Goal: Task Accomplishment & Management: Complete application form

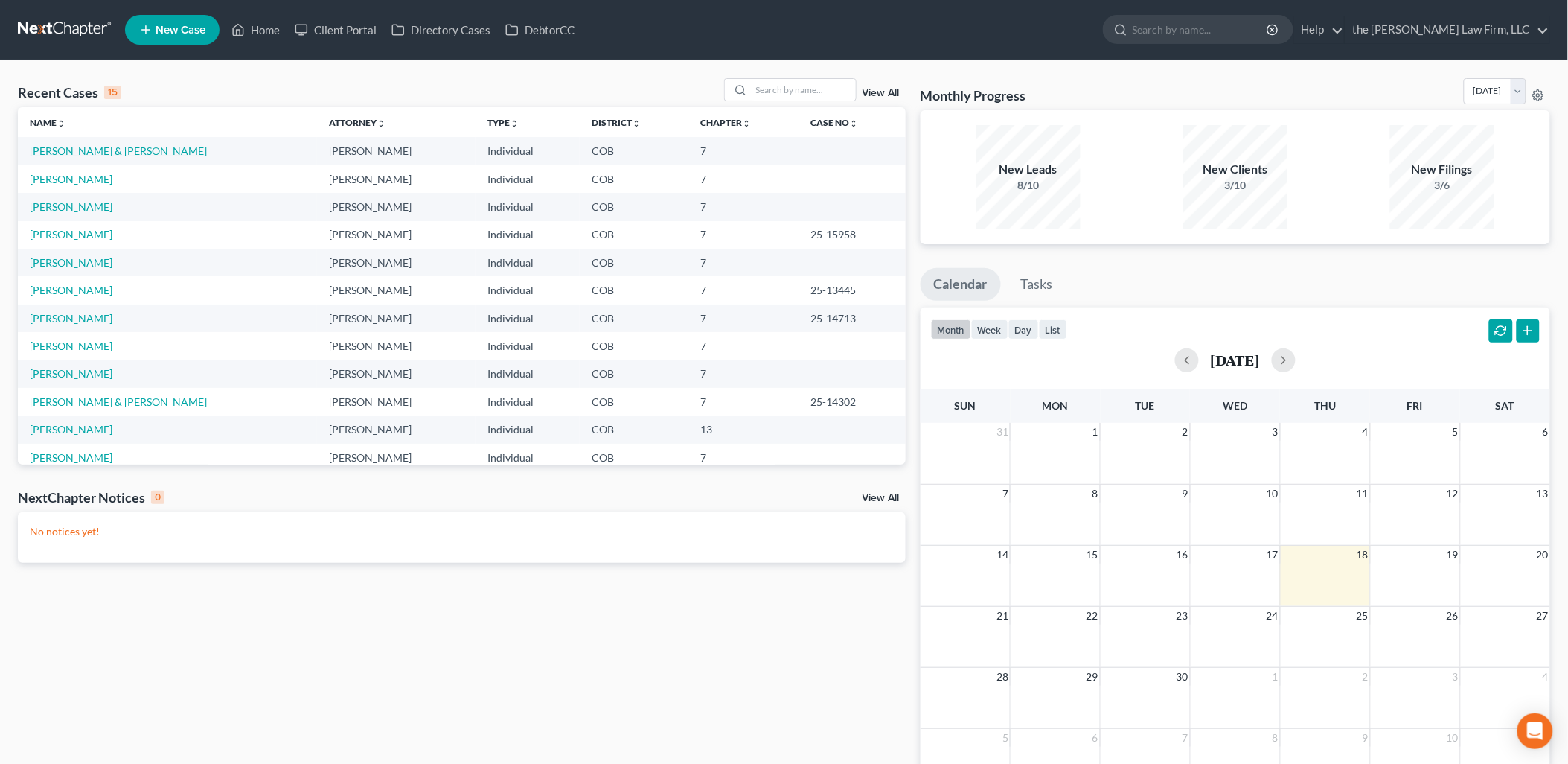
click at [113, 149] on link "[PERSON_NAME] & [PERSON_NAME]" at bounding box center [118, 150] width 177 height 12
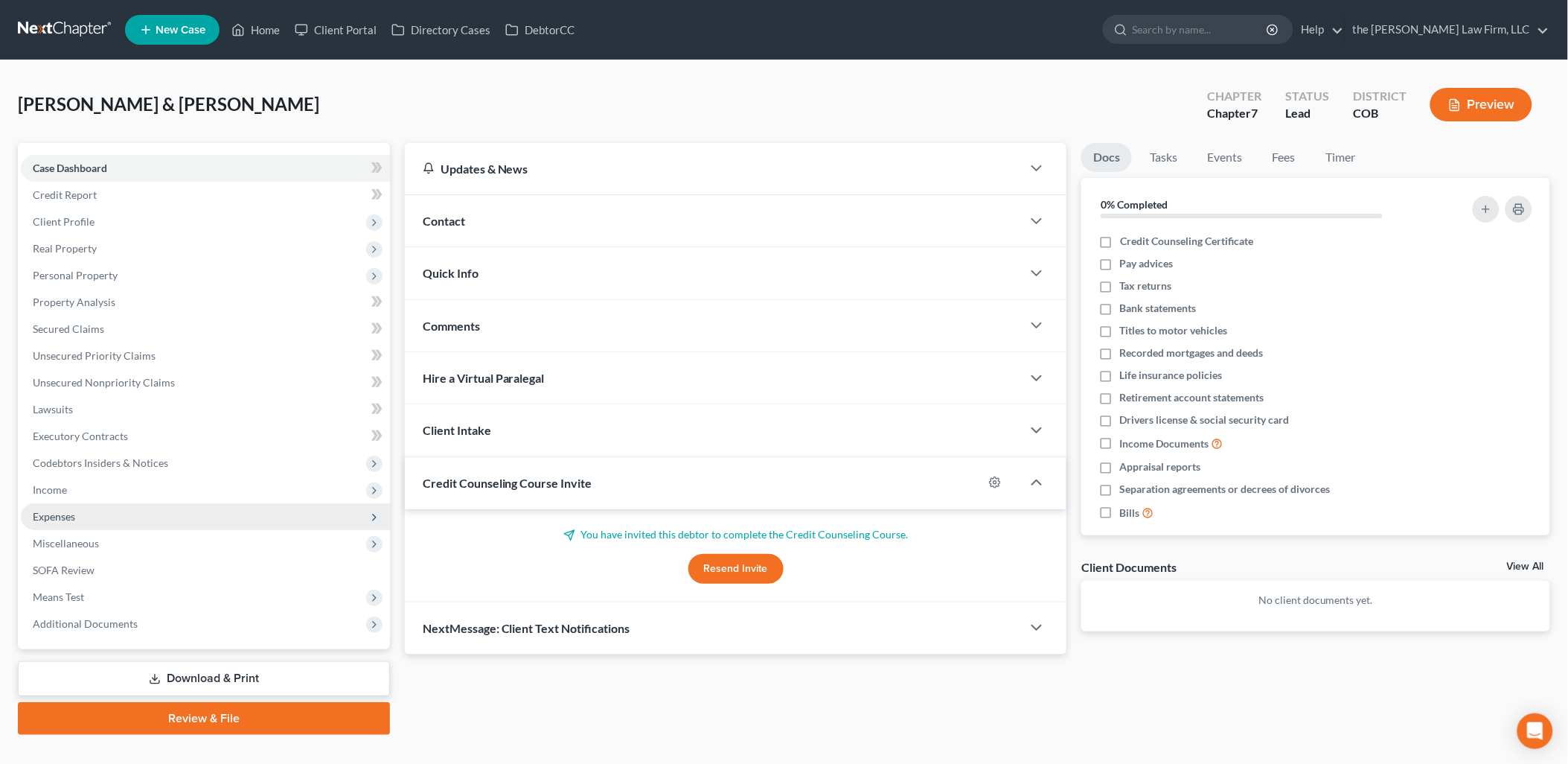
click at [60, 512] on span "Expenses" at bounding box center [53, 515] width 42 height 12
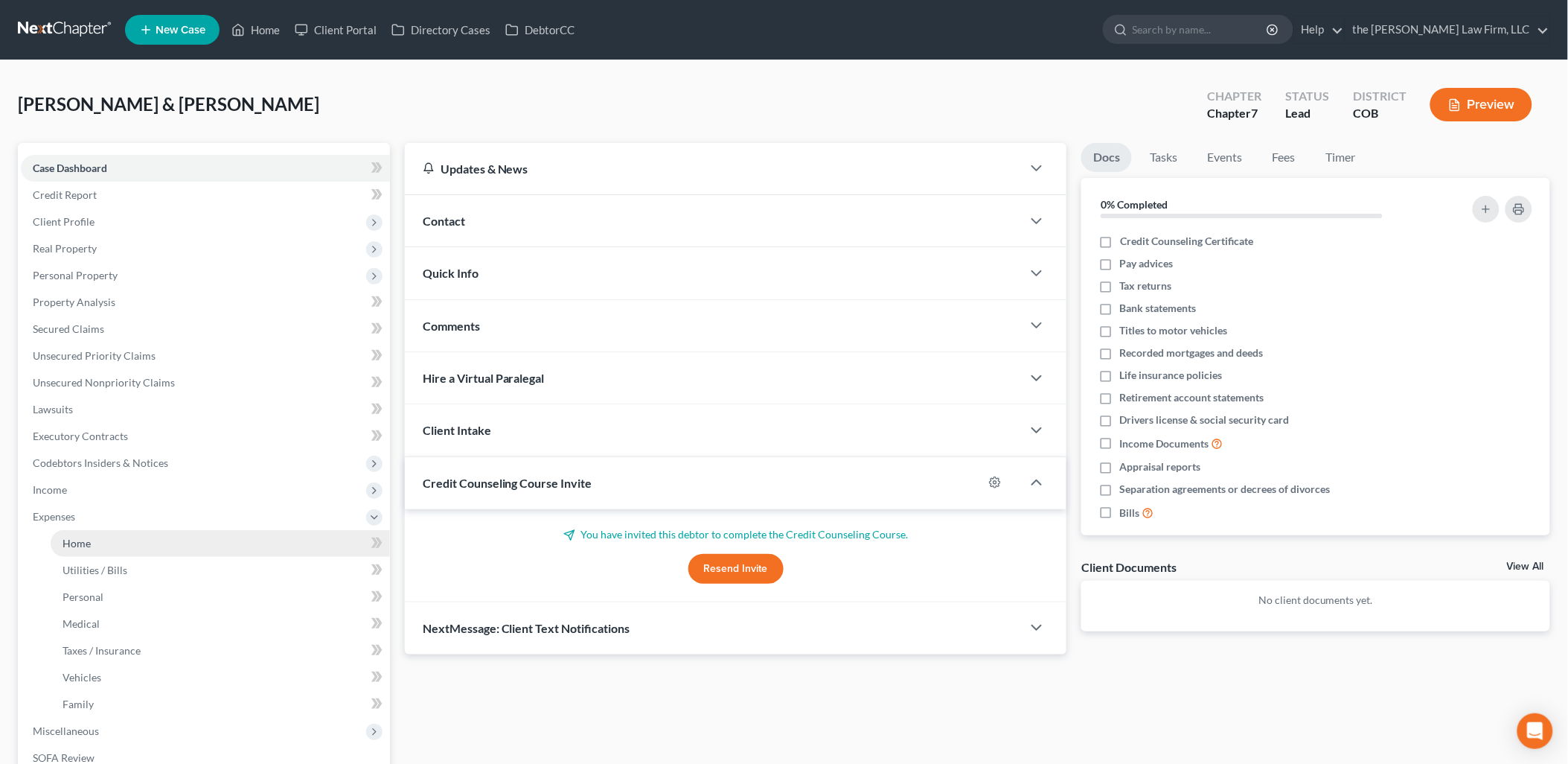
click at [95, 542] on link "Home" at bounding box center [221, 543] width 340 height 27
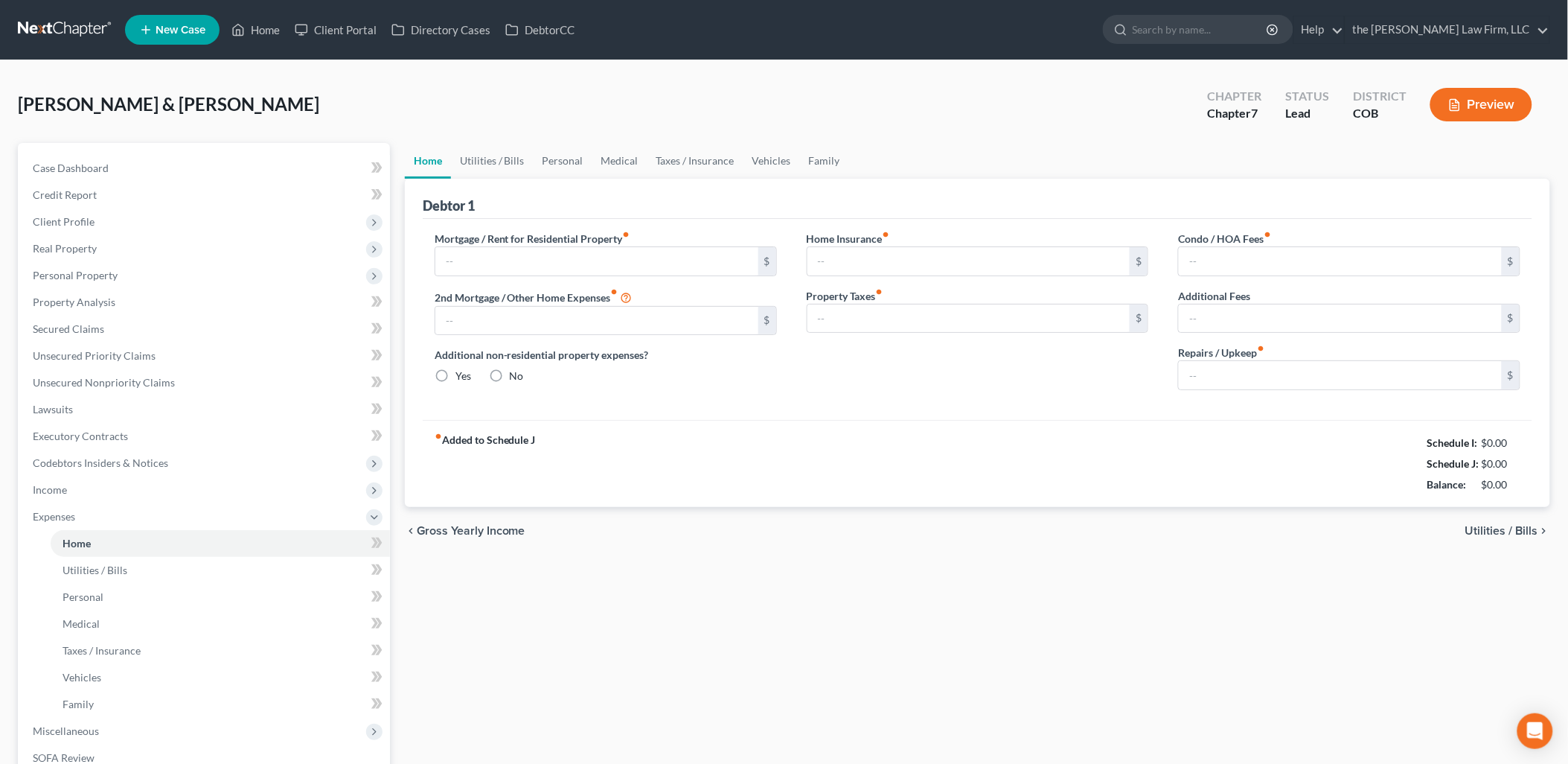
type input "3,160.00"
type input "0.00"
radio input "true"
type input "0.00"
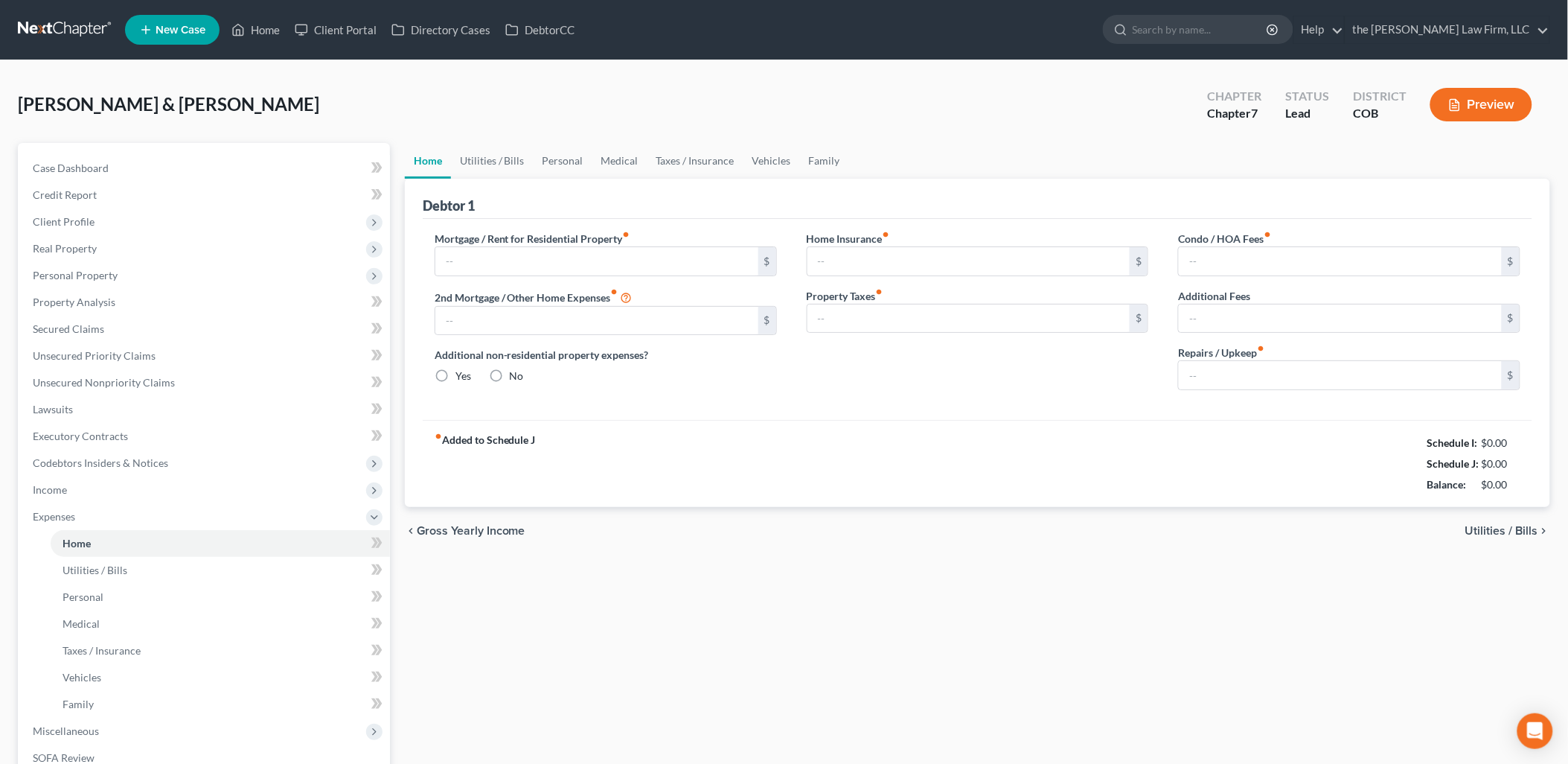
type input "95.00"
type input "0.00"
click at [1275, 265] on input "95.00" at bounding box center [1340, 261] width 323 height 28
type input "97"
click at [471, 161] on link "Utilities / Bills" at bounding box center [493, 160] width 83 height 36
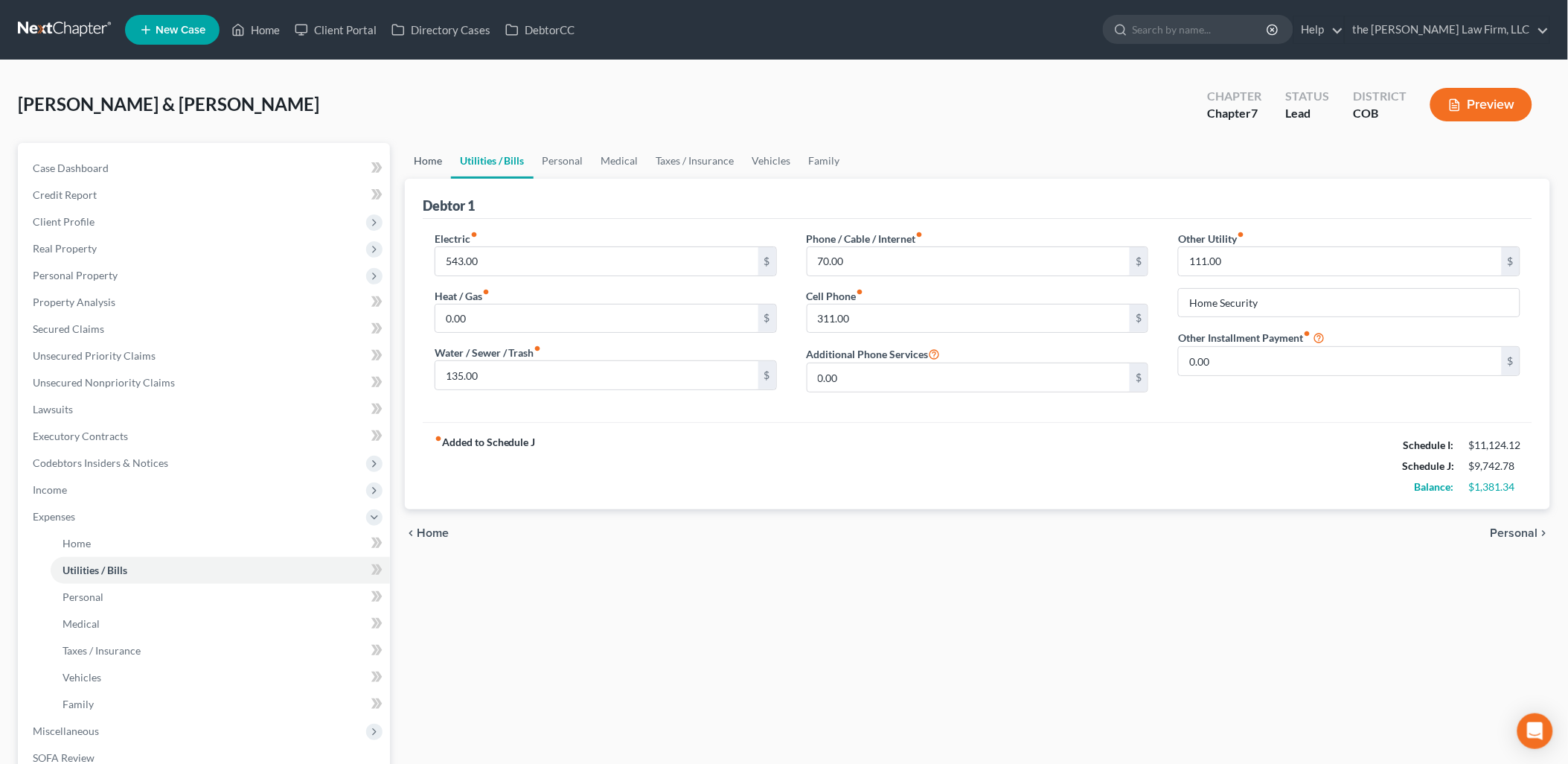
click at [434, 160] on link "Home" at bounding box center [427, 160] width 46 height 36
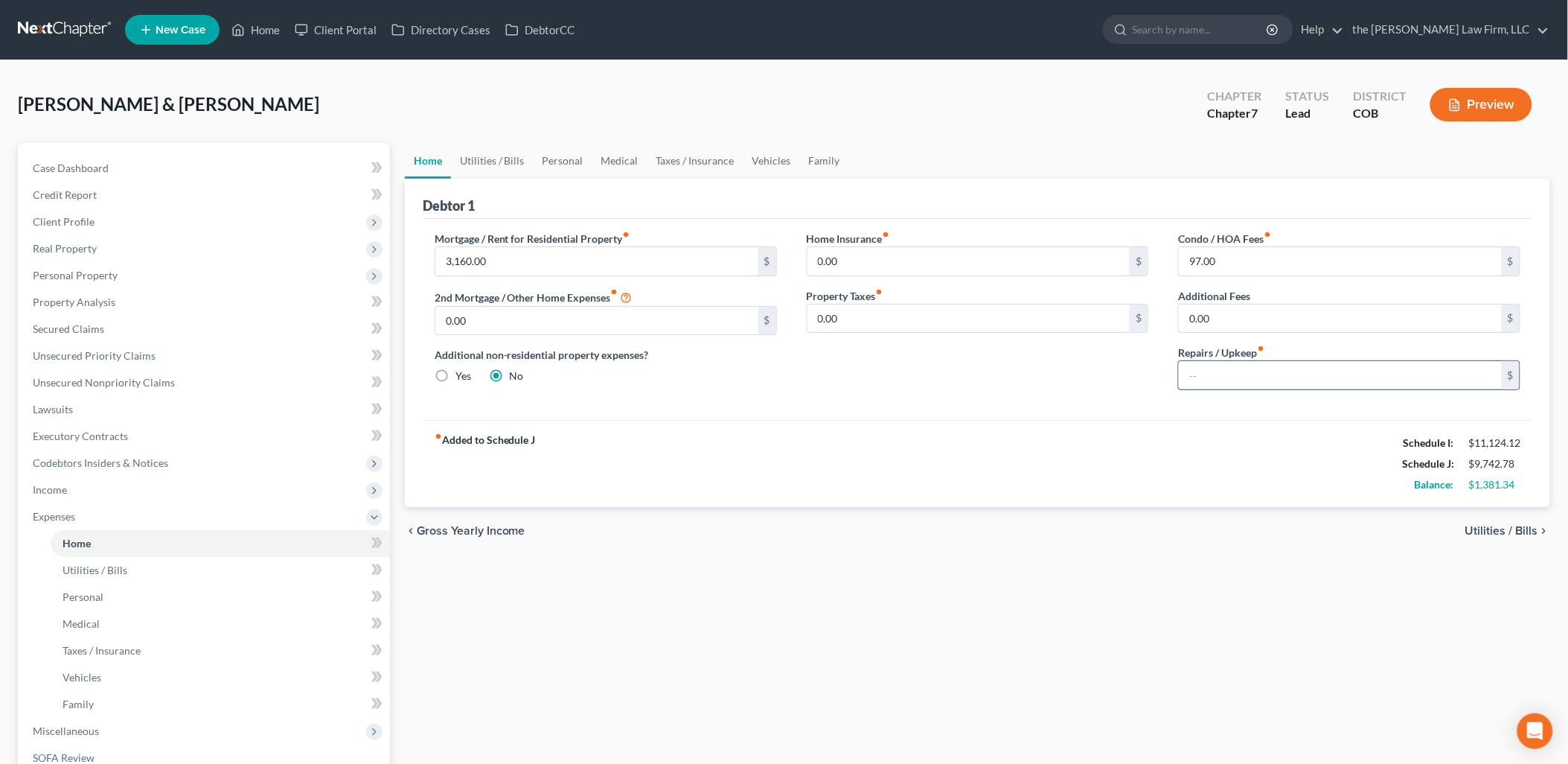
click at [1246, 365] on input "text" at bounding box center [1340, 375] width 323 height 28
type input "190"
click at [507, 154] on link "Utilities / Bills" at bounding box center [493, 160] width 83 height 36
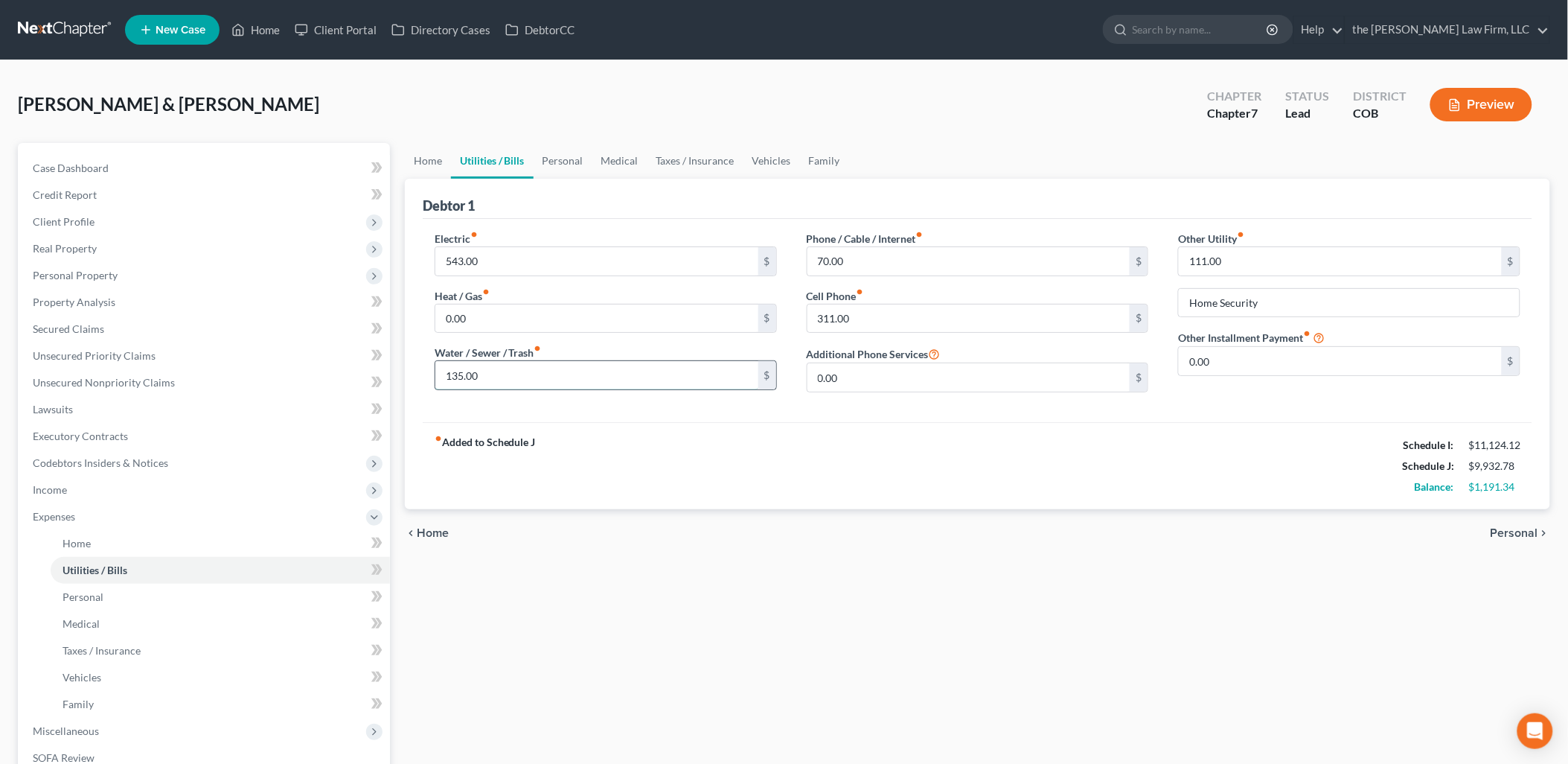
click at [523, 376] on input "135.00" at bounding box center [597, 375] width 323 height 28
type input "115"
click at [873, 315] on input "311.00" at bounding box center [969, 318] width 323 height 28
type input "310"
click at [888, 262] on input "70.00" at bounding box center [969, 261] width 323 height 28
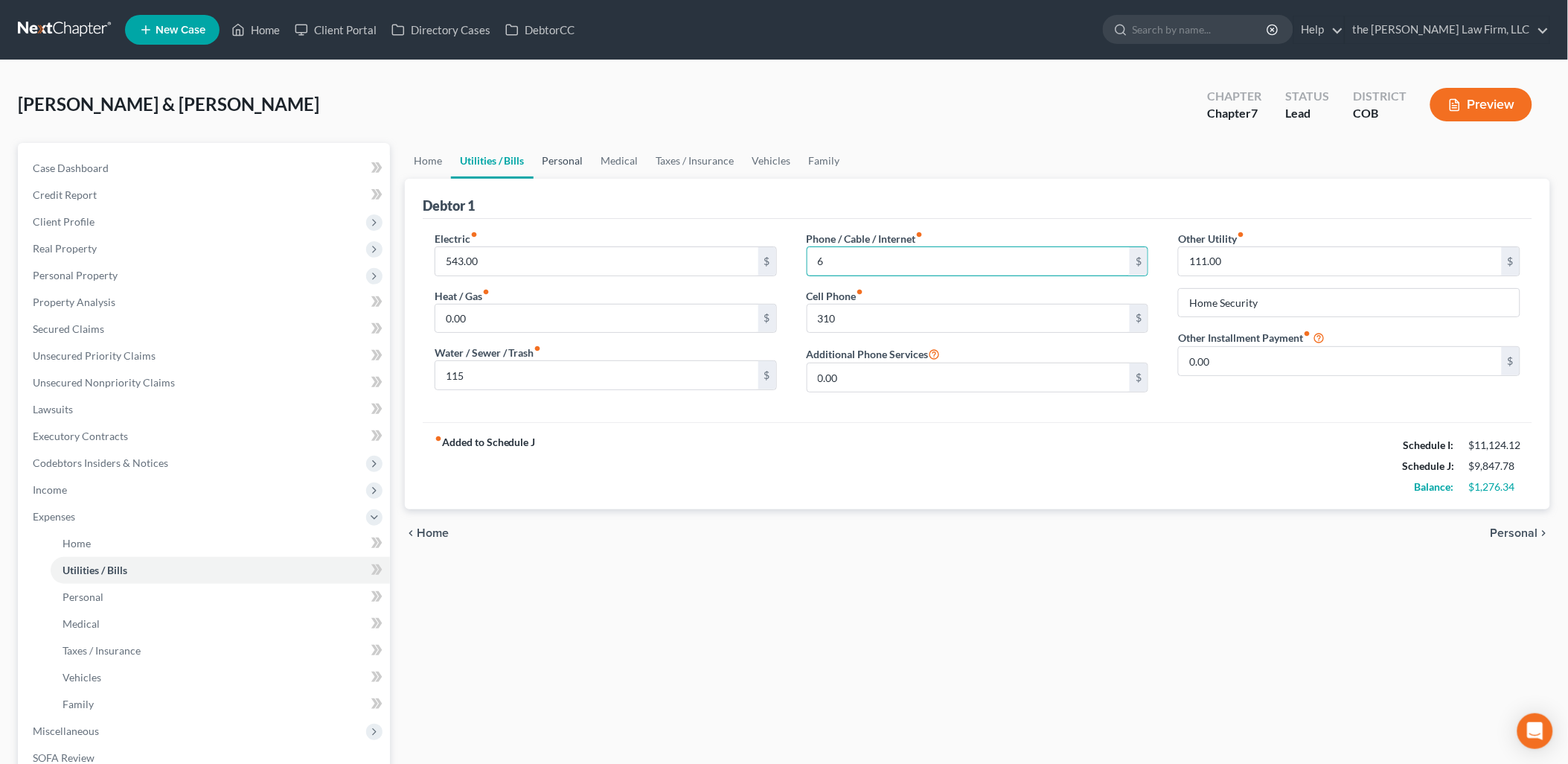
type input "6"
click at [563, 155] on link "Personal" at bounding box center [563, 160] width 59 height 36
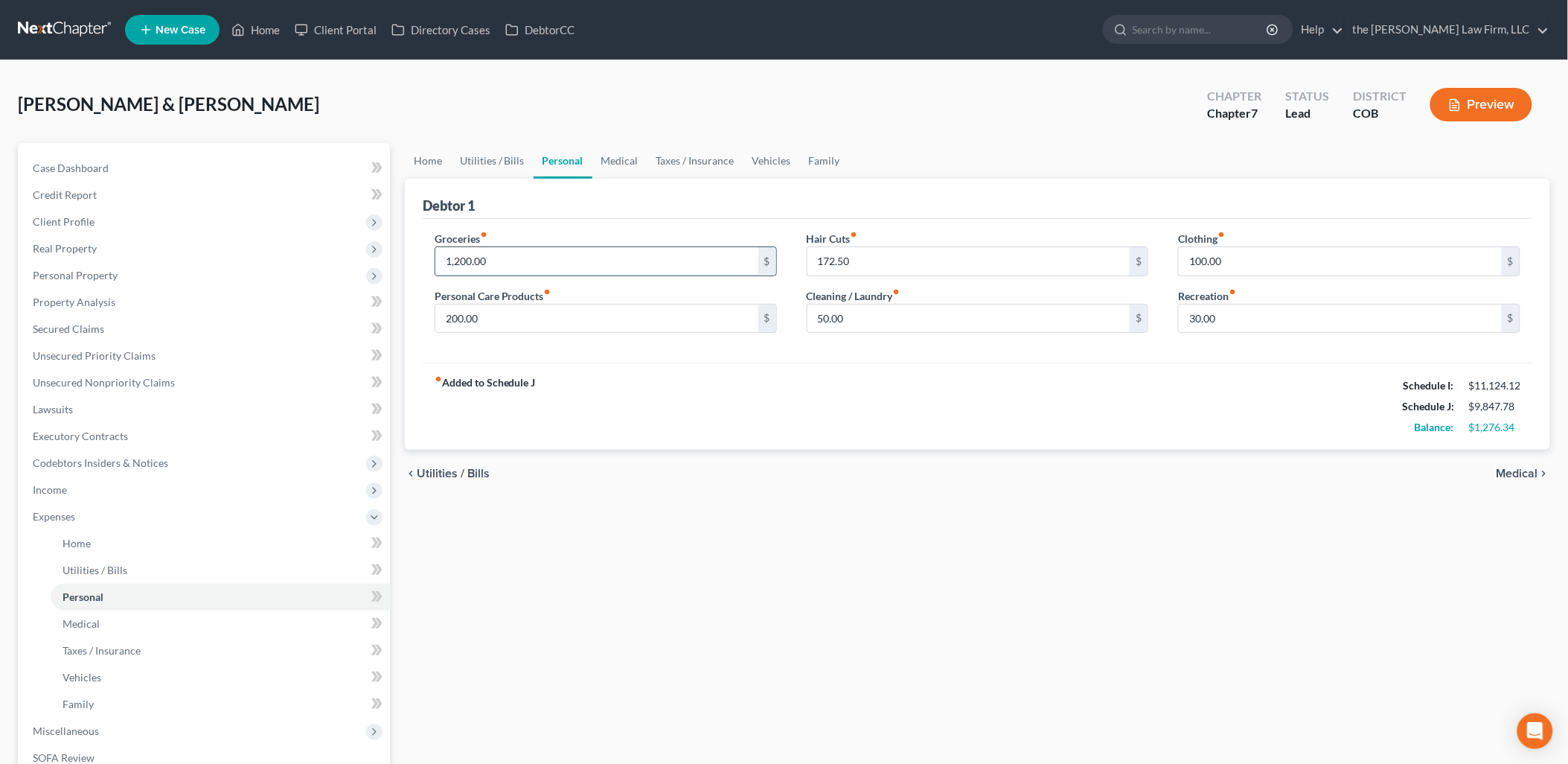
click at [505, 252] on input "1,200.00" at bounding box center [597, 261] width 323 height 28
type input "1,500"
click at [619, 157] on link "Medical" at bounding box center [619, 160] width 55 height 36
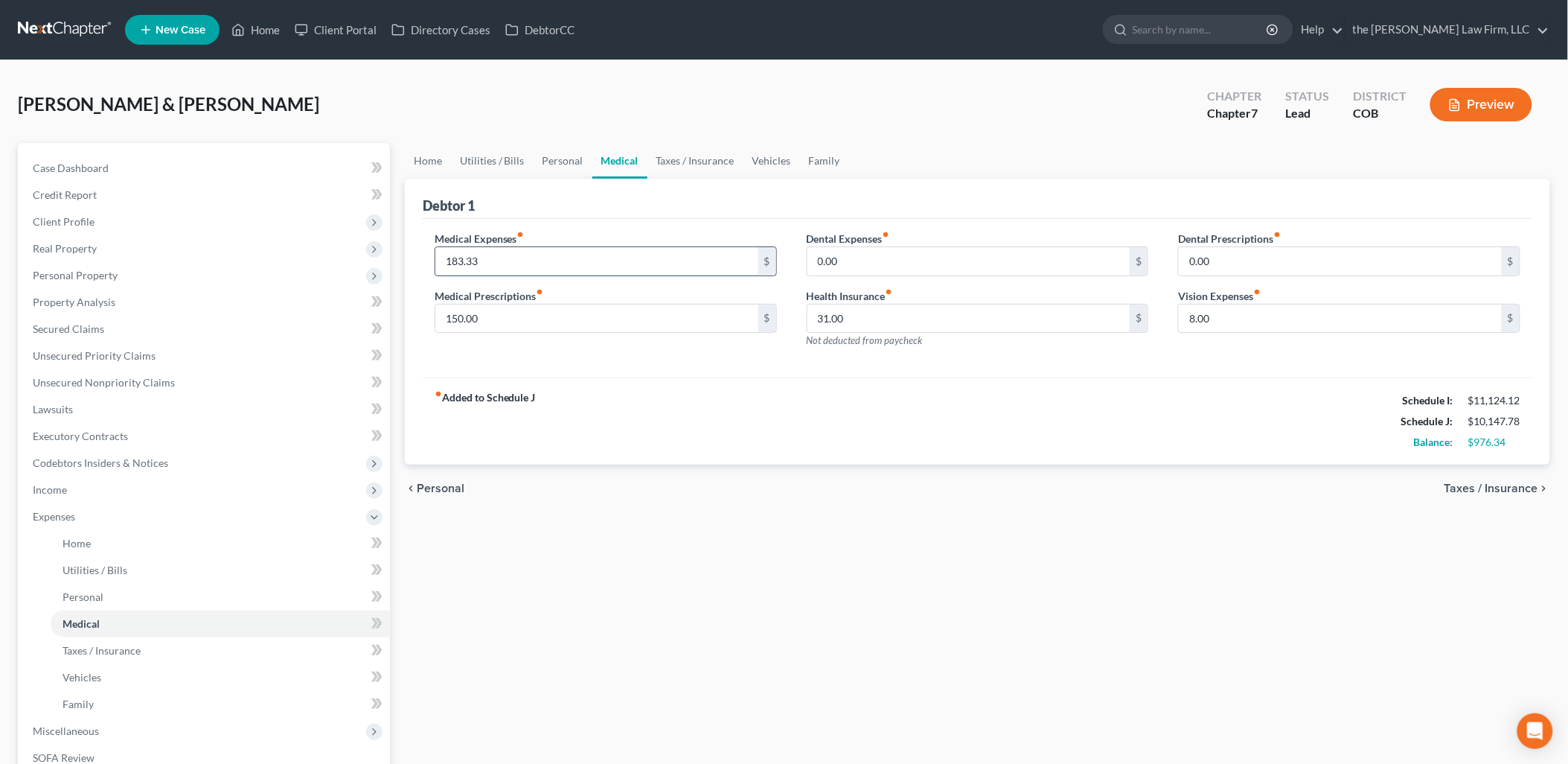
click at [556, 265] on input "183.33" at bounding box center [597, 261] width 323 height 28
type input "496"
click at [754, 155] on link "Vehicles" at bounding box center [771, 160] width 56 height 36
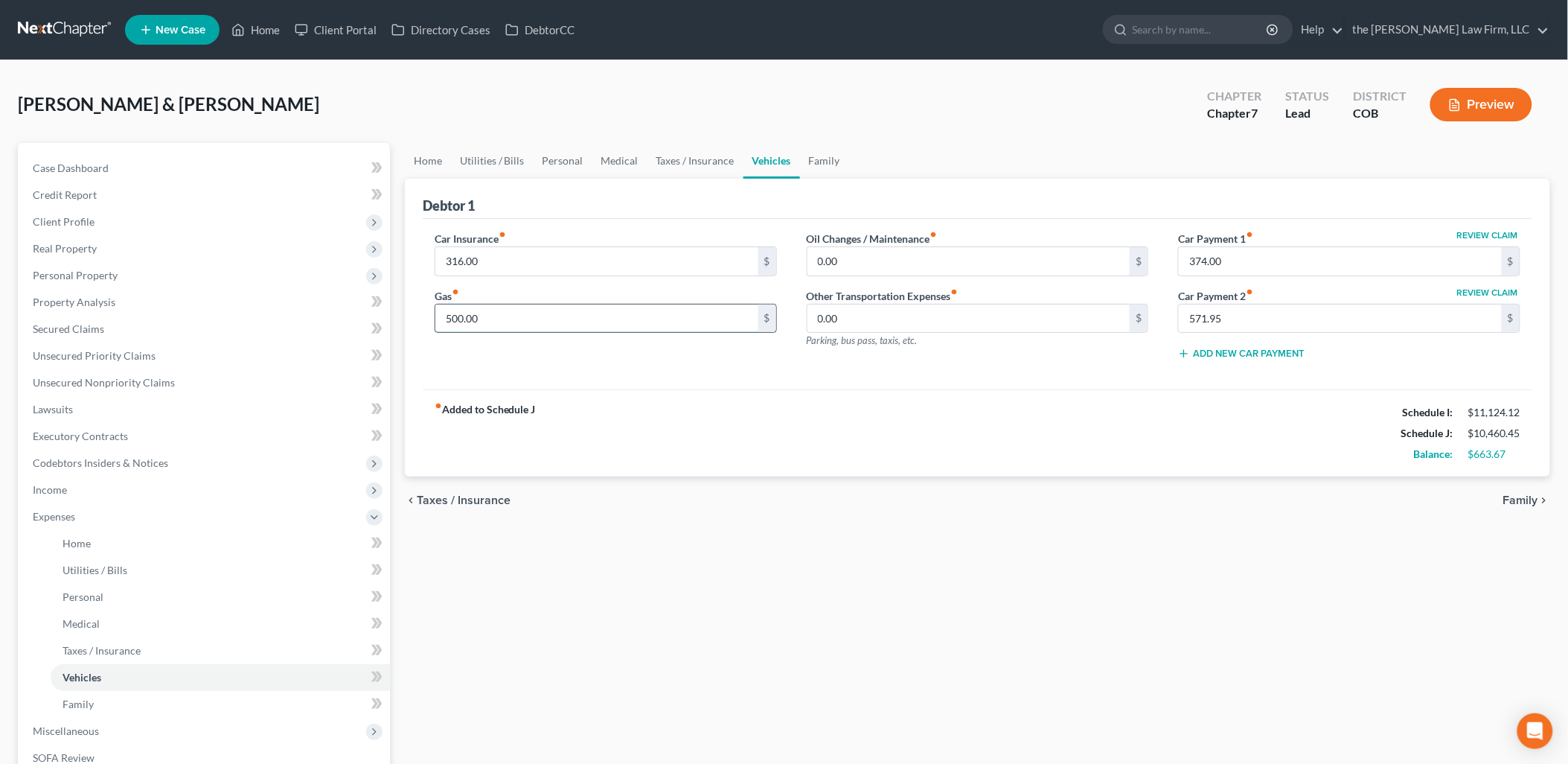
click at [503, 316] on input "500.00" at bounding box center [597, 318] width 323 height 28
type input "556"
click at [424, 165] on link "Home" at bounding box center [427, 160] width 46 height 36
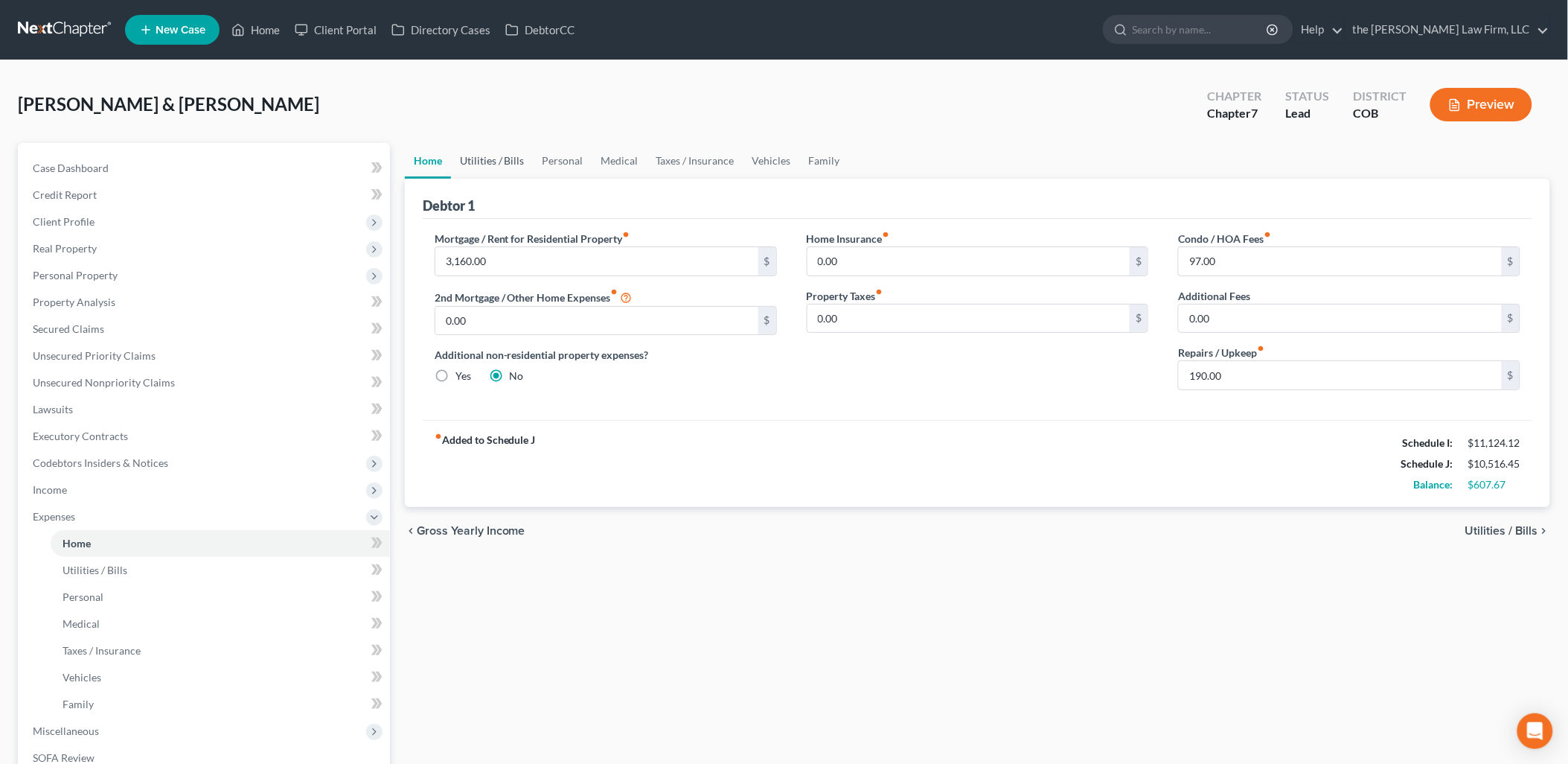
click at [497, 160] on link "Utilities / Bills" at bounding box center [493, 160] width 83 height 36
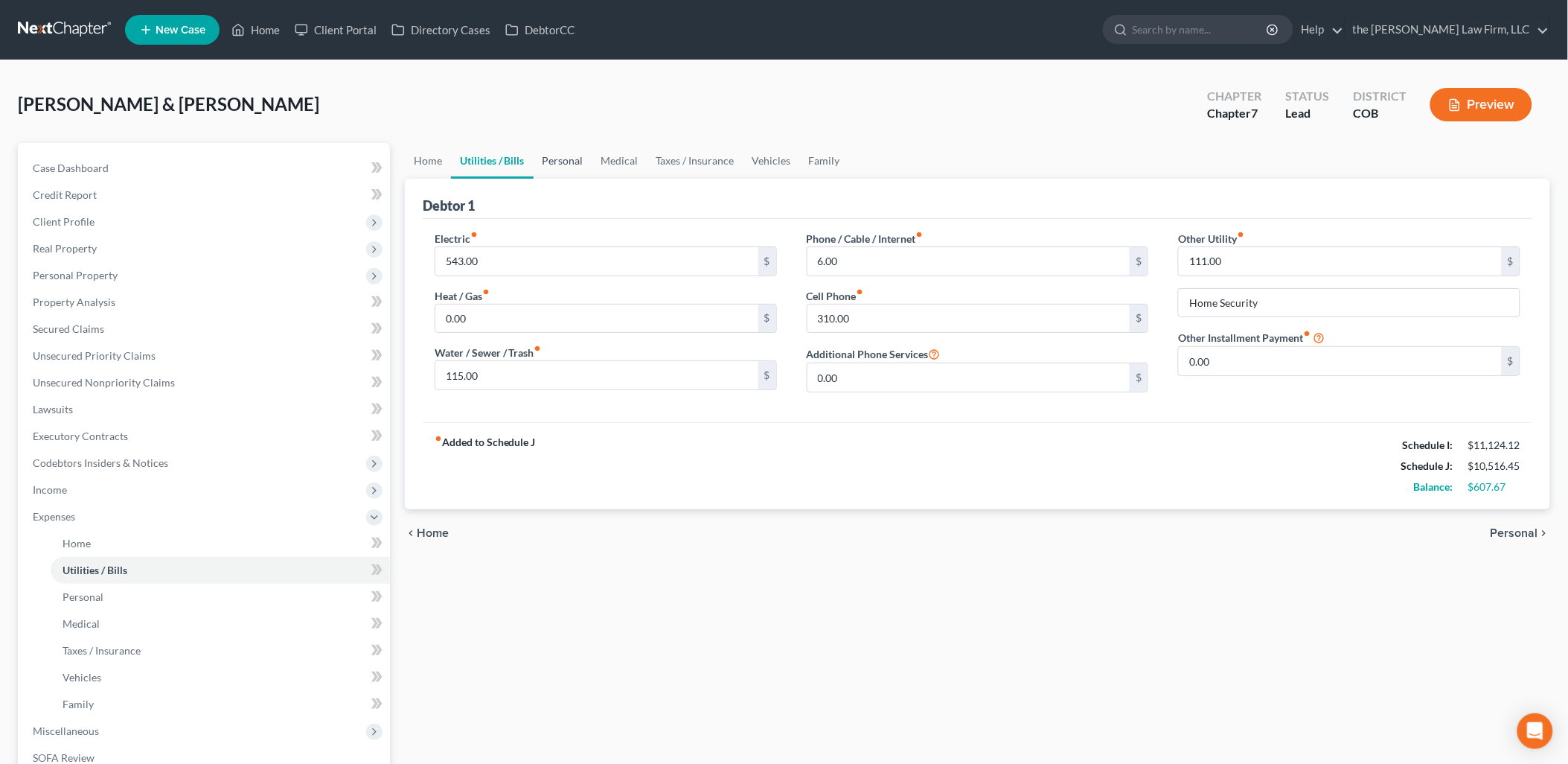
click at [556, 153] on link "Personal" at bounding box center [563, 160] width 59 height 36
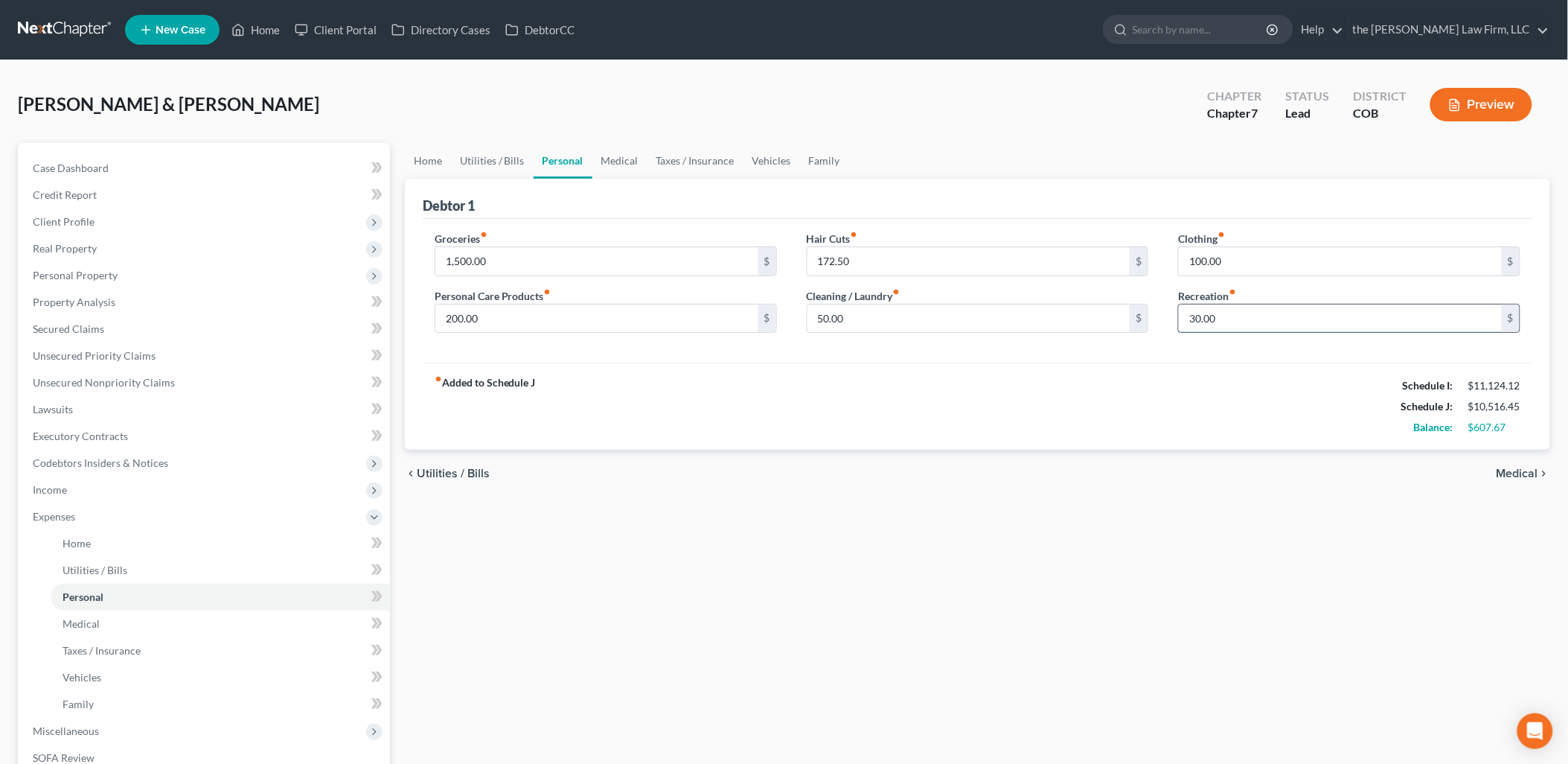
click at [1308, 322] on input "30.00" at bounding box center [1340, 318] width 323 height 28
type input "99"
click at [718, 149] on link "Taxes / Insurance" at bounding box center [695, 160] width 96 height 36
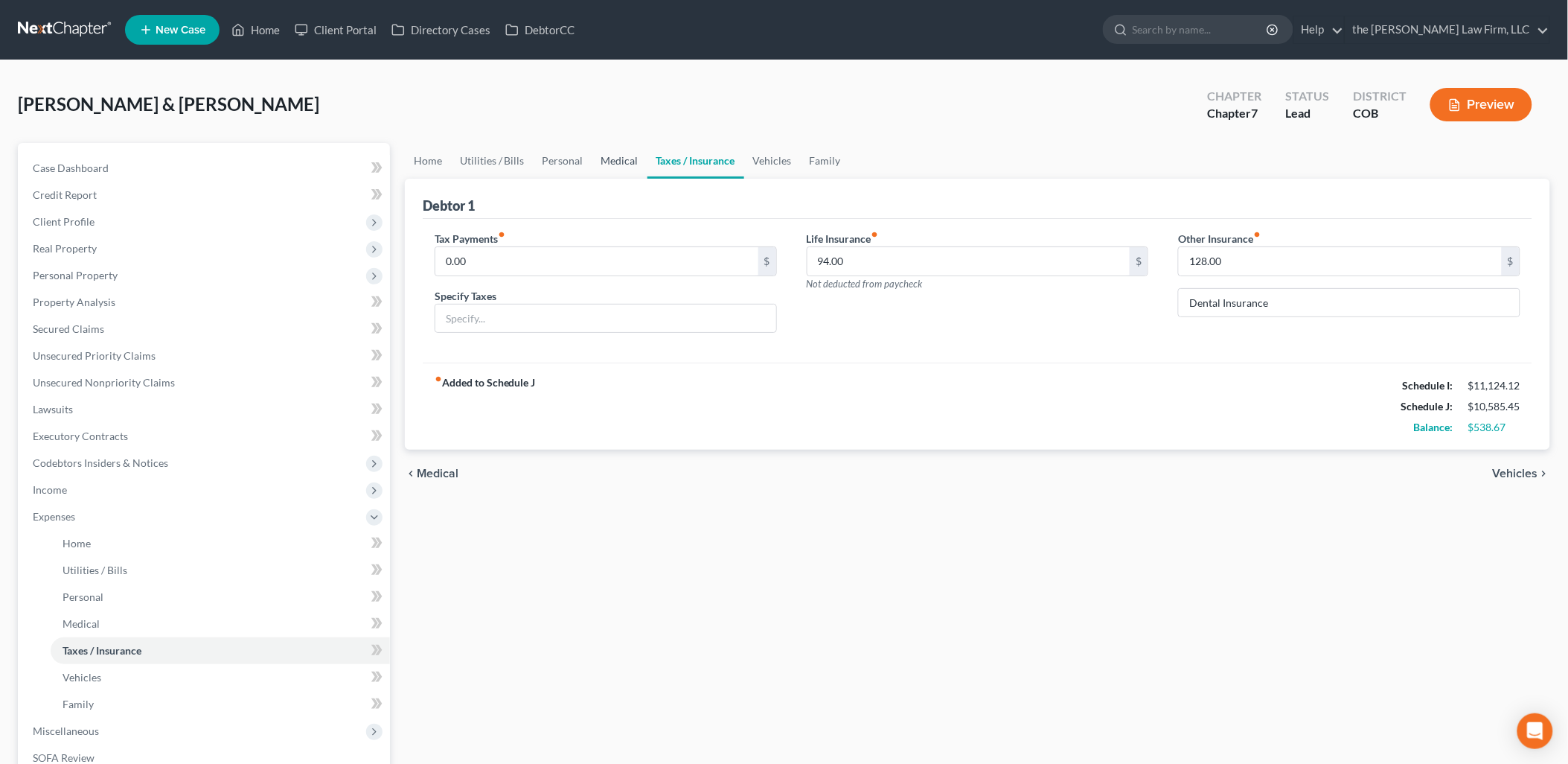
click at [615, 157] on link "Medical" at bounding box center [619, 160] width 55 height 36
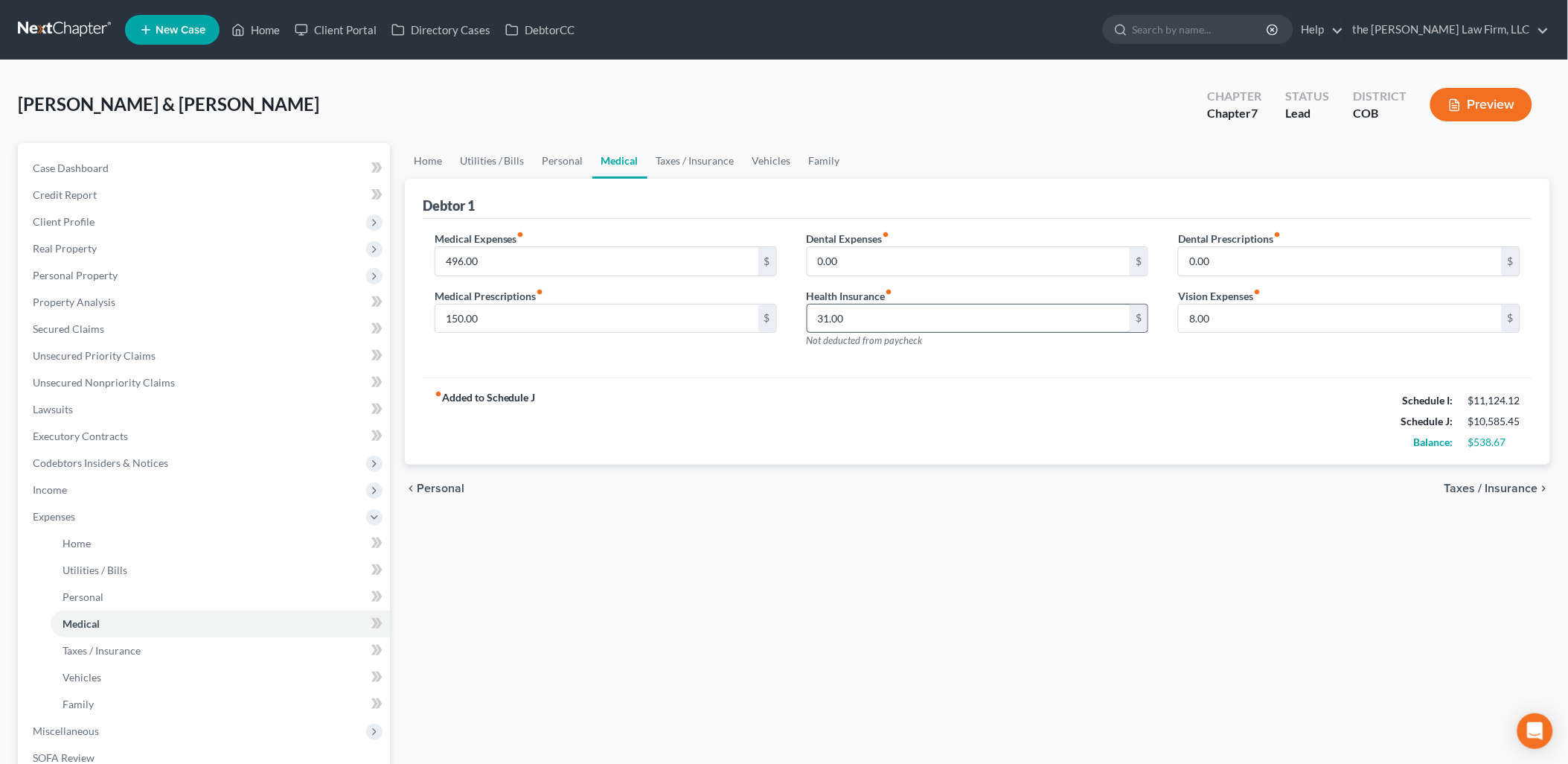
scroll to position [83, 0]
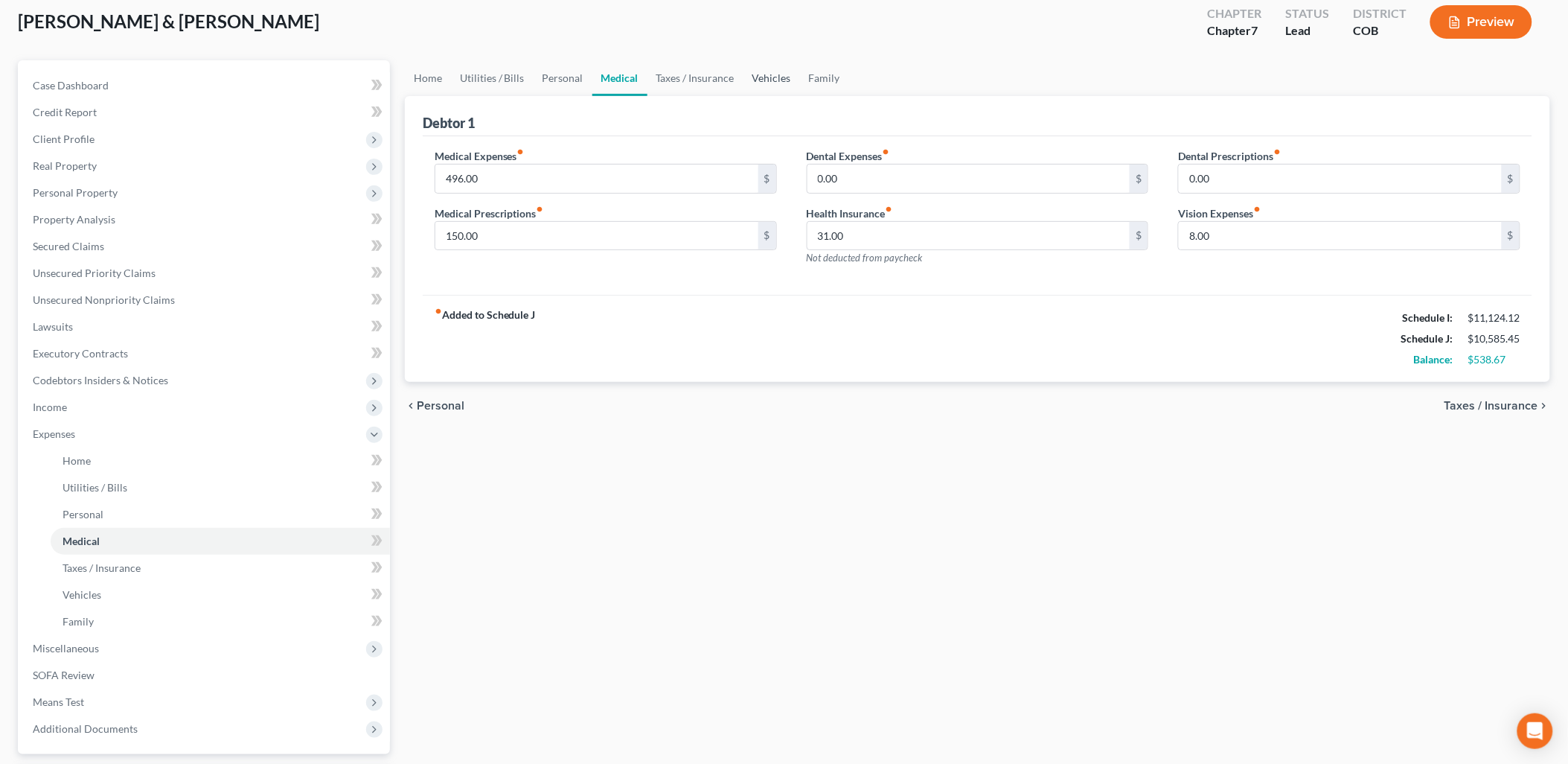
click at [765, 70] on link "Vehicles" at bounding box center [771, 78] width 56 height 36
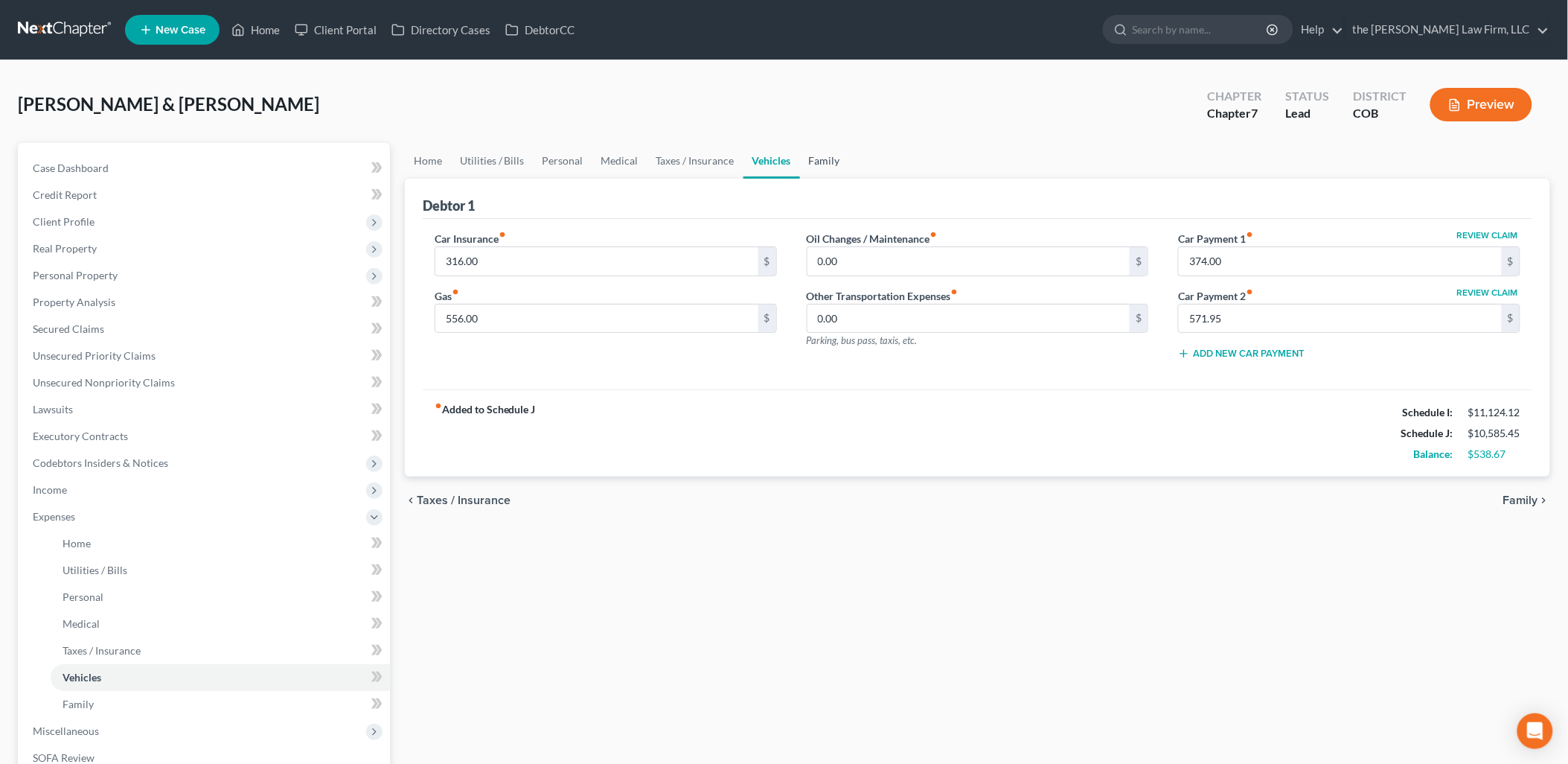
click at [833, 159] on link "Family" at bounding box center [825, 160] width 49 height 36
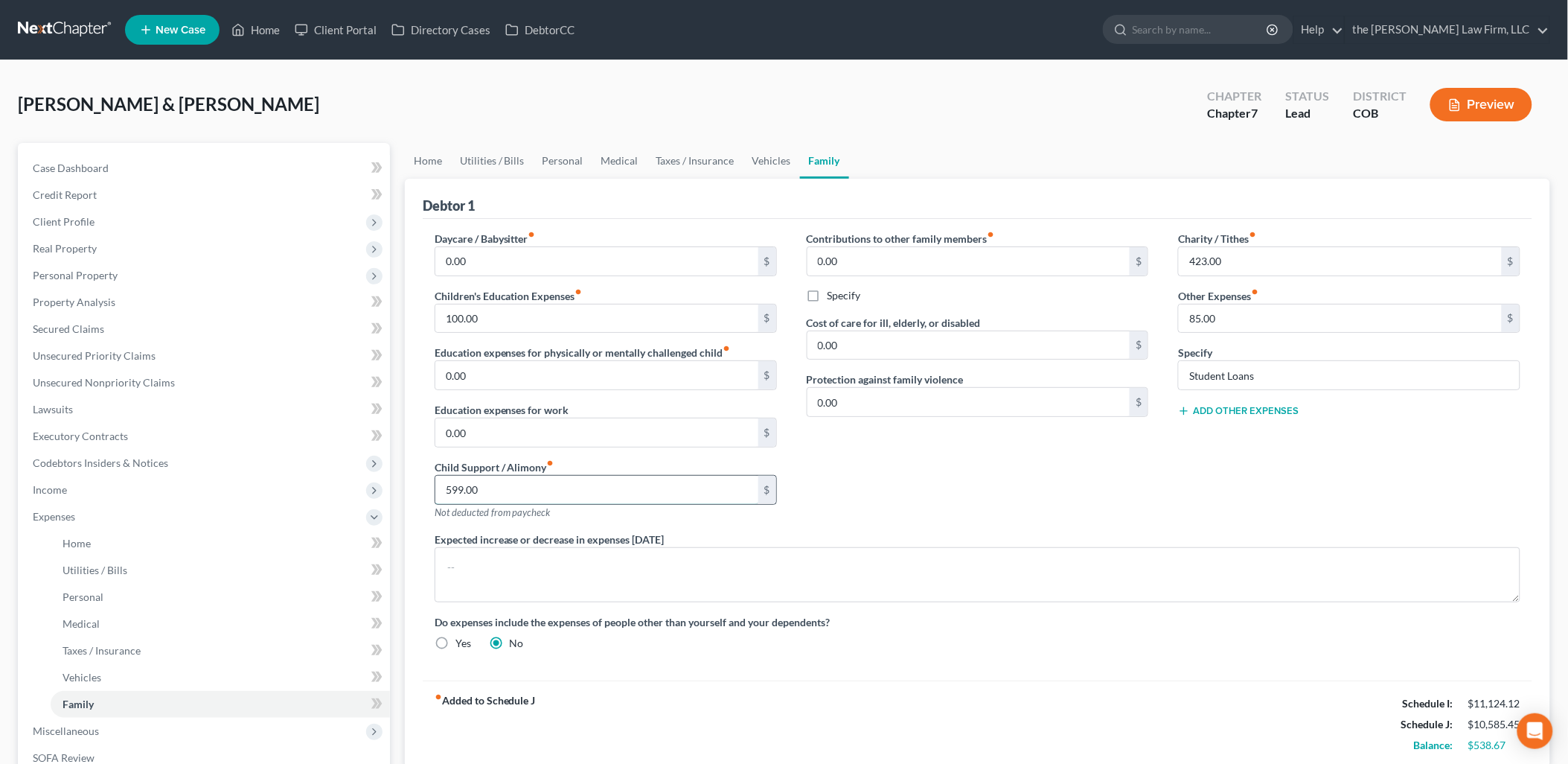
click at [537, 481] on input "599.00" at bounding box center [597, 490] width 323 height 28
type input "761"
click at [489, 316] on input "100.00" at bounding box center [597, 318] width 323 height 28
type input "72"
click at [424, 160] on link "Home" at bounding box center [427, 160] width 46 height 36
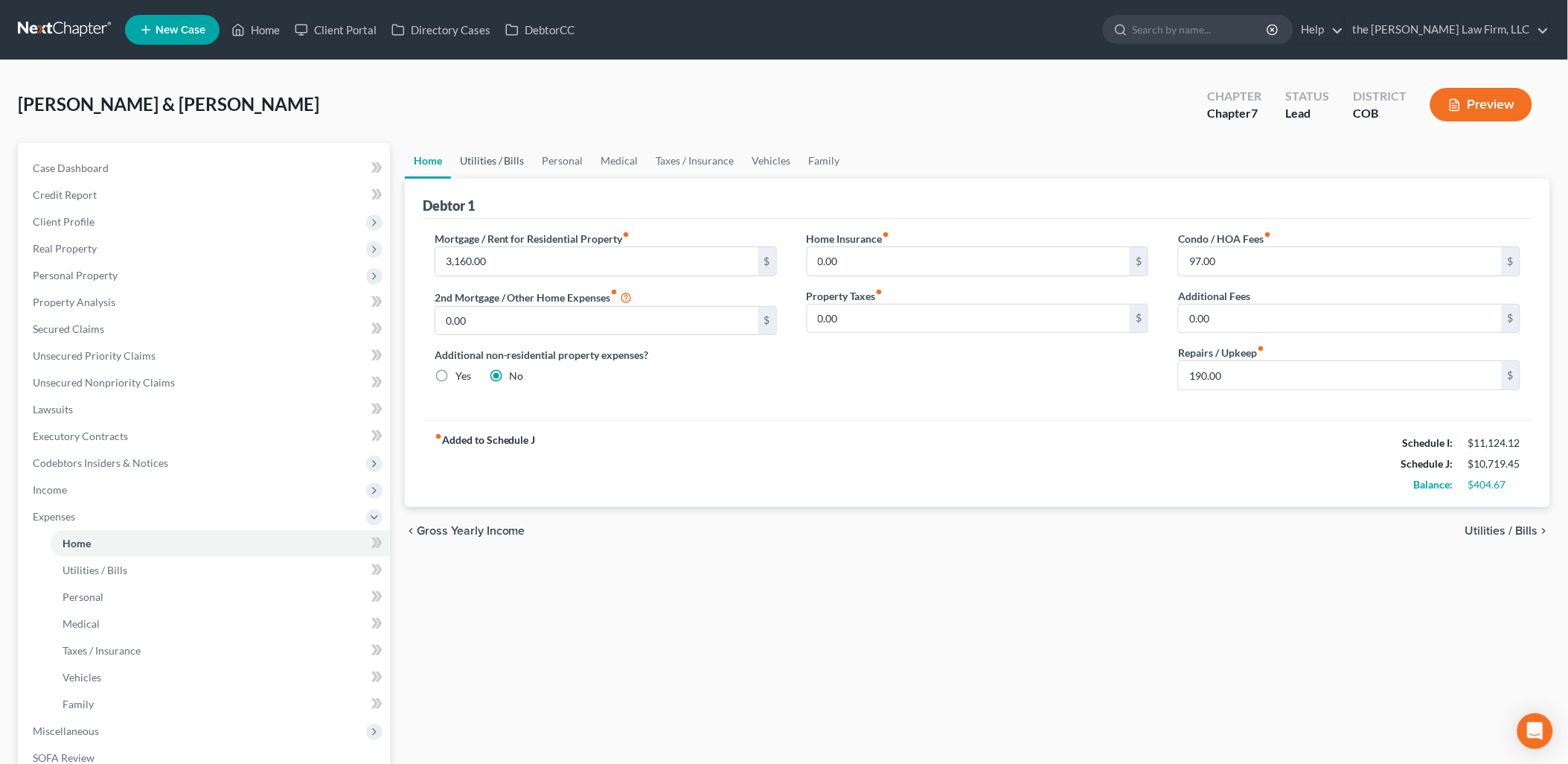
click at [508, 158] on link "Utilities / Bills" at bounding box center [493, 160] width 83 height 36
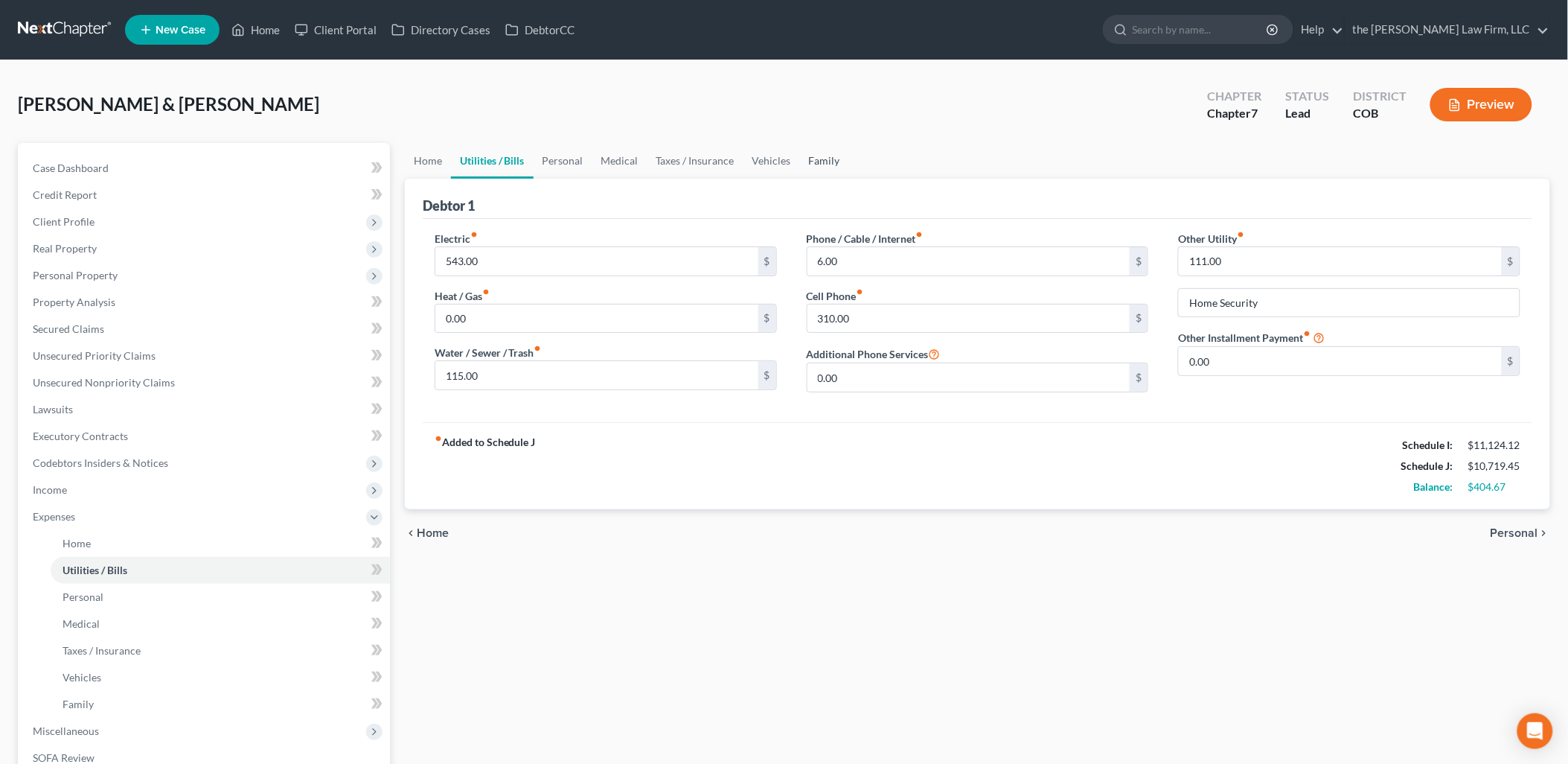
click at [806, 160] on link "Family" at bounding box center [825, 160] width 49 height 36
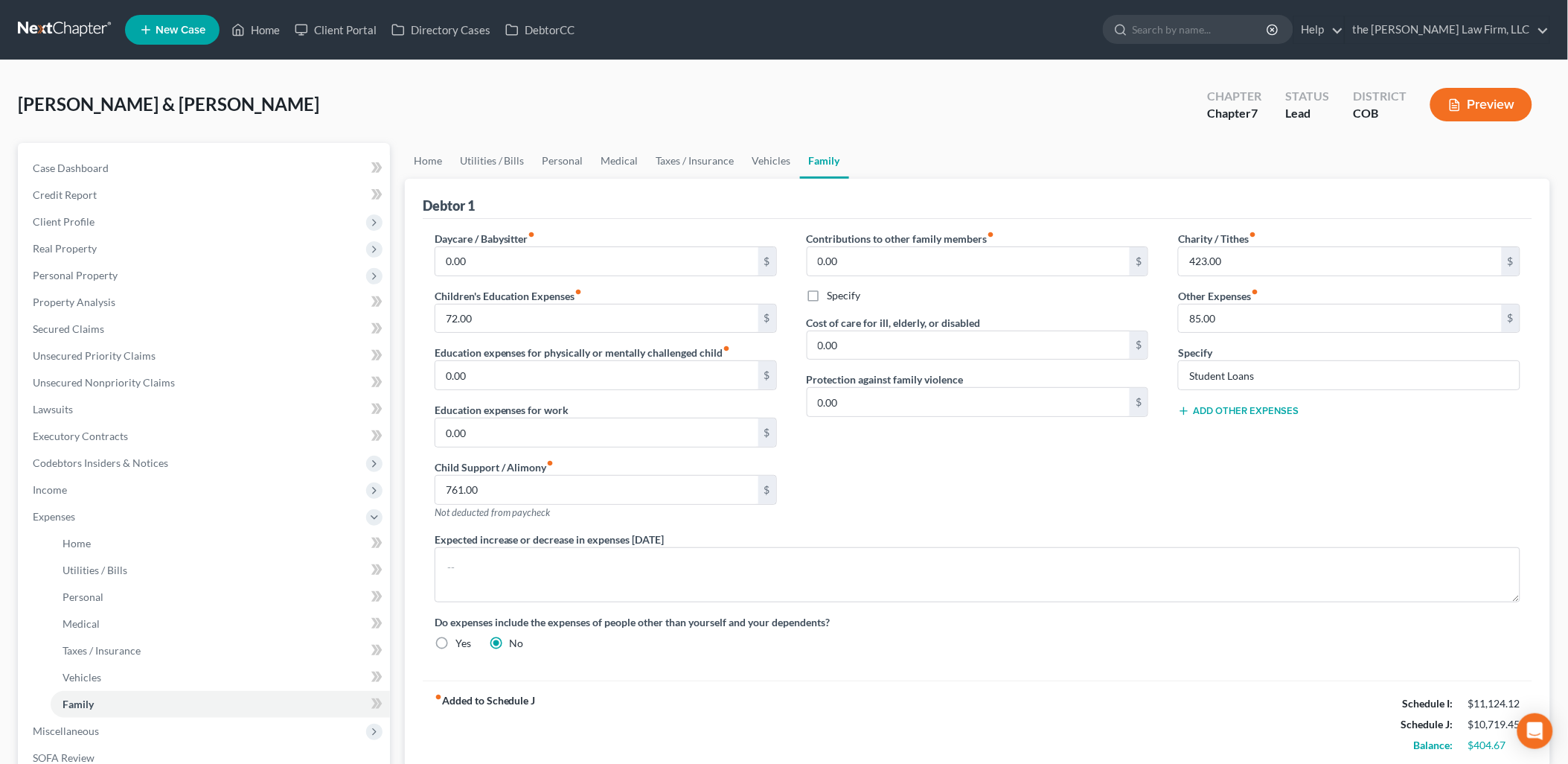
click at [1261, 408] on button "Add Other Expenses" at bounding box center [1239, 410] width 120 height 12
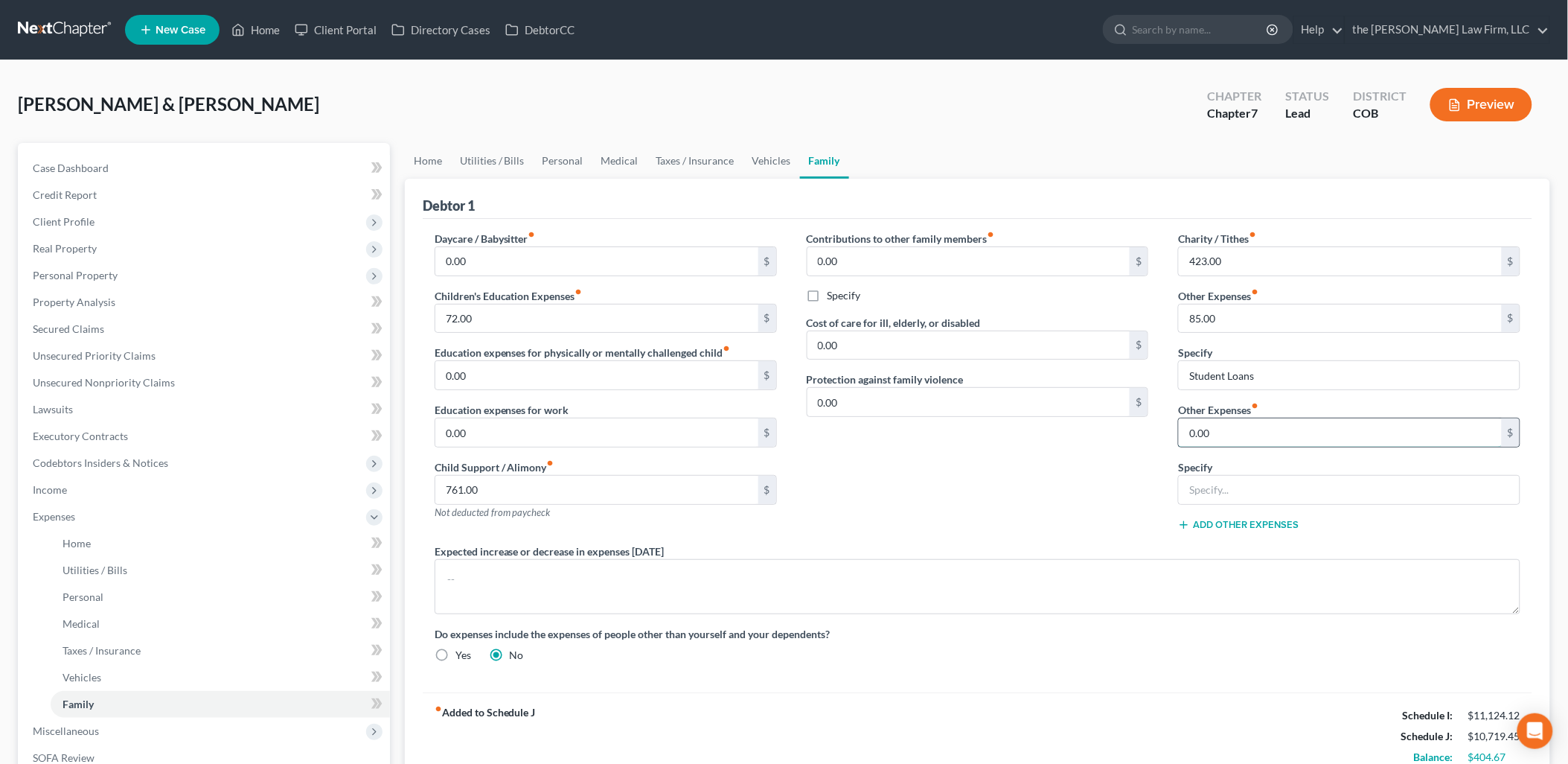
click at [1260, 433] on input "0.00" at bounding box center [1340, 433] width 323 height 28
type input "126"
type input "Pet Expenses"
click at [1088, 524] on div "Contributions to other family members fiber_manual_record 0.00 $ Specify Cost o…" at bounding box center [978, 387] width 373 height 313
click at [573, 157] on link "Personal" at bounding box center [563, 160] width 59 height 36
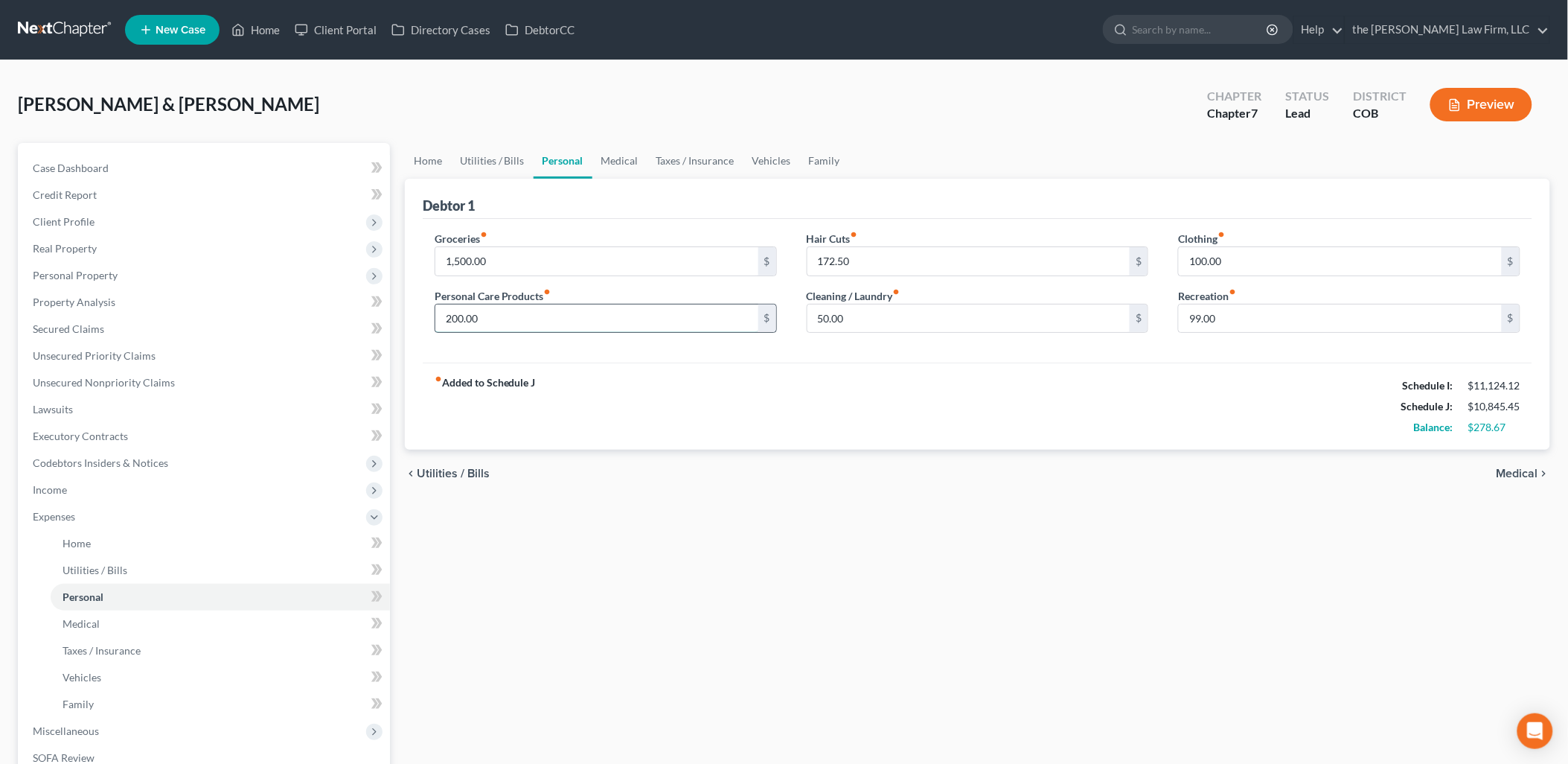
click at [531, 318] on input "200.00" at bounding box center [597, 318] width 323 height 28
click at [908, 272] on input "172.50" at bounding box center [969, 261] width 323 height 28
type input "97"
click at [495, 155] on link "Utilities / Bills" at bounding box center [493, 160] width 83 height 36
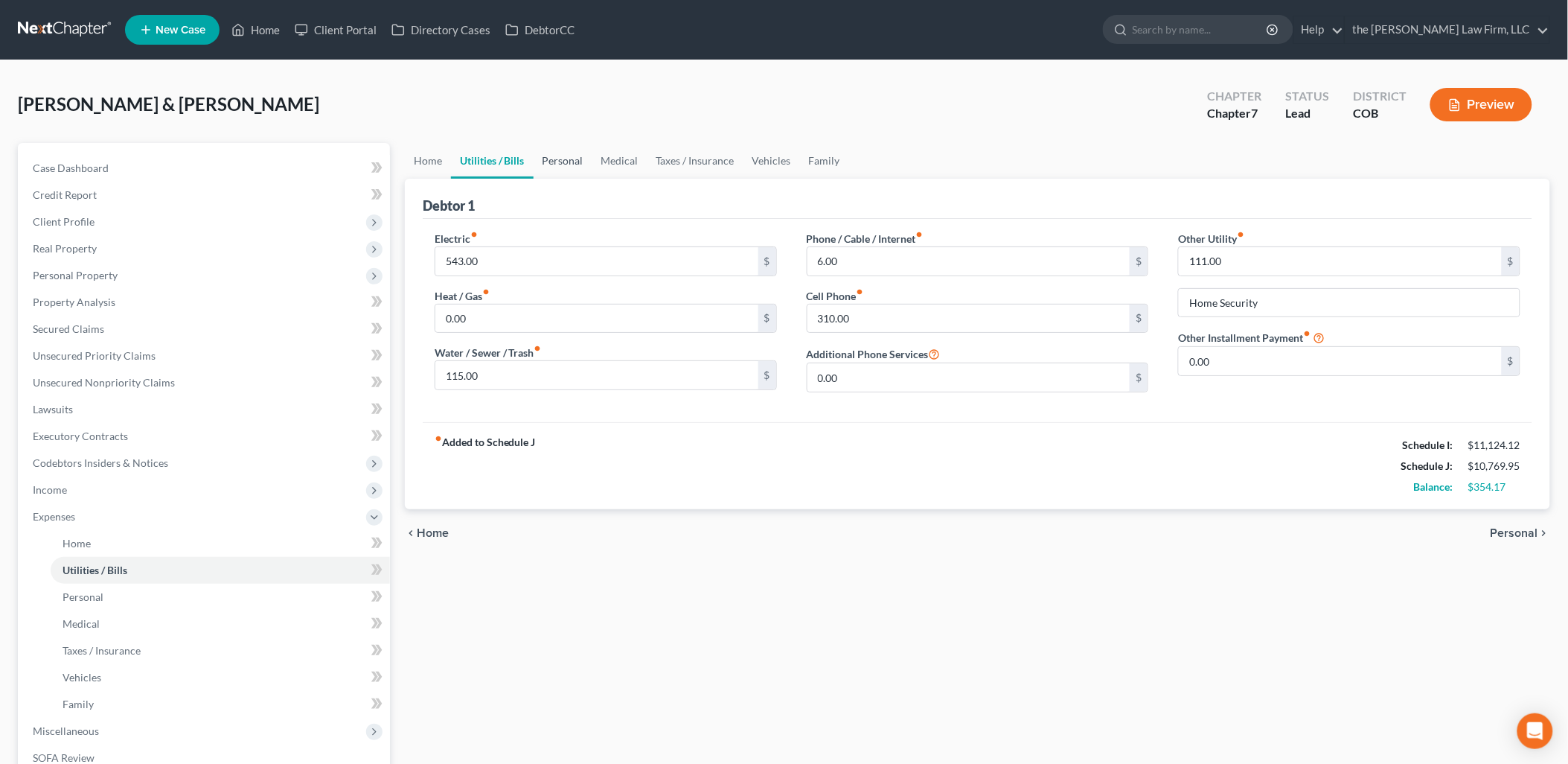
click at [571, 158] on link "Personal" at bounding box center [563, 160] width 59 height 36
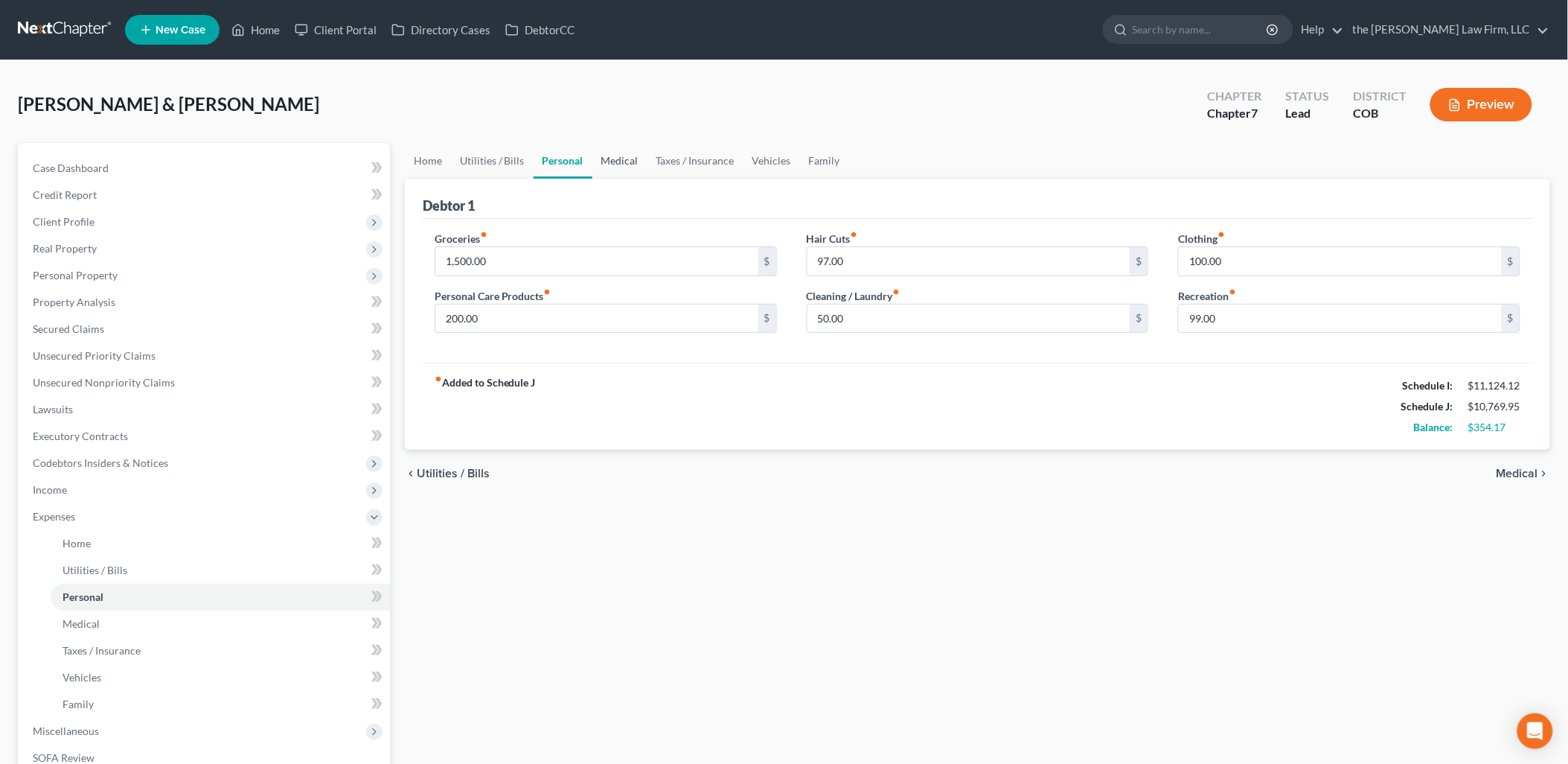
click at [619, 153] on link "Medical" at bounding box center [619, 160] width 55 height 36
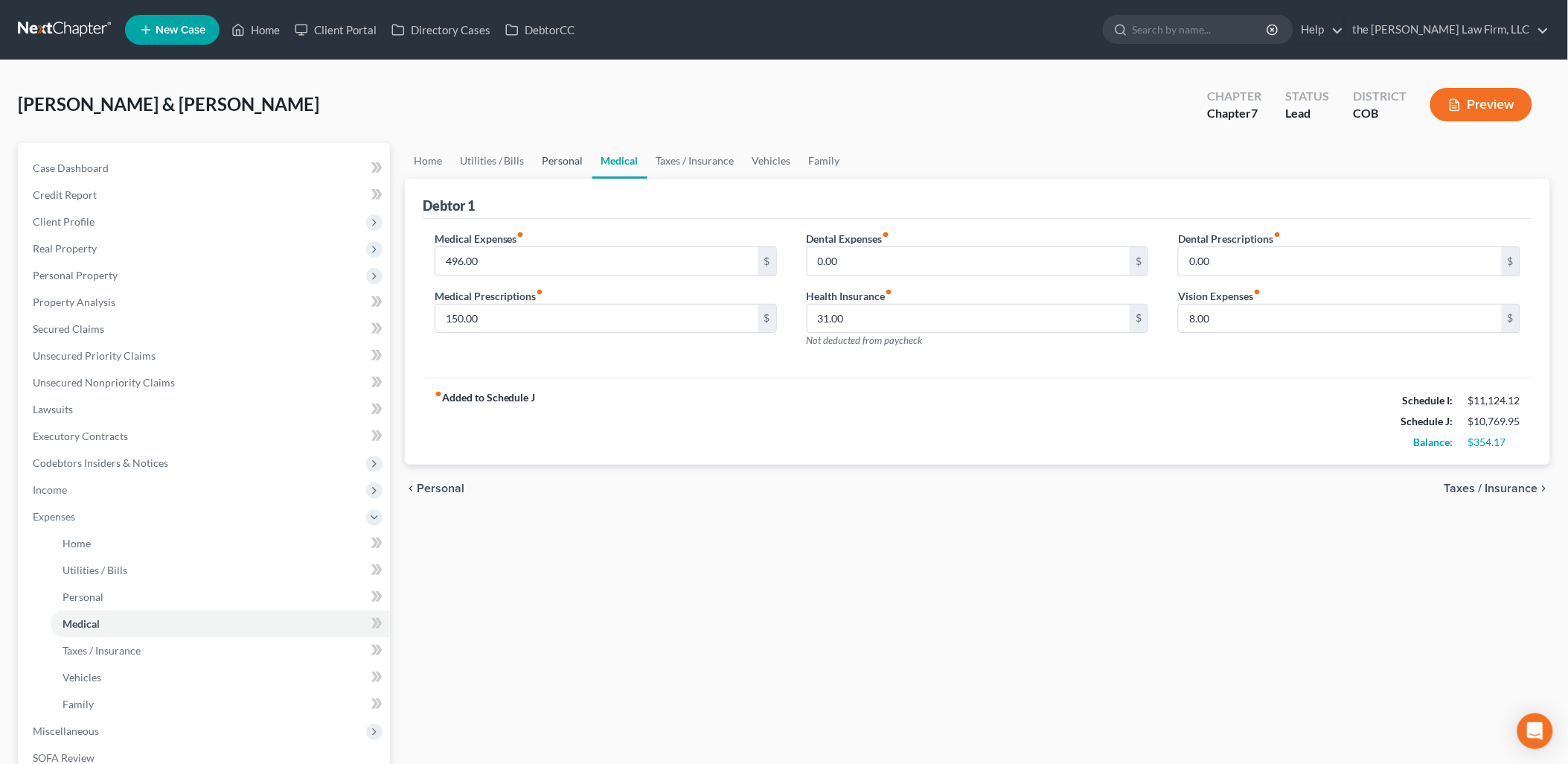
click at [567, 160] on link "Personal" at bounding box center [563, 160] width 59 height 36
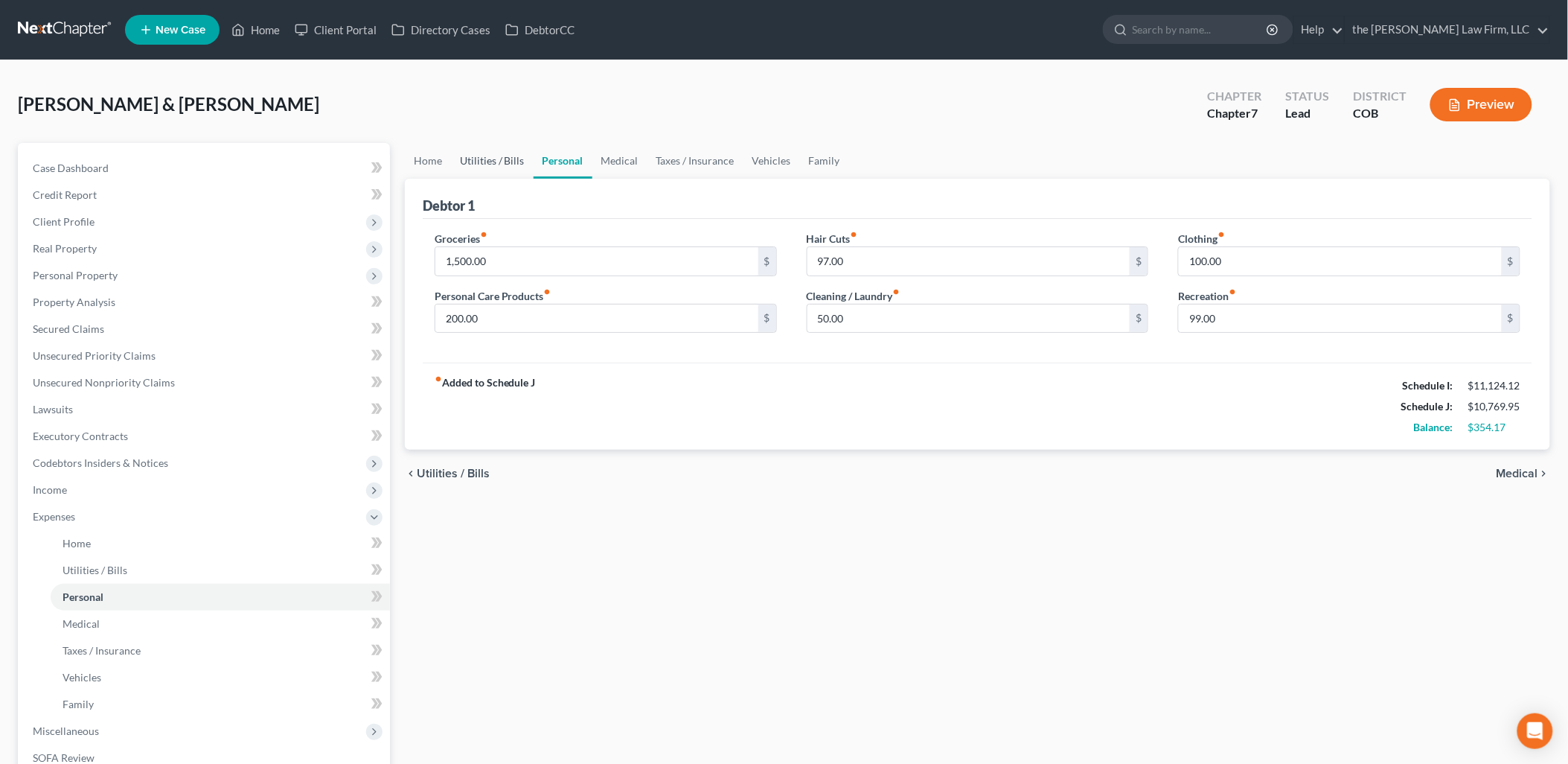
click at [506, 164] on link "Utilities / Bills" at bounding box center [493, 160] width 83 height 36
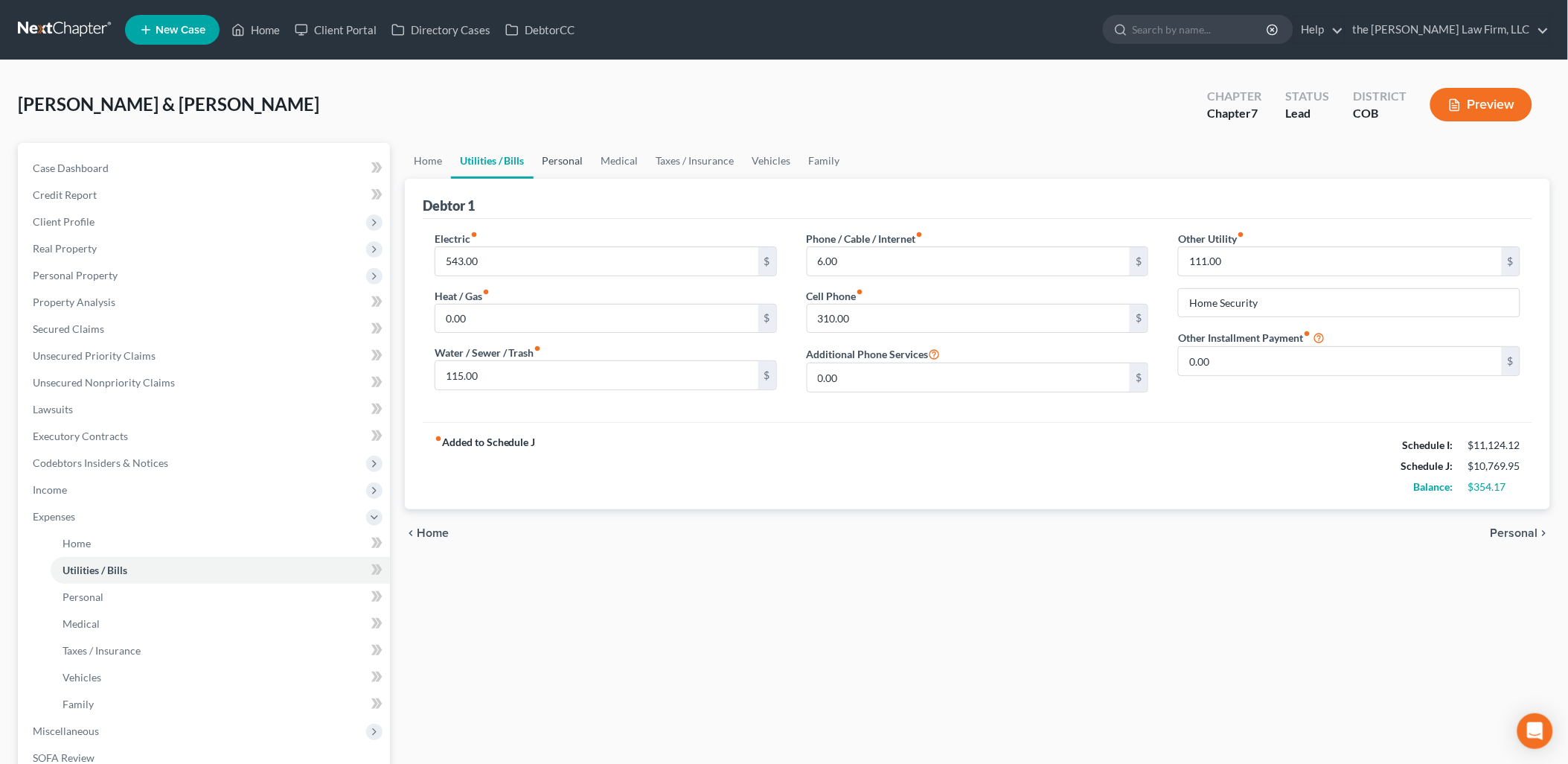
click at [559, 160] on link "Personal" at bounding box center [563, 160] width 59 height 36
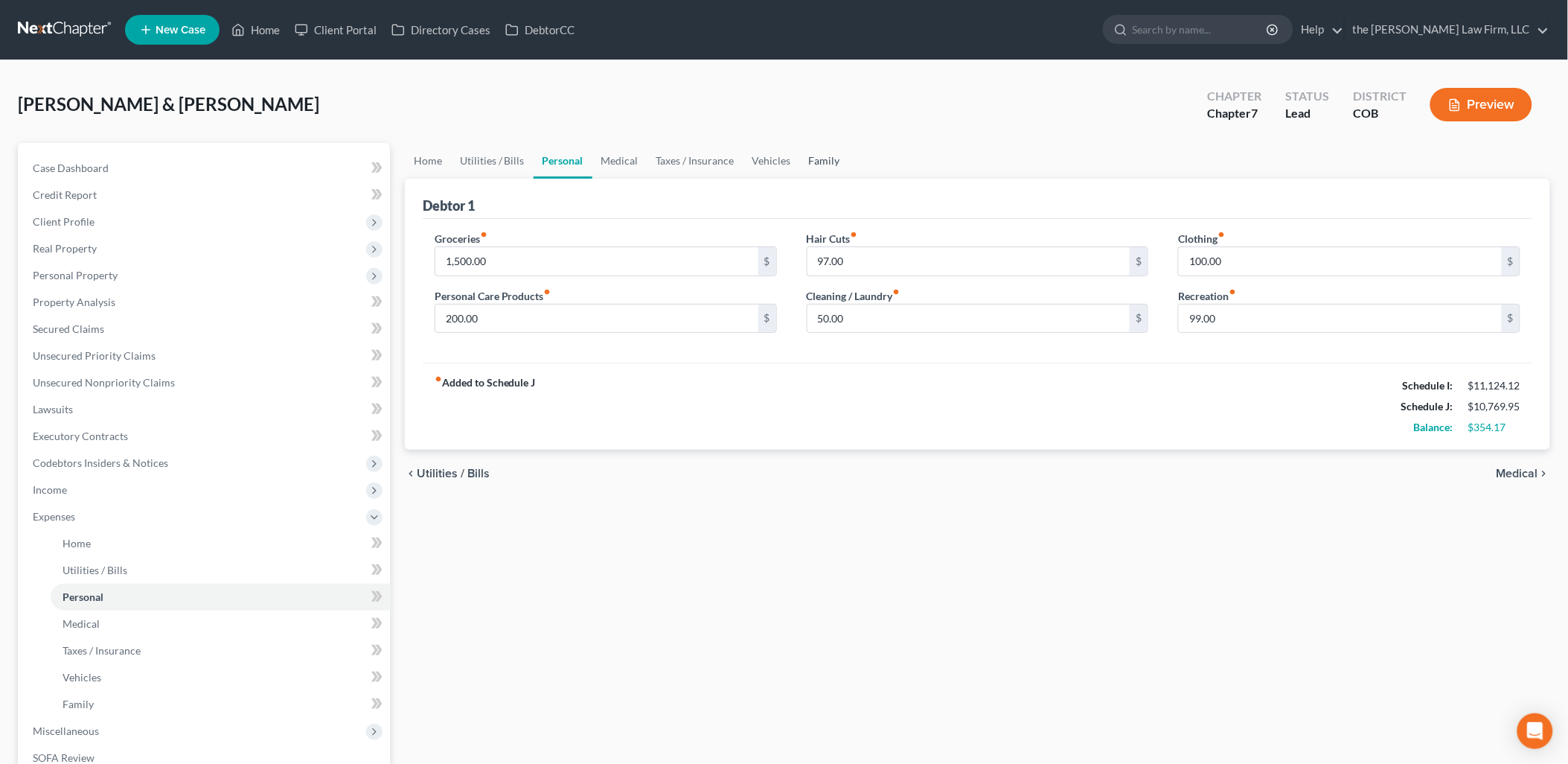
click at [823, 168] on link "Family" at bounding box center [825, 160] width 49 height 36
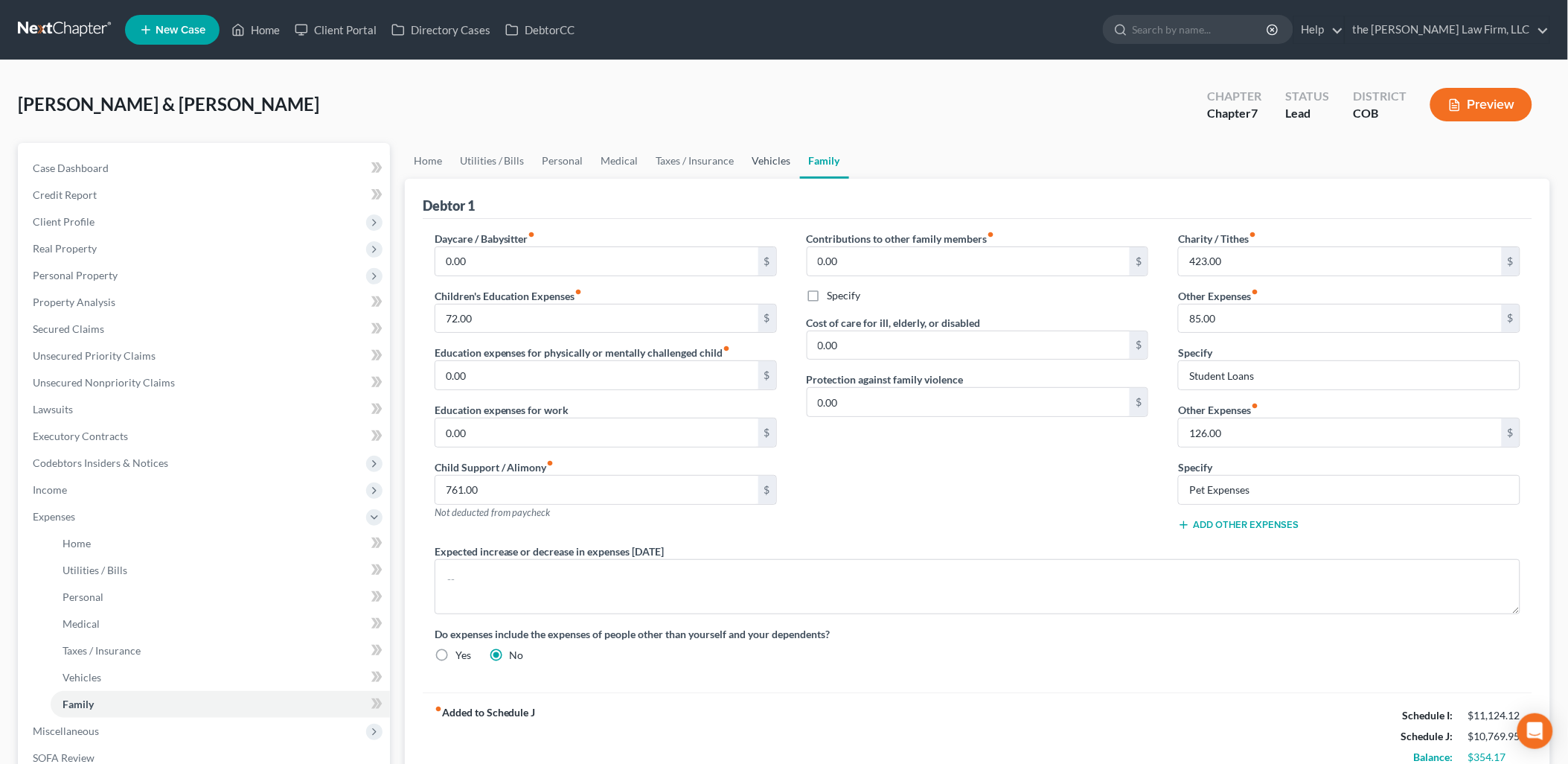
click at [757, 162] on link "Vehicles" at bounding box center [771, 160] width 56 height 36
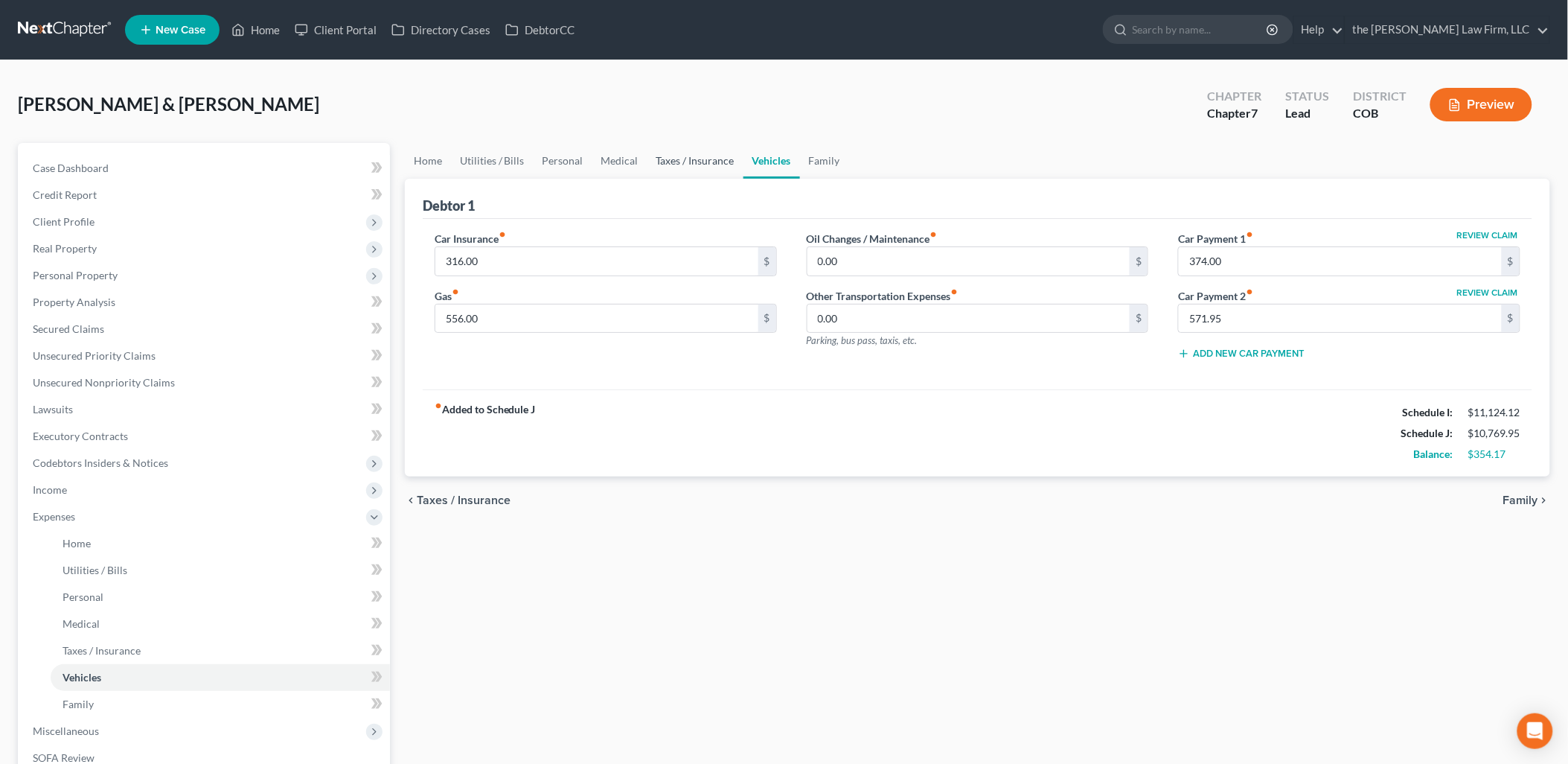
click at [685, 171] on link "Taxes / Insurance" at bounding box center [695, 160] width 96 height 36
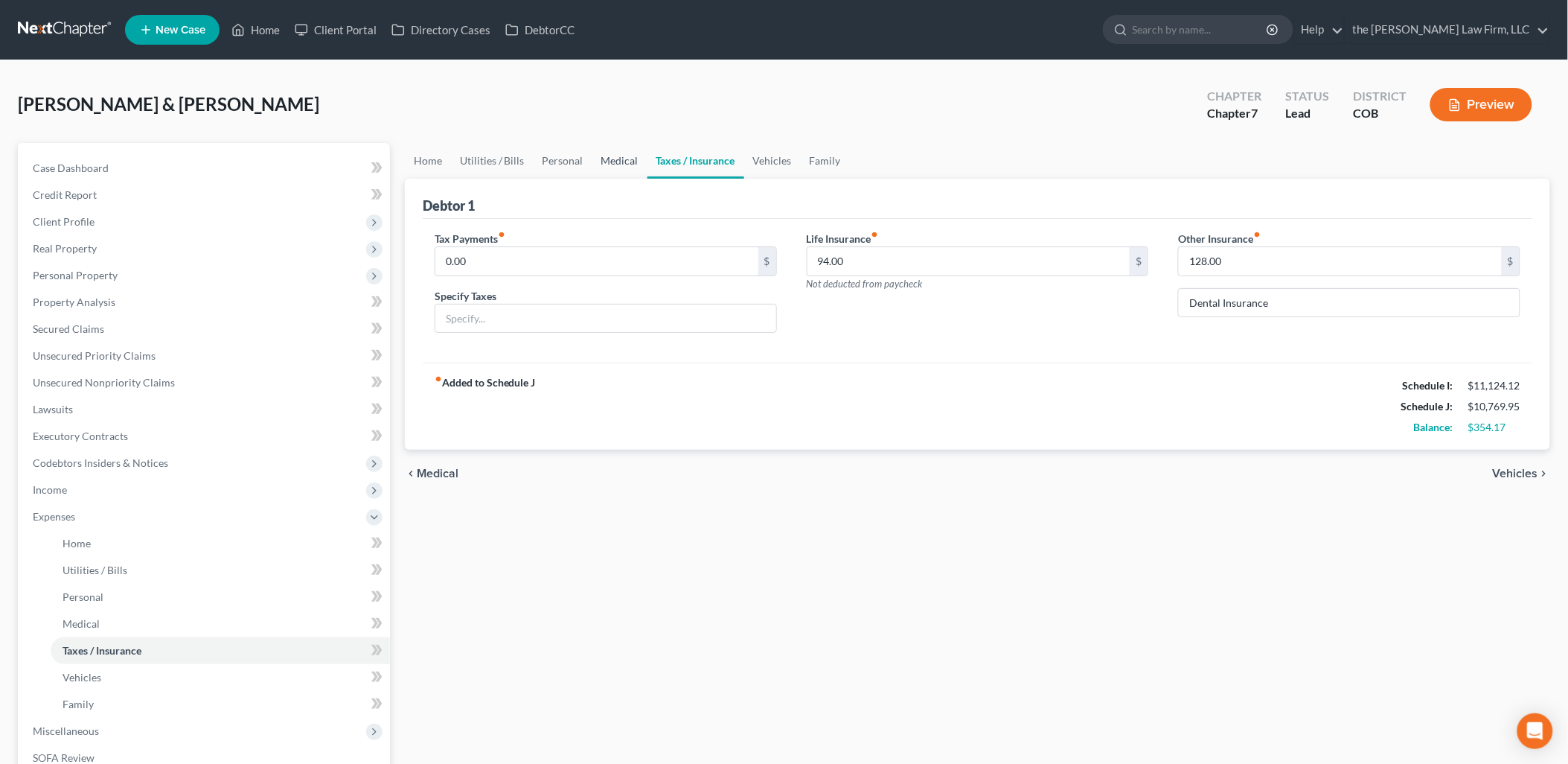
click at [632, 157] on link "Medical" at bounding box center [619, 160] width 55 height 36
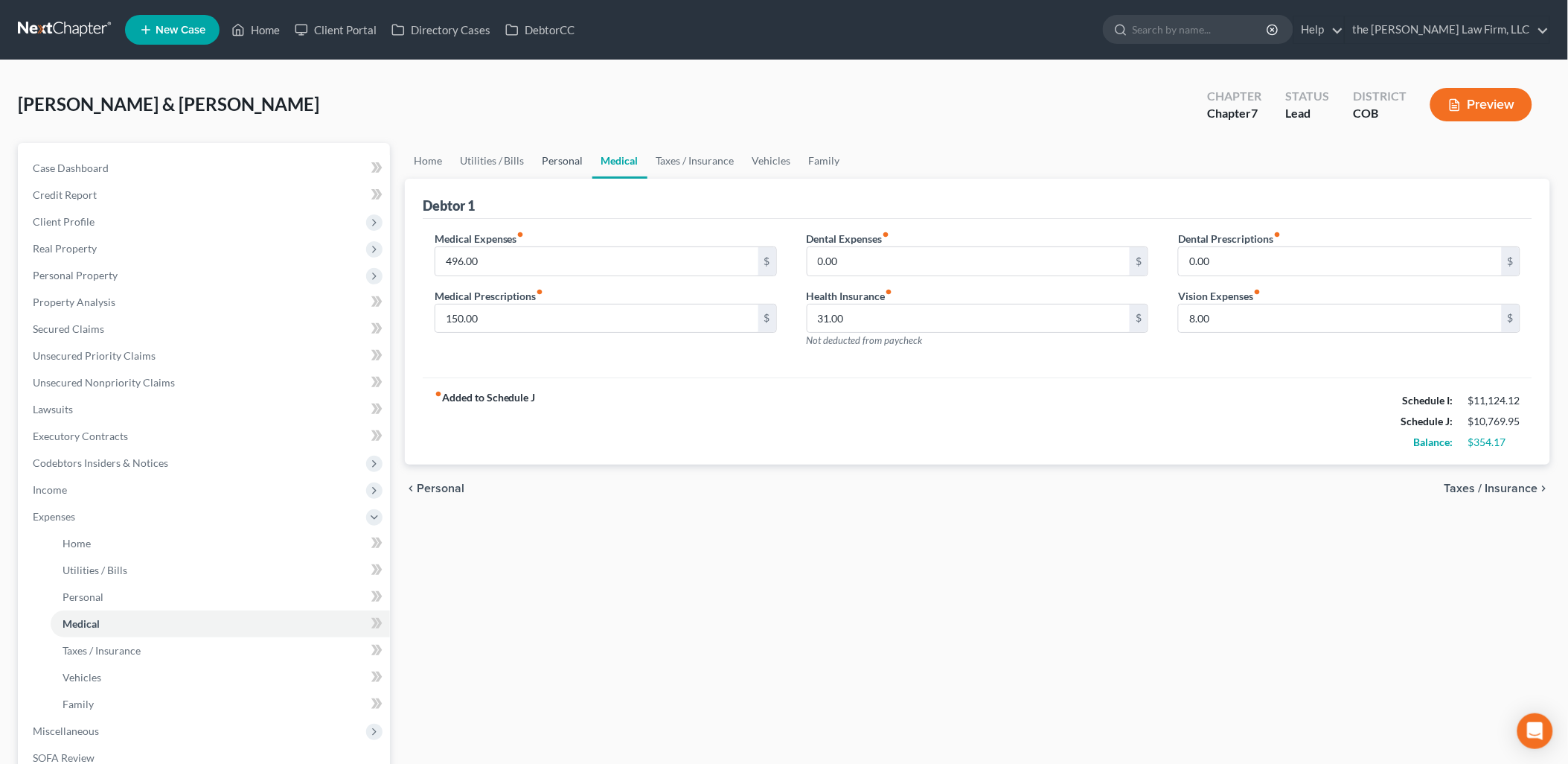
click at [567, 158] on link "Personal" at bounding box center [563, 160] width 59 height 36
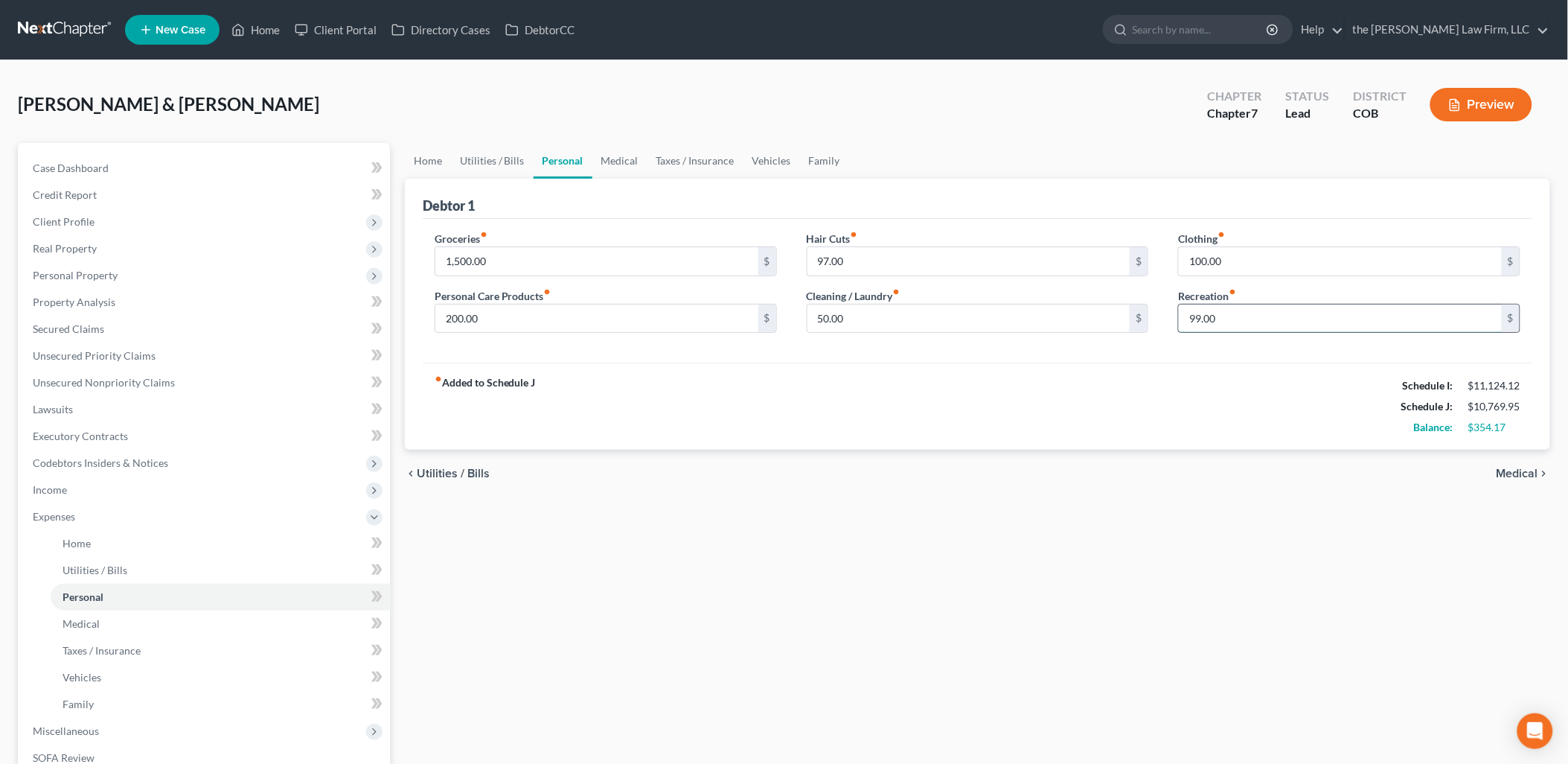
click at [1240, 318] on input "99.00" at bounding box center [1340, 318] width 323 height 28
type input "152"
click at [1222, 388] on div "fiber_manual_record Added to Schedule J Schedule I: $11,124.12 Schedule J: $10,…" at bounding box center [978, 405] width 1110 height 87
click at [625, 314] on input "200.00" at bounding box center [597, 318] width 323 height 28
click at [649, 448] on div "fiber_manual_record Added to Schedule J Schedule I: $11,124.12 Schedule J: $10,…" at bounding box center [978, 405] width 1110 height 87
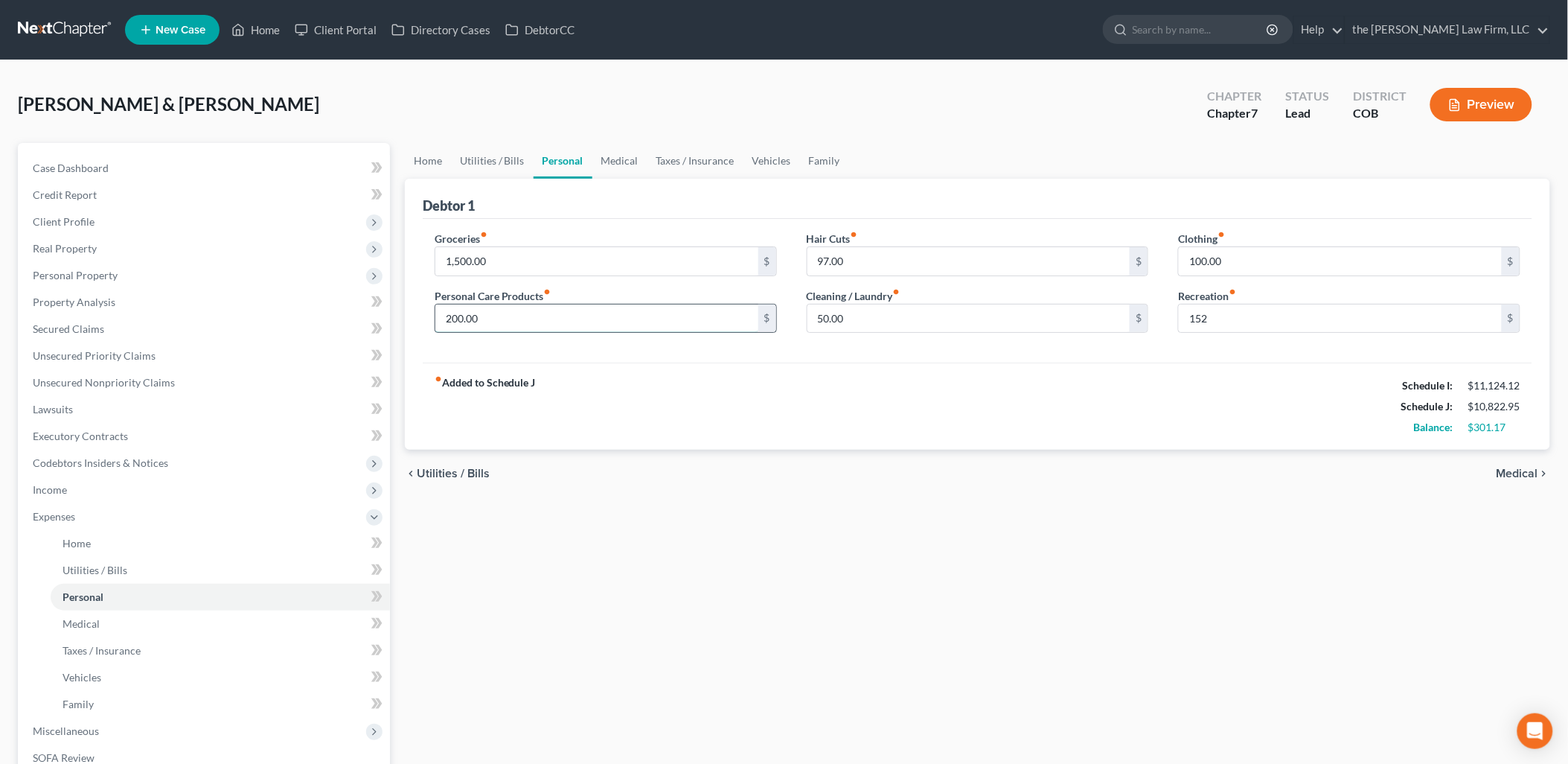
click at [538, 316] on input "200.00" at bounding box center [597, 318] width 323 height 28
type input "191"
click at [990, 420] on div "fiber_manual_record Added to Schedule J Schedule I: $11,124.12 Schedule J: $10,…" at bounding box center [978, 405] width 1110 height 87
click at [793, 158] on link "Vehicles" at bounding box center [771, 160] width 56 height 36
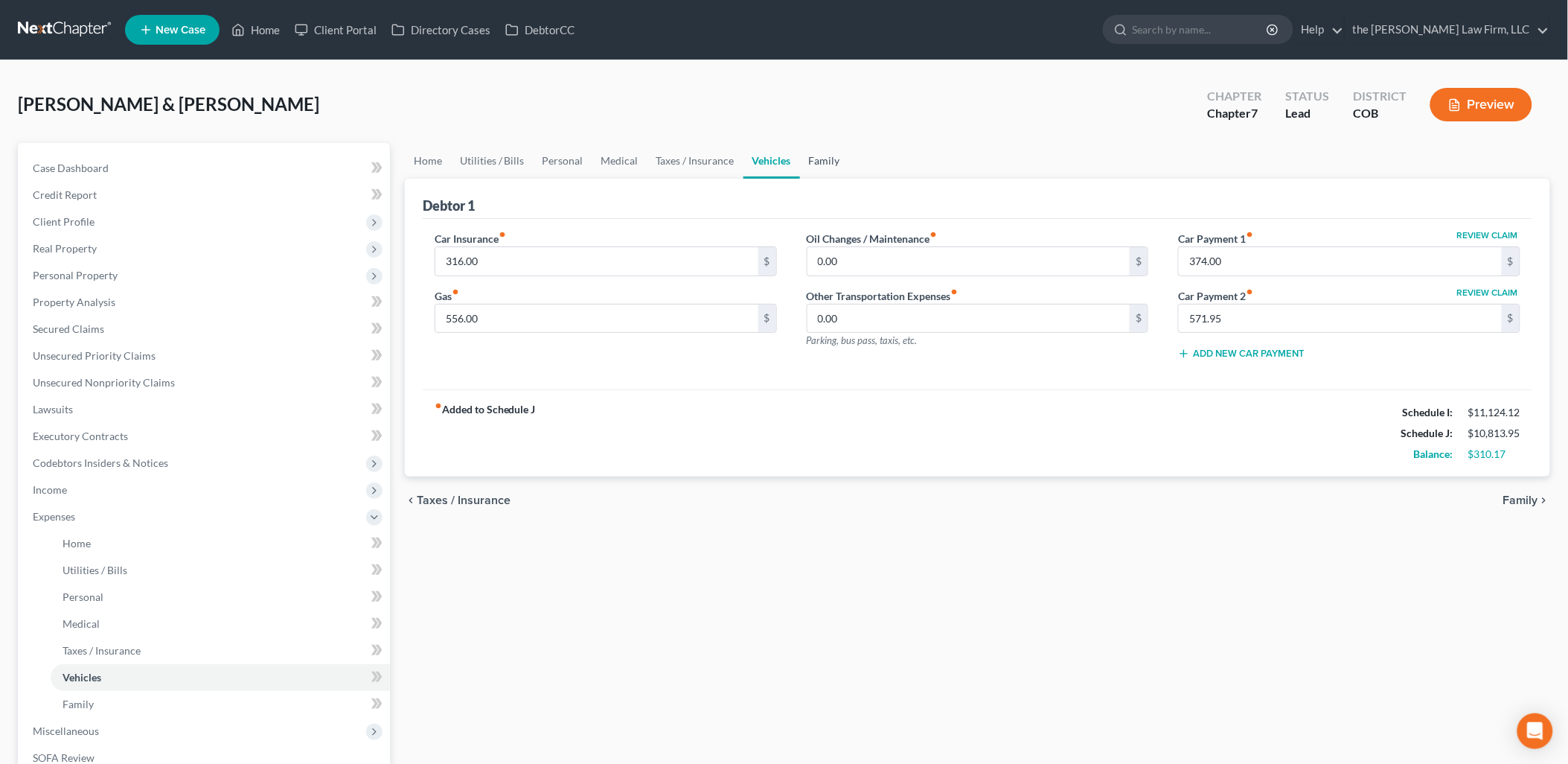
click at [809, 160] on link "Family" at bounding box center [825, 160] width 49 height 36
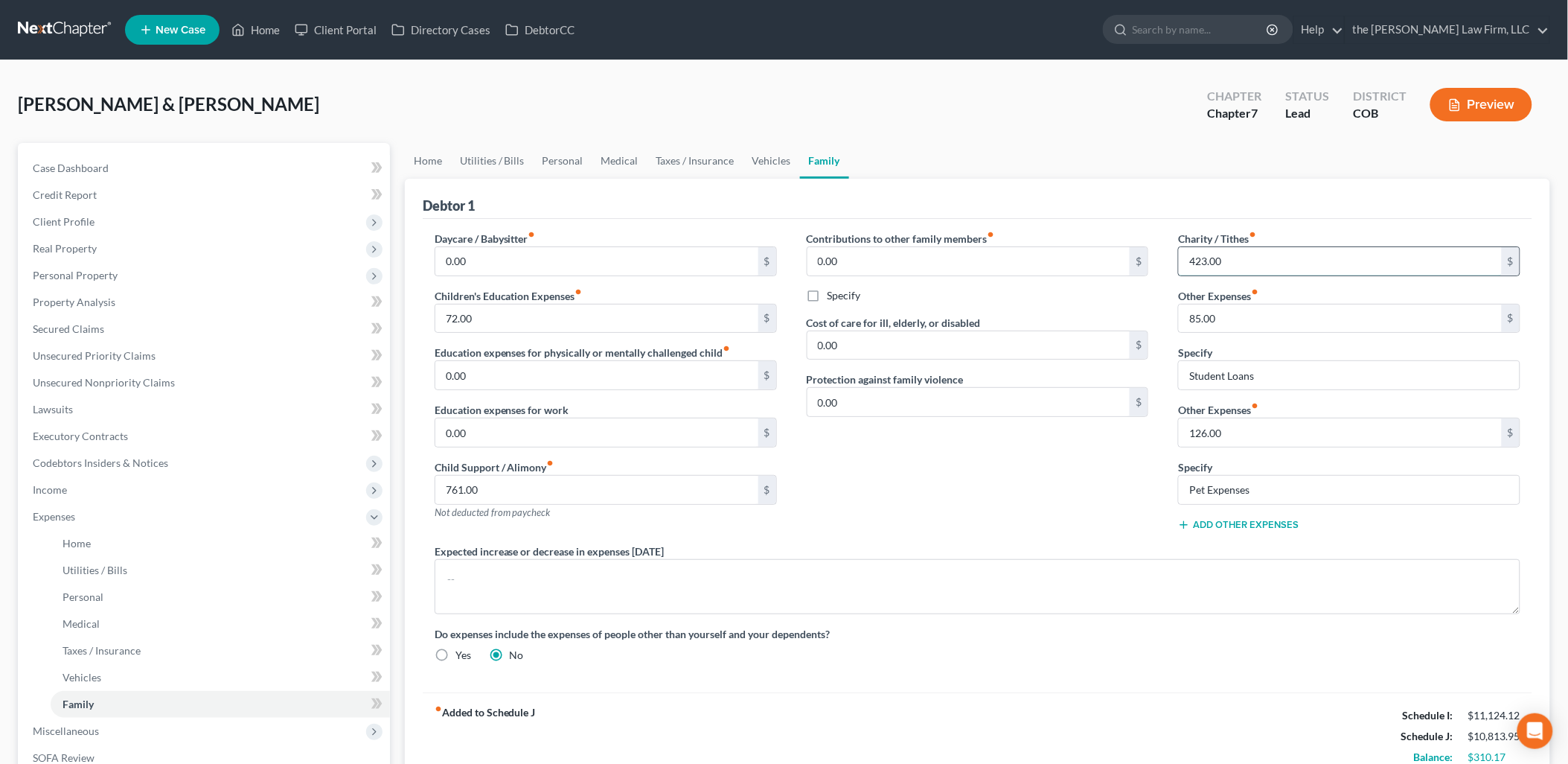
click at [1243, 259] on input "423.00" at bounding box center [1340, 261] width 323 height 28
type input "102"
drag, startPoint x: 1269, startPoint y: 265, endPoint x: 1137, endPoint y: 287, distance: 133.8
click at [1137, 287] on div "Daycare / Babysitter fiber_manual_record 0.00 $ Children's Education Expenses f…" at bounding box center [977, 452] width 1116 height 444
click at [780, 157] on link "Vehicles" at bounding box center [771, 160] width 56 height 36
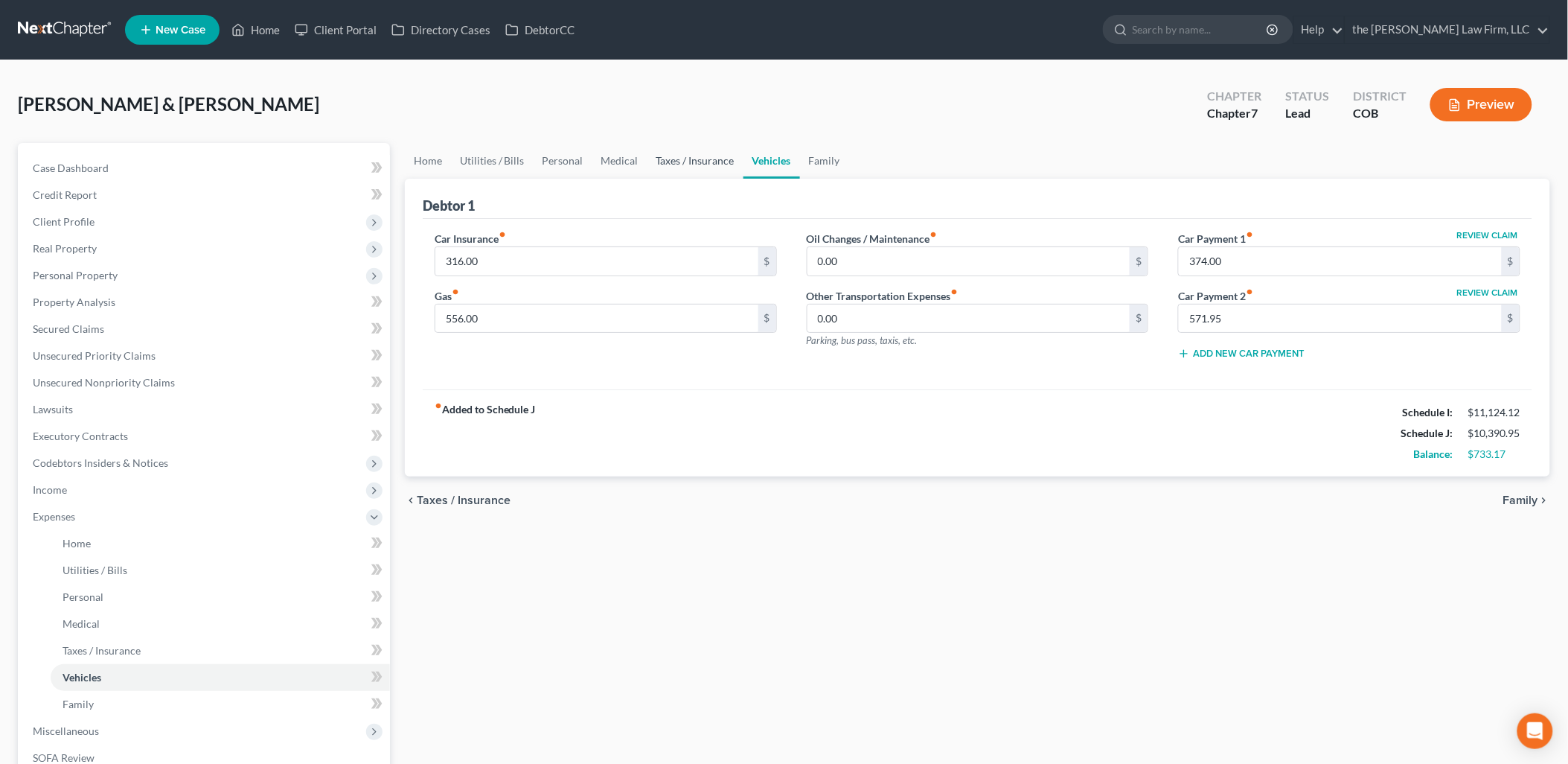
click at [688, 151] on link "Taxes / Insurance" at bounding box center [695, 160] width 96 height 36
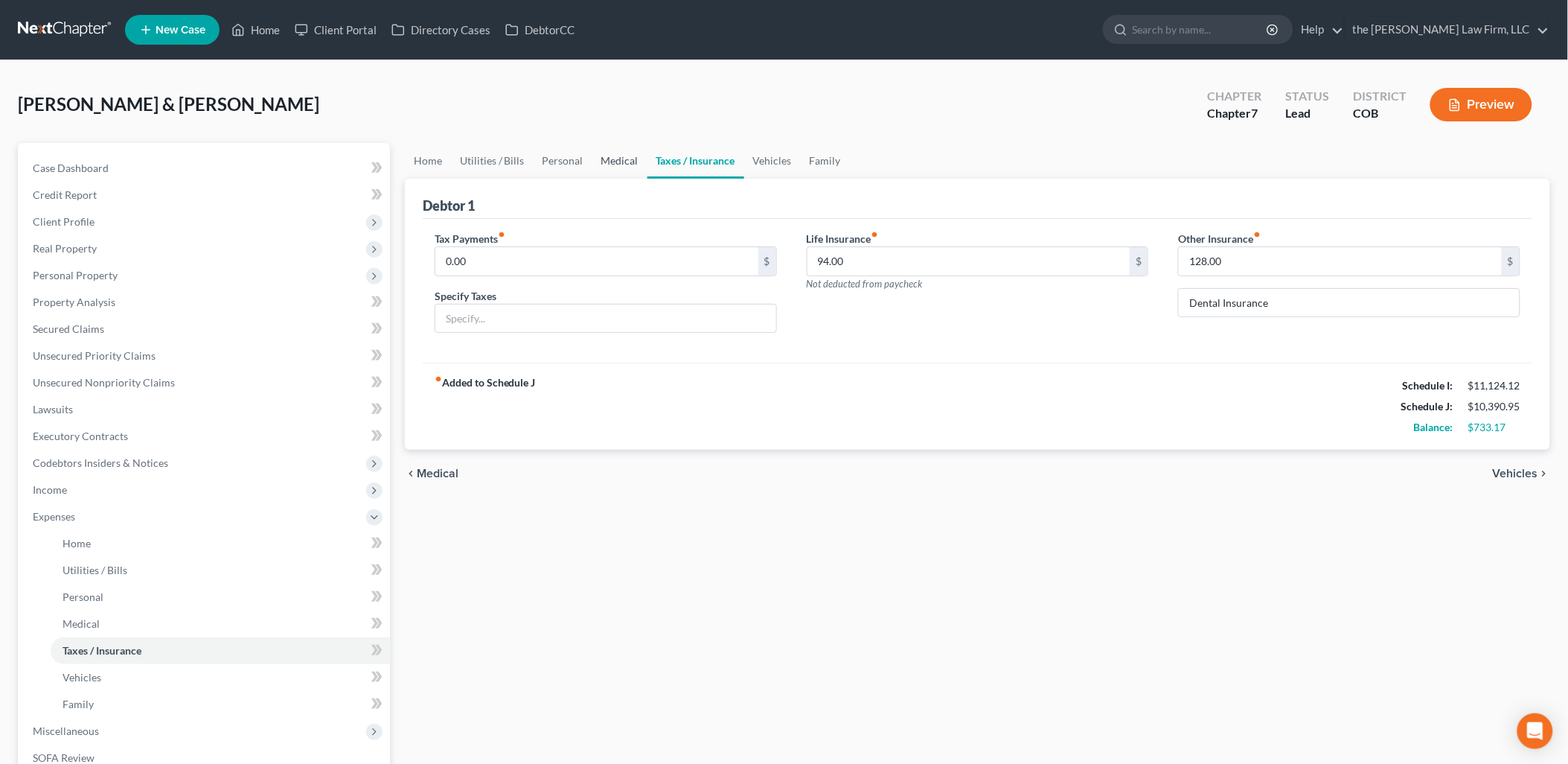
click at [620, 157] on link "Medical" at bounding box center [619, 160] width 55 height 36
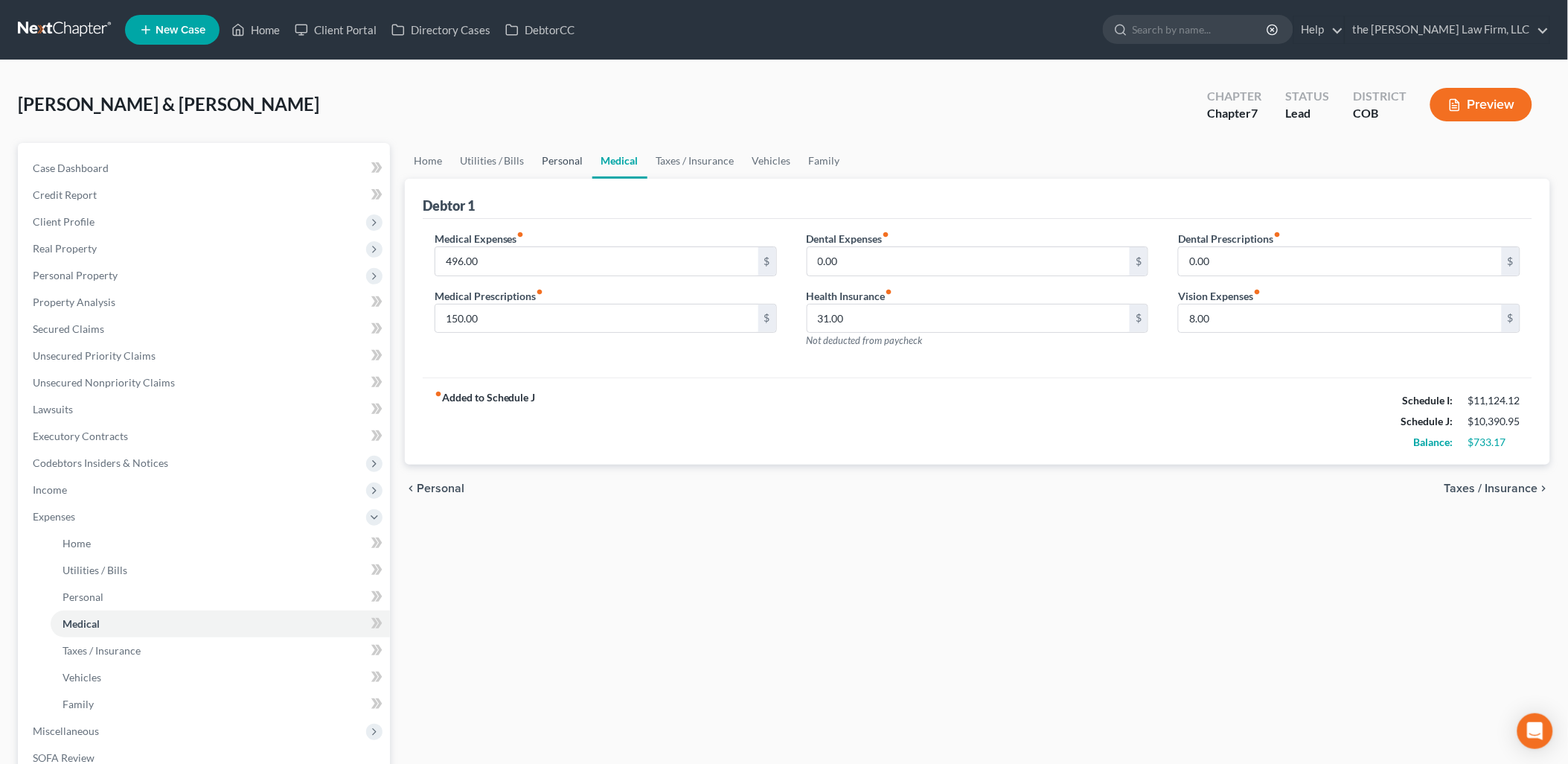
click at [556, 159] on link "Personal" at bounding box center [563, 160] width 59 height 36
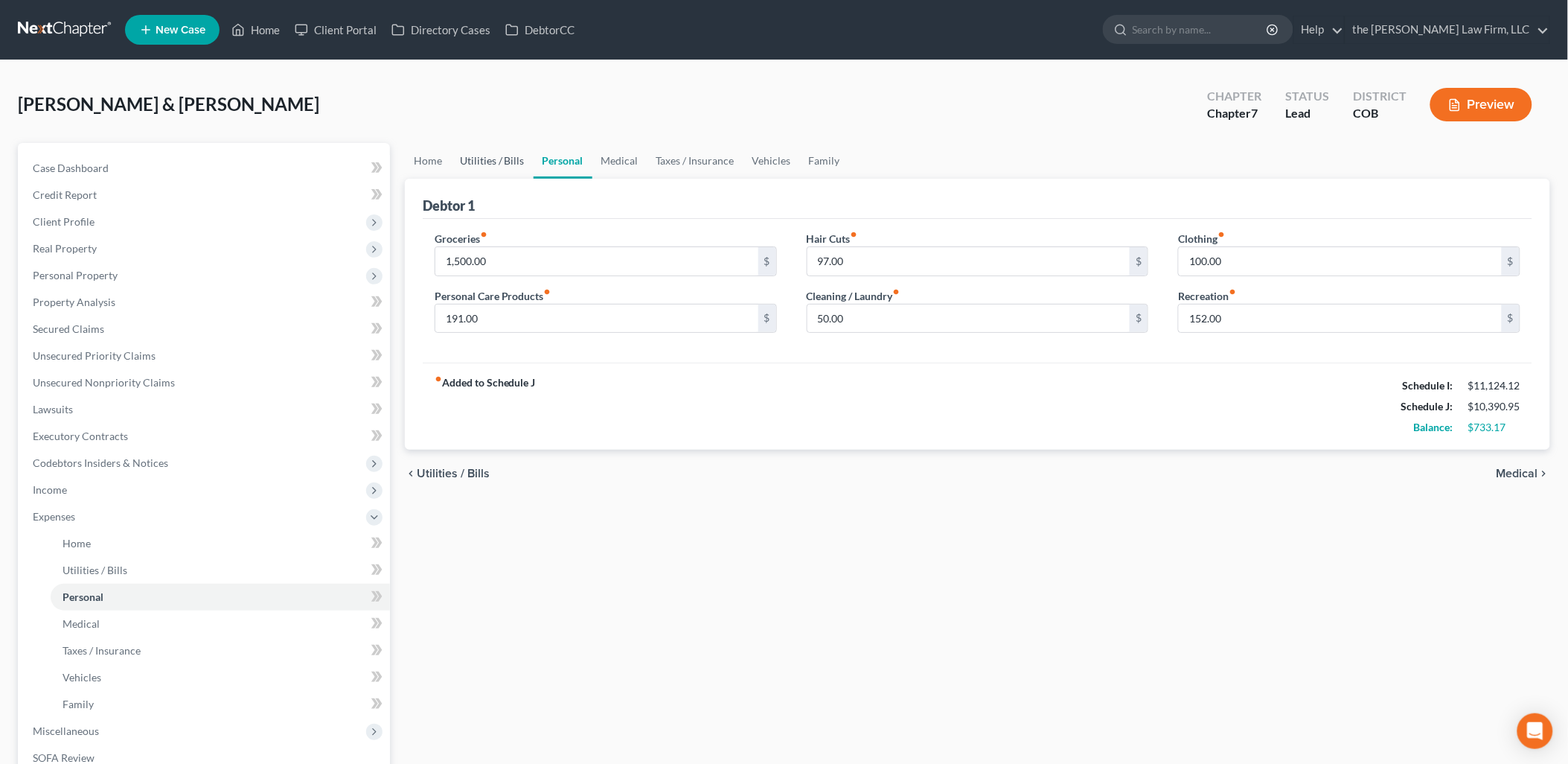
click at [474, 165] on link "Utilities / Bills" at bounding box center [493, 160] width 83 height 36
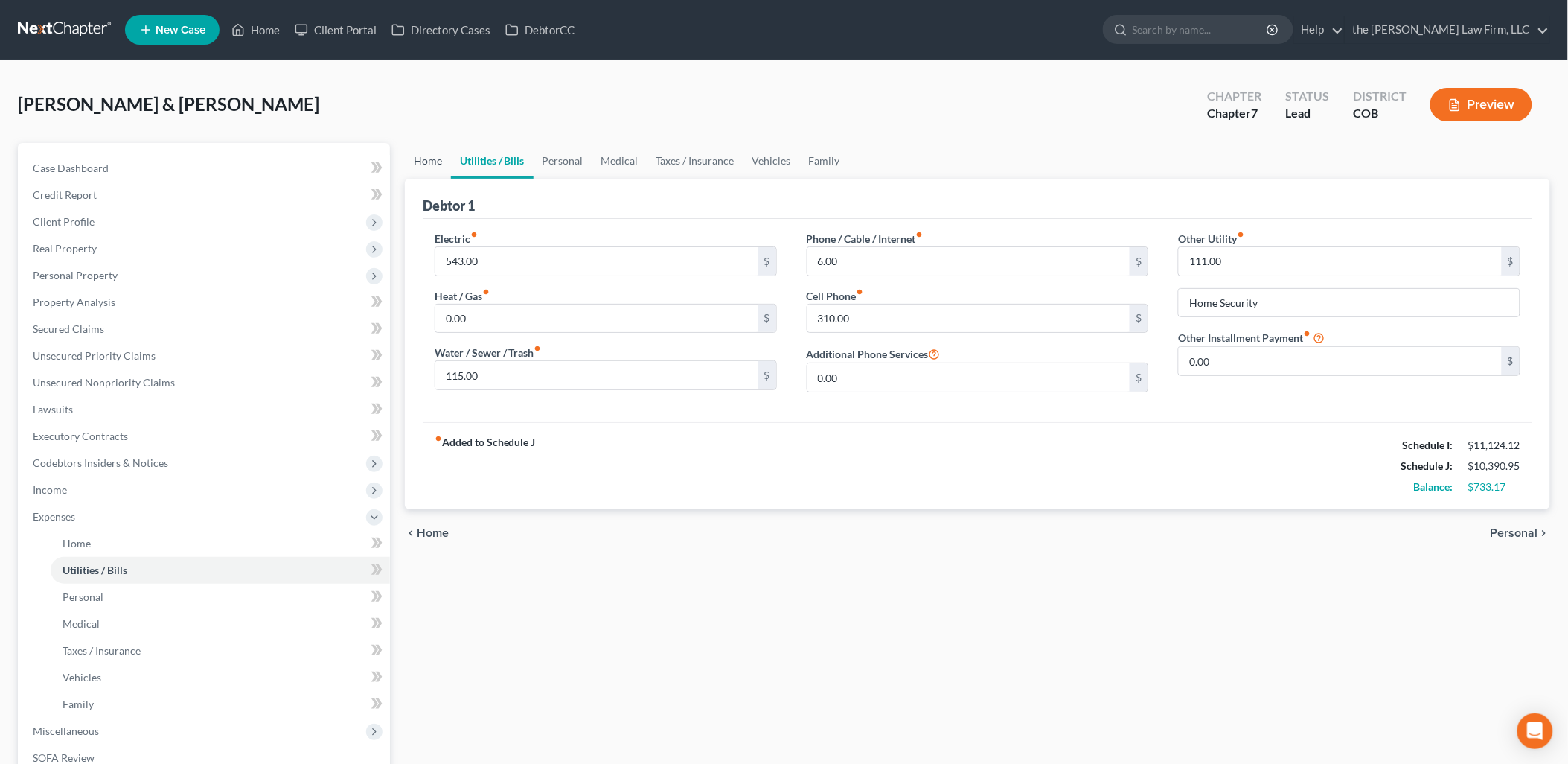
click at [432, 160] on link "Home" at bounding box center [427, 160] width 46 height 36
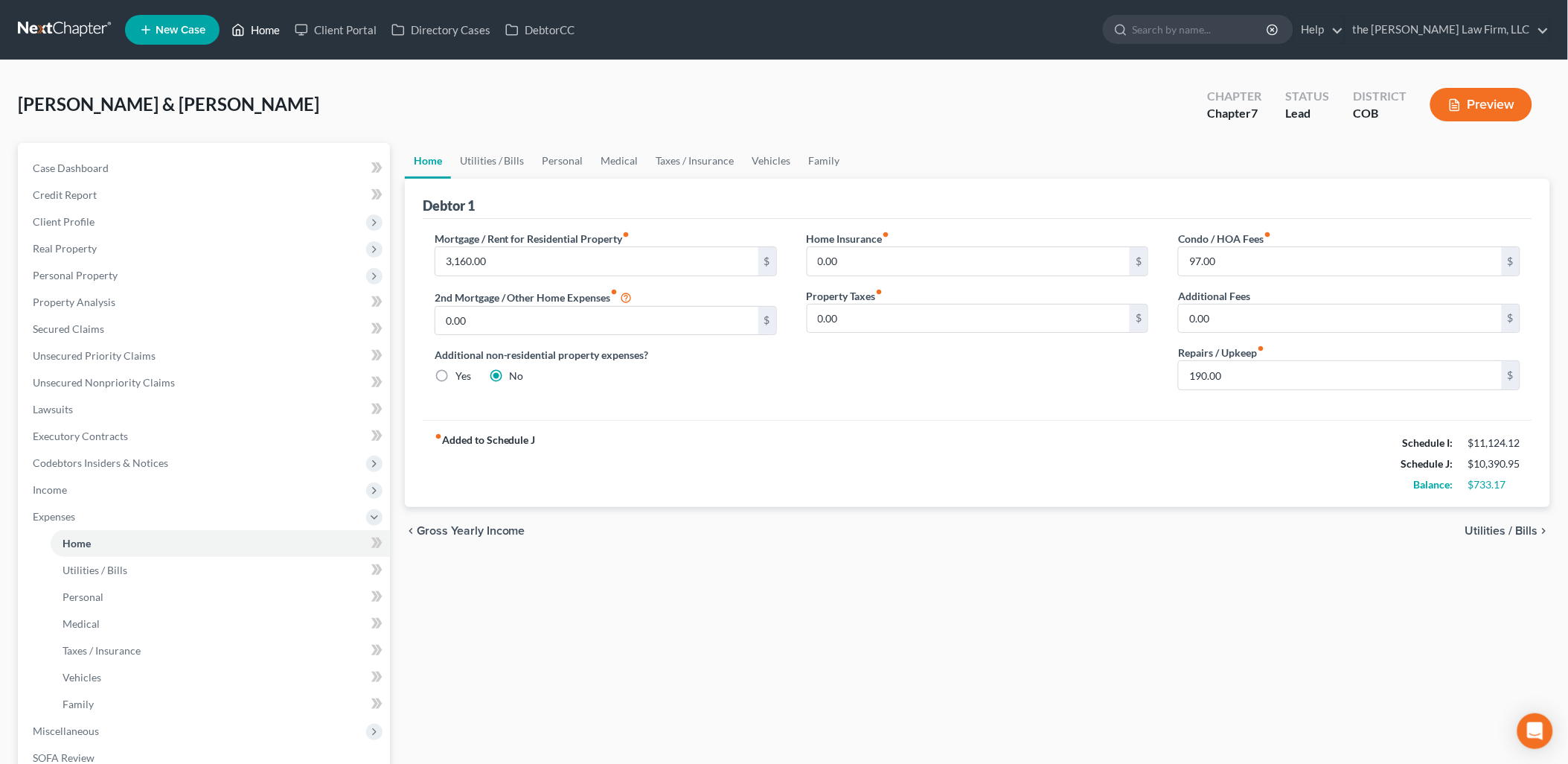
click at [261, 23] on link "Home" at bounding box center [255, 29] width 63 height 27
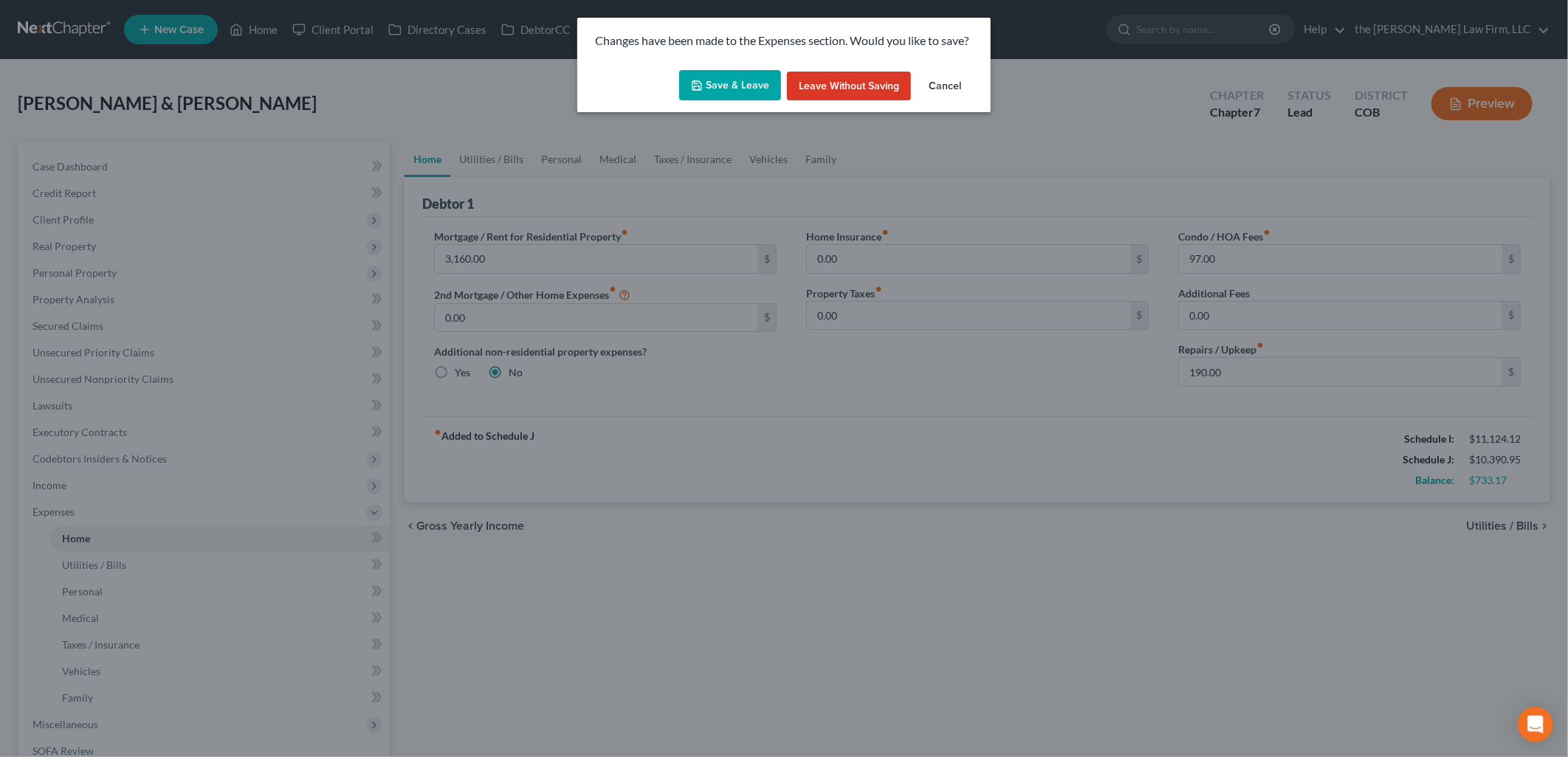
click at [707, 76] on button "Save & Leave" at bounding box center [730, 85] width 101 height 31
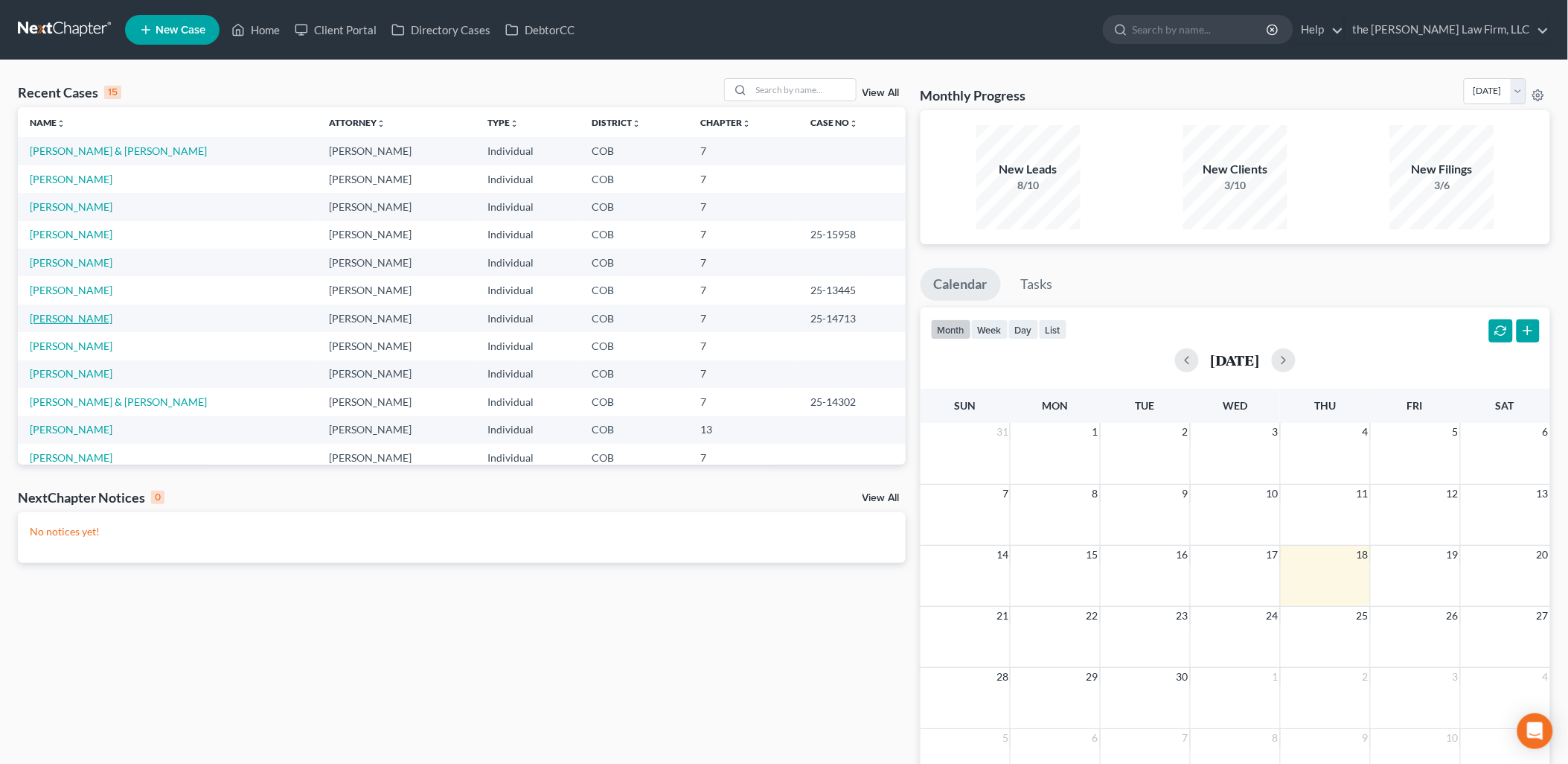
click at [69, 320] on link "[PERSON_NAME]" at bounding box center [71, 317] width 83 height 12
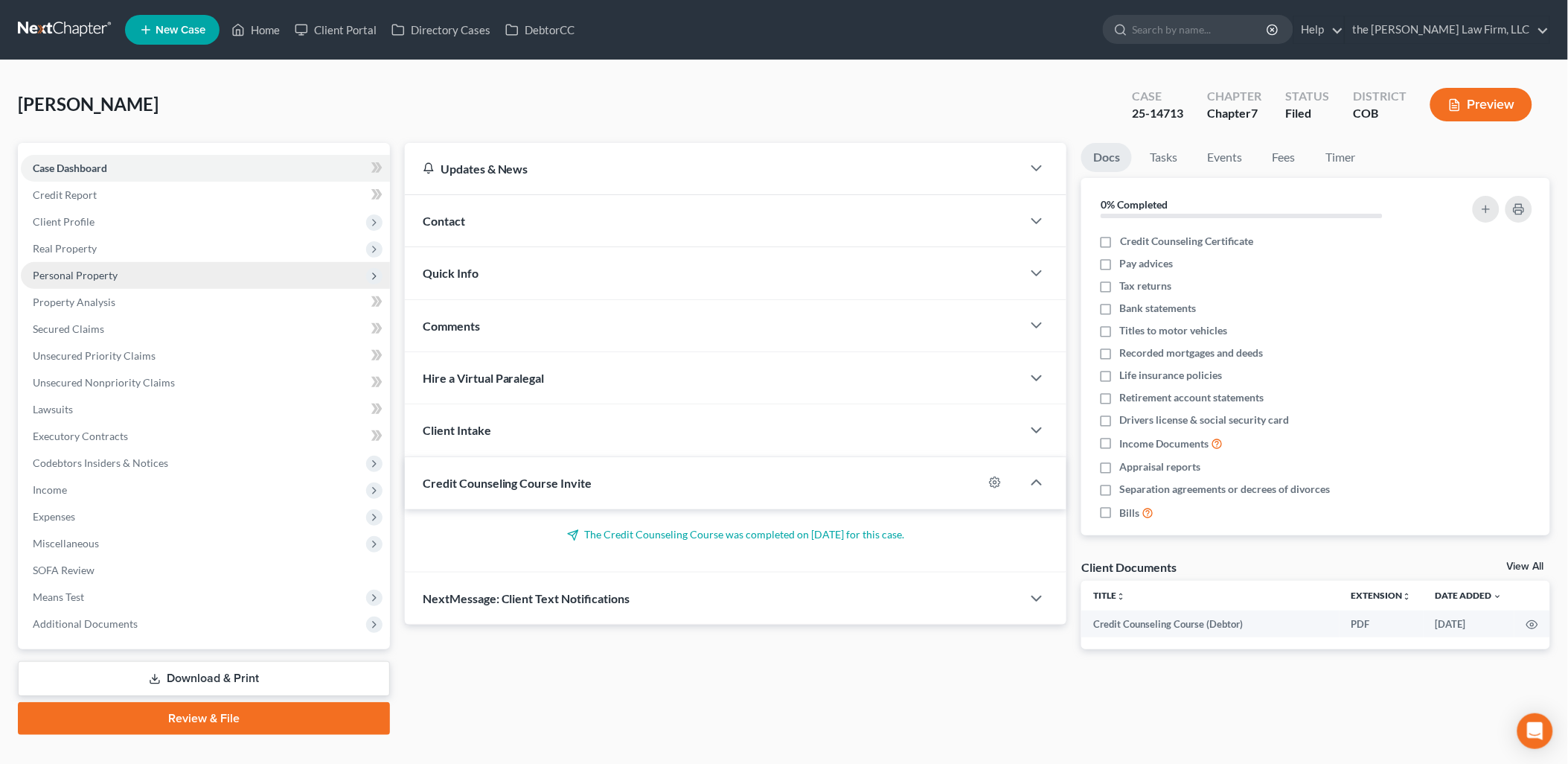
click at [69, 272] on span "Personal Property" at bounding box center [75, 274] width 84 height 12
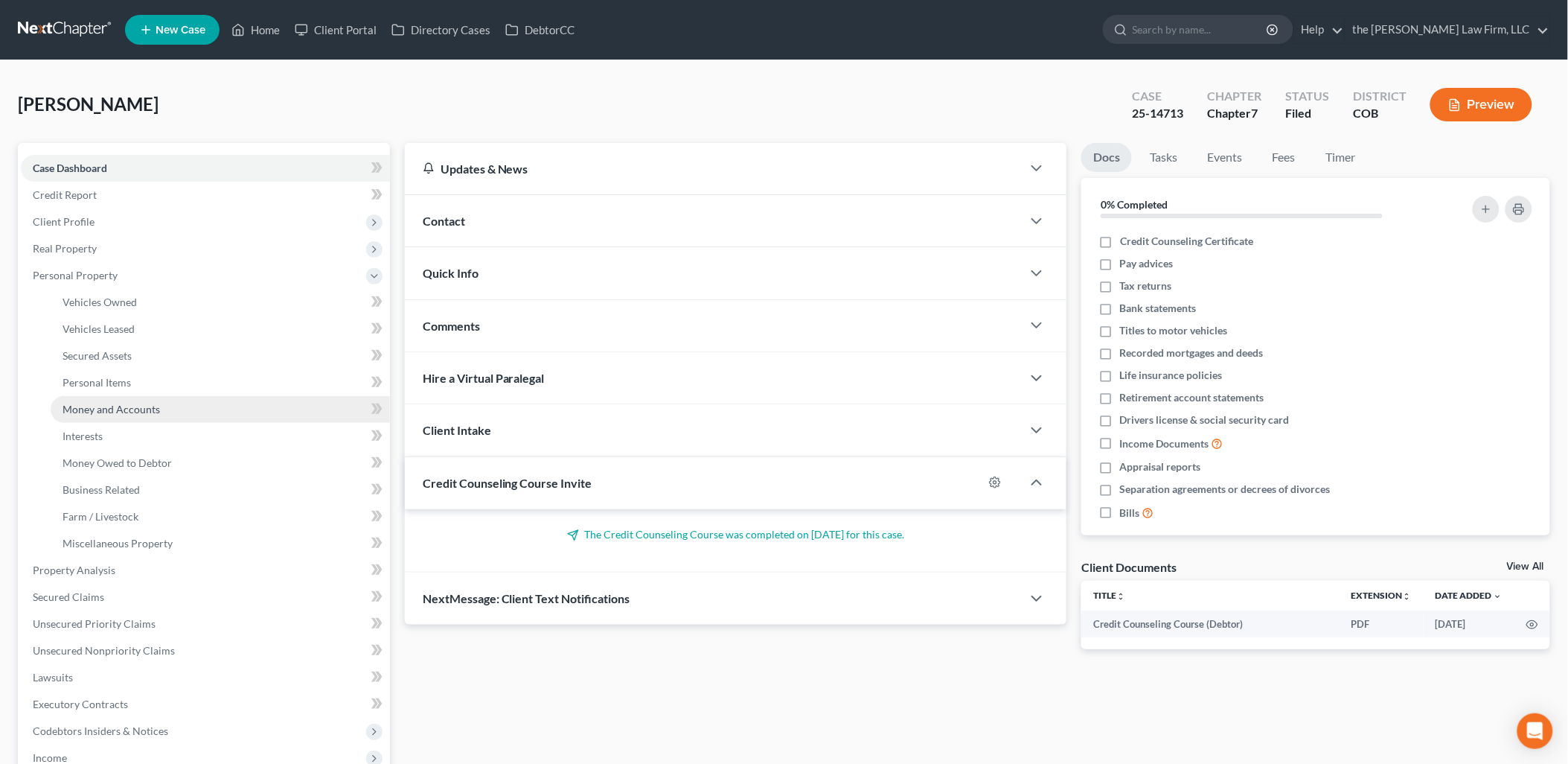
click at [131, 413] on span "Money and Accounts" at bounding box center [112, 408] width 98 height 12
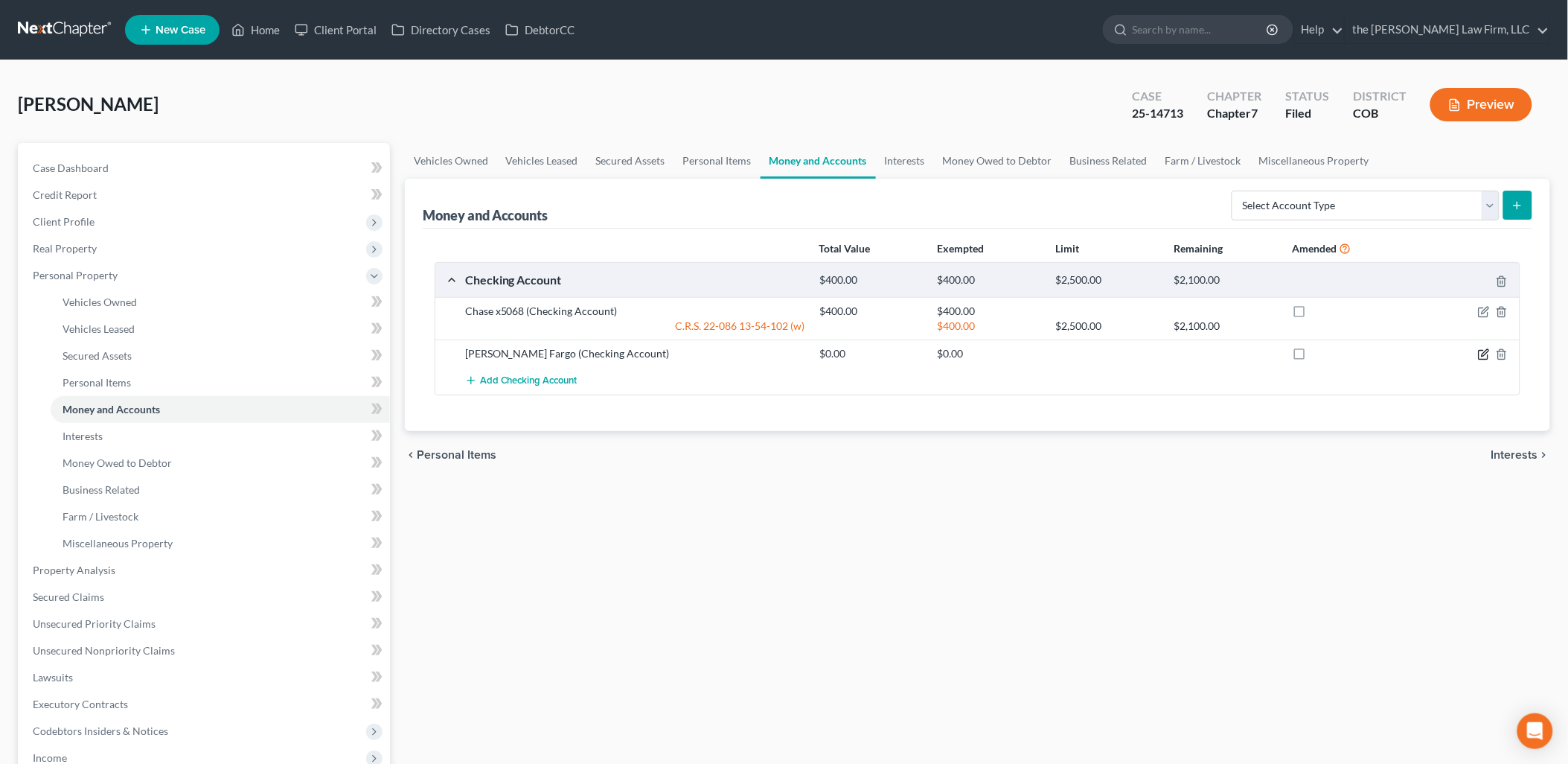
click at [1483, 353] on icon "button" at bounding box center [1484, 354] width 12 height 12
select select "4"
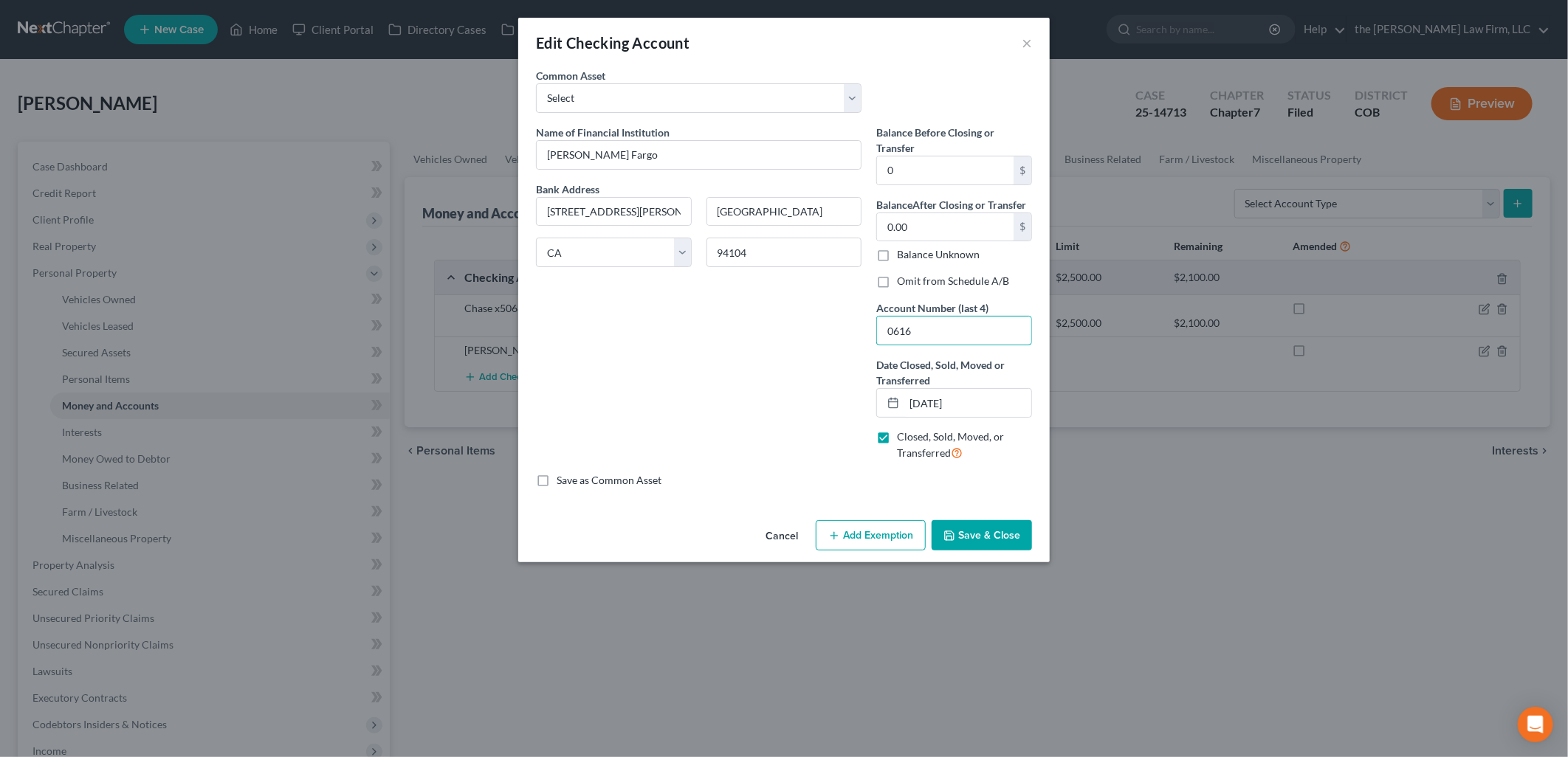
drag, startPoint x: 1023, startPoint y: 340, endPoint x: 729, endPoint y: 338, distance: 294.0
click at [729, 338] on div "Name of Financial Institution * [PERSON_NAME] Fargo Bank Address [STREET_ADDRES…" at bounding box center [784, 299] width 511 height 348
type input "8164"
click at [992, 415] on input "[DATE]" at bounding box center [968, 403] width 127 height 28
drag, startPoint x: 992, startPoint y: 414, endPoint x: 861, endPoint y: 426, distance: 131.5
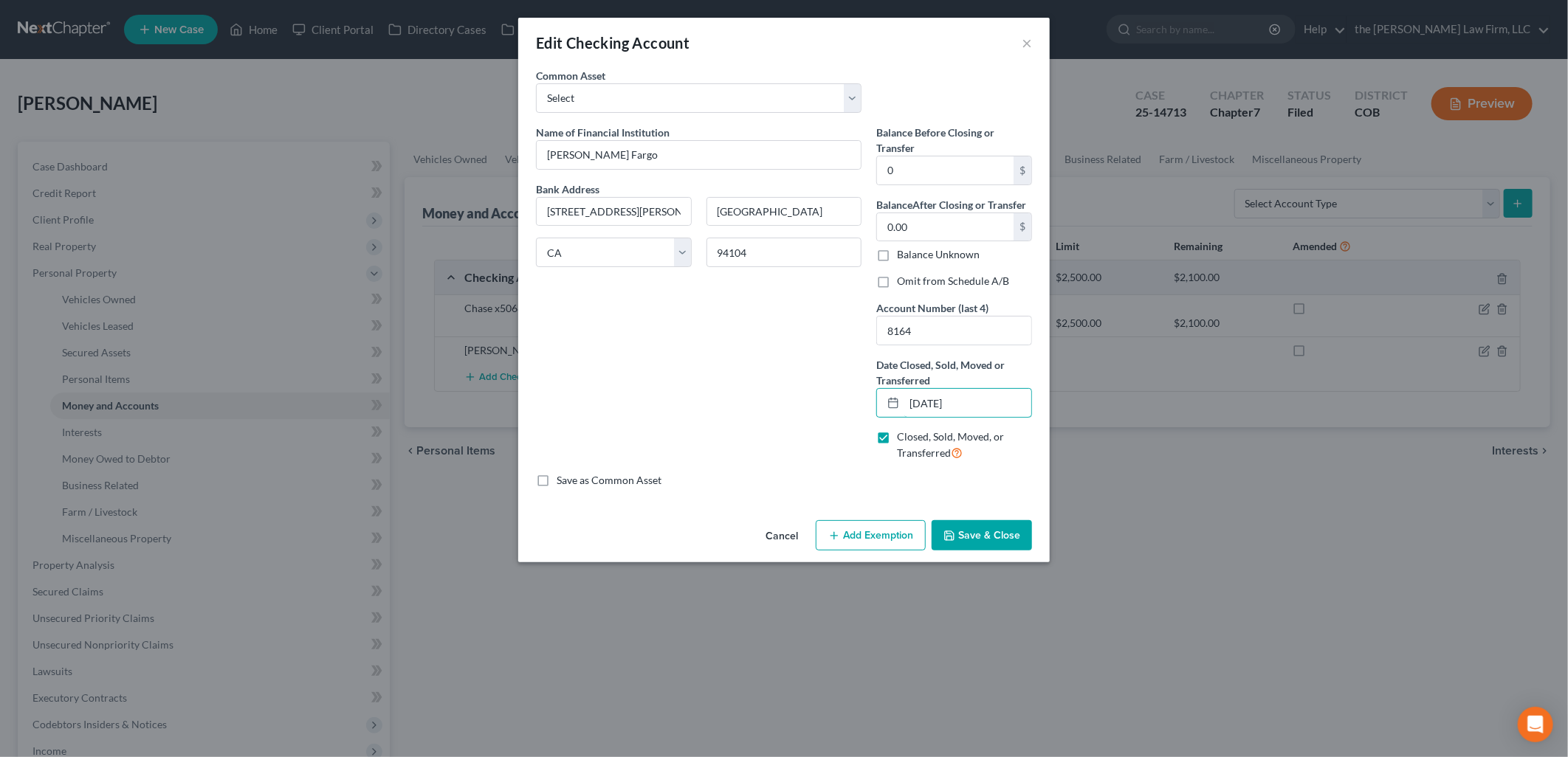
click at [861, 426] on div "Name of Financial Institution * [PERSON_NAME] Fargo Bank Address [STREET_ADDRES…" at bounding box center [784, 299] width 511 height 348
type input "[DATE]"
click at [1016, 537] on button "Save & Close" at bounding box center [982, 535] width 101 height 31
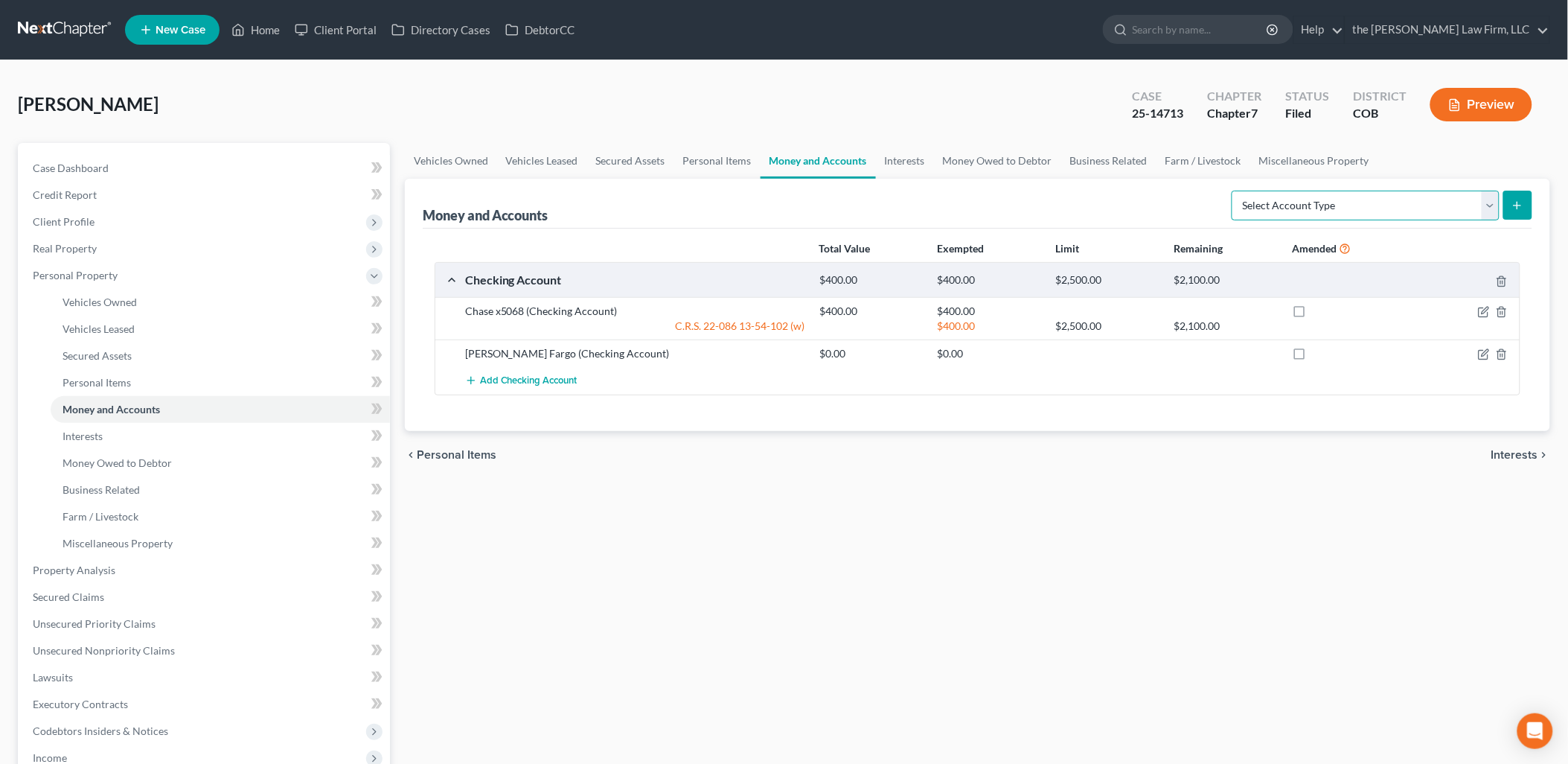
click at [1372, 205] on select "Select Account Type Brokerage Cash on Hand Certificates of Deposit Checking Acc…" at bounding box center [1366, 206] width 268 height 30
select select "checking"
click at [1236, 191] on select "Select Account Type Brokerage Cash on Hand Certificates of Deposit Checking Acc…" at bounding box center [1366, 206] width 268 height 30
click at [1522, 208] on icon "submit" at bounding box center [1517, 206] width 12 height 12
click at [1519, 208] on icon "submit" at bounding box center [1517, 206] width 12 height 12
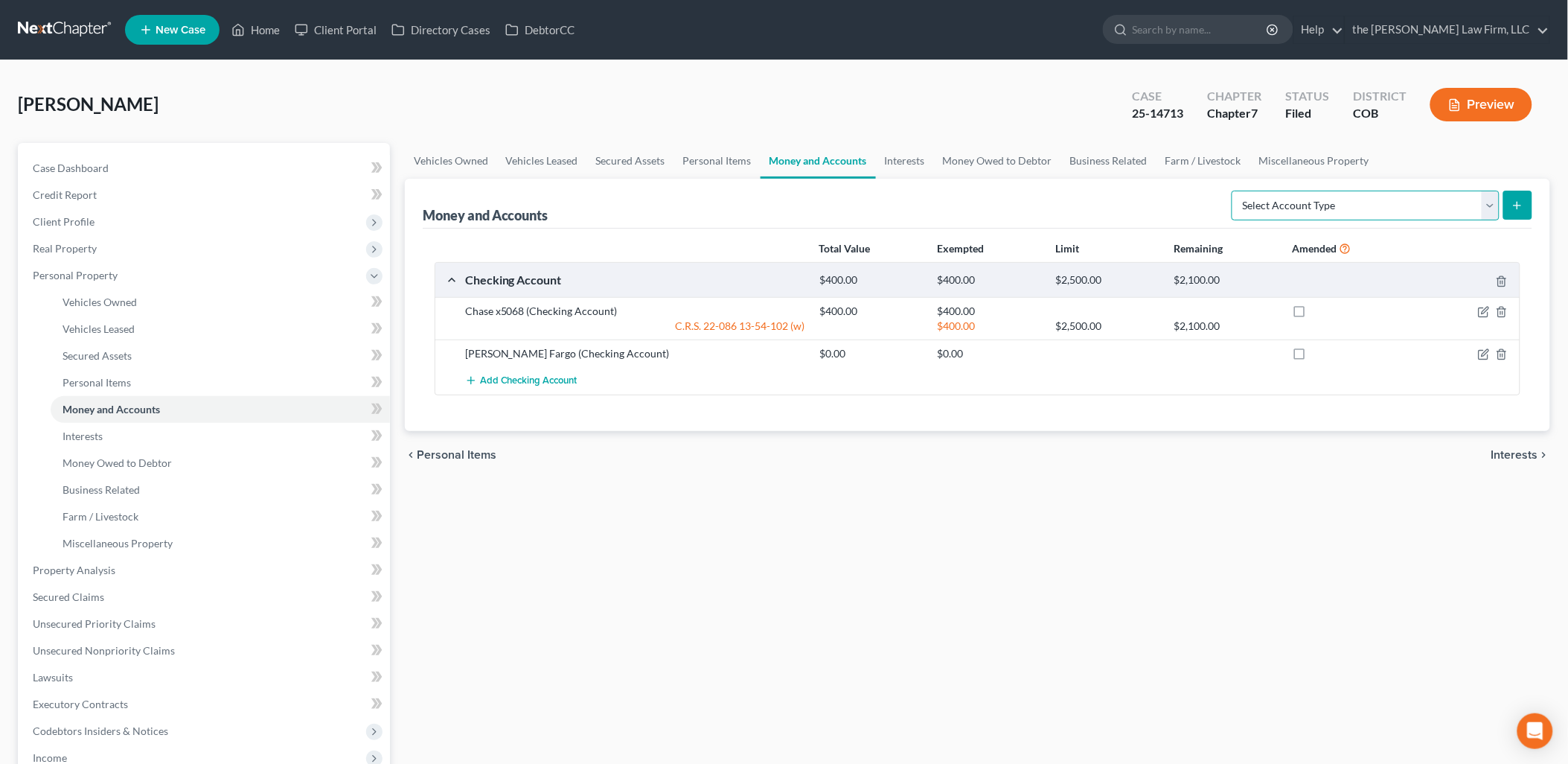
click at [1476, 205] on select "Select Account Type Brokerage Cash on Hand Certificates of Deposit Checking Acc…" at bounding box center [1366, 206] width 268 height 30
select select "checking"
click at [1236, 191] on select "Select Account Type Brokerage Cash on Hand Certificates of Deposit Checking Acc…" at bounding box center [1366, 206] width 268 height 30
click at [1533, 203] on div "Money and Accounts Select Account Type Brokerage Cash on Hand Certificates of D…" at bounding box center [977, 304] width 1146 height 252
click at [1527, 204] on button "submit" at bounding box center [1517, 205] width 29 height 29
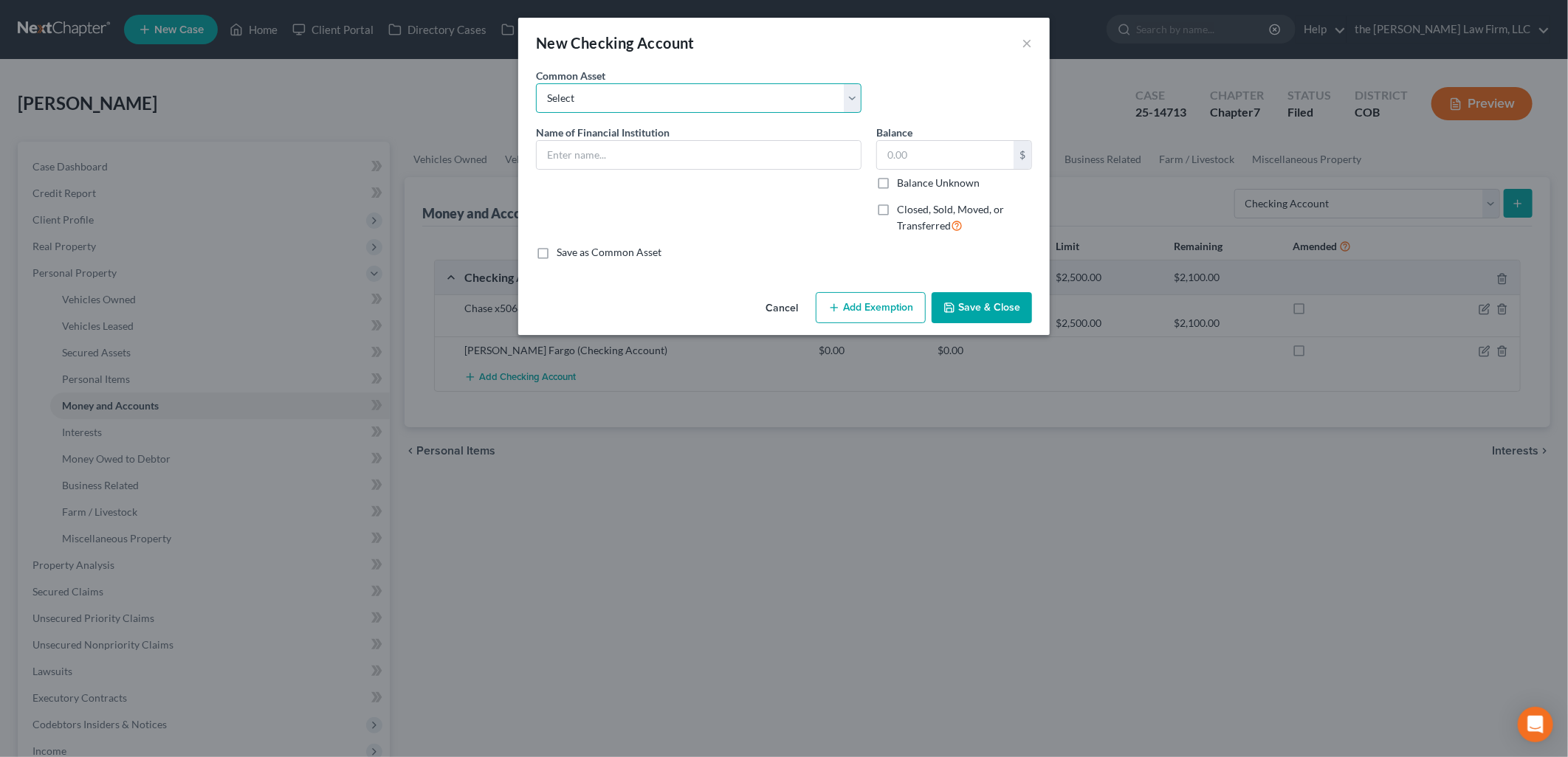
click at [751, 98] on select "Select Wells Fargo" at bounding box center [699, 99] width 326 height 30
drag, startPoint x: 674, startPoint y: 71, endPoint x: 665, endPoint y: 101, distance: 31.3
click at [674, 71] on div "Common Asset Select Wells Fargo" at bounding box center [699, 90] width 341 height 45
click at [637, 149] on input "text" at bounding box center [699, 154] width 324 height 28
type input "Citibank x7676"
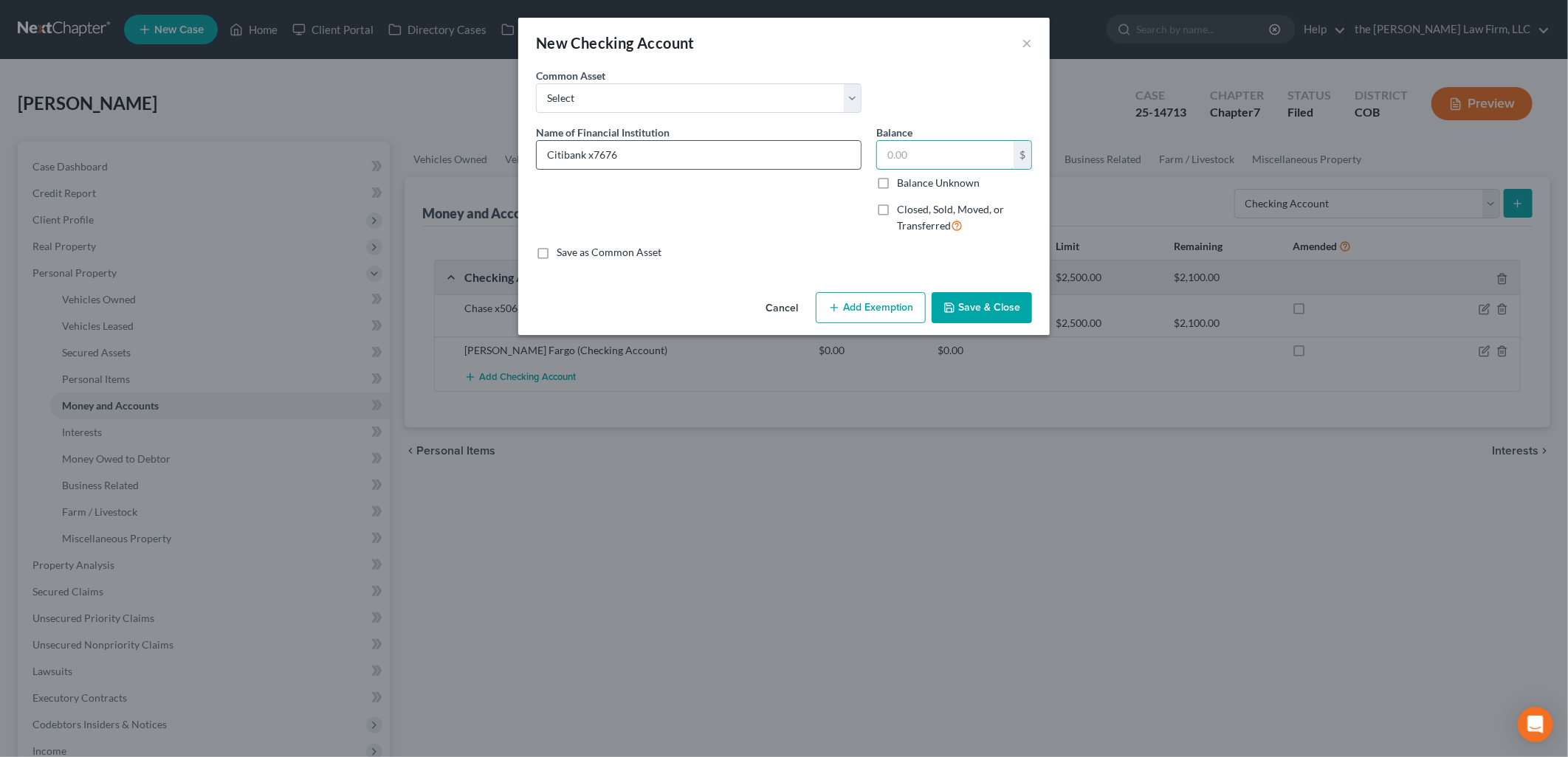
type input "0"
type input "13.12"
click at [1013, 307] on button "Save & Close" at bounding box center [982, 307] width 101 height 31
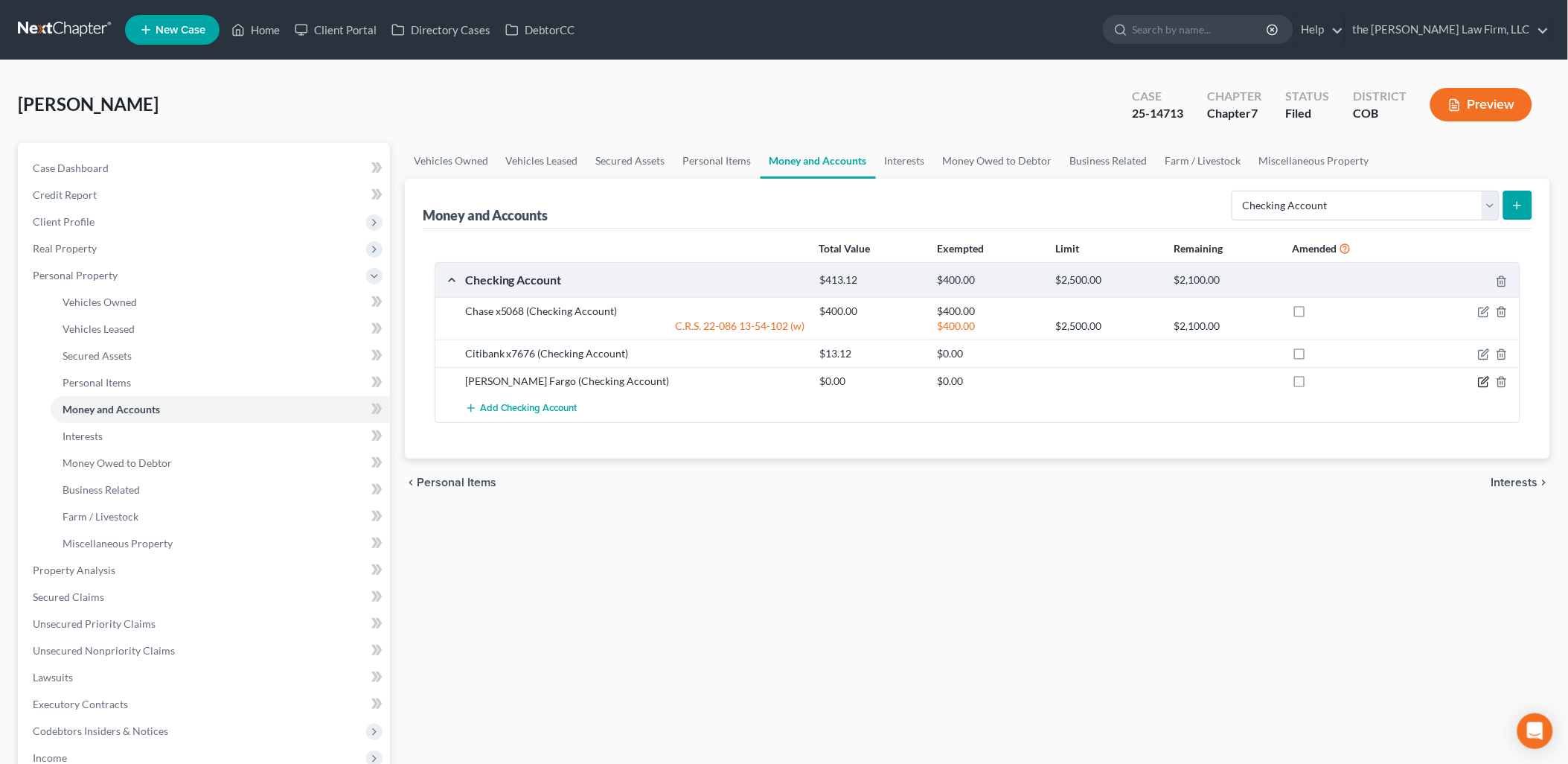
click at [1480, 383] on icon "button" at bounding box center [1484, 382] width 12 height 12
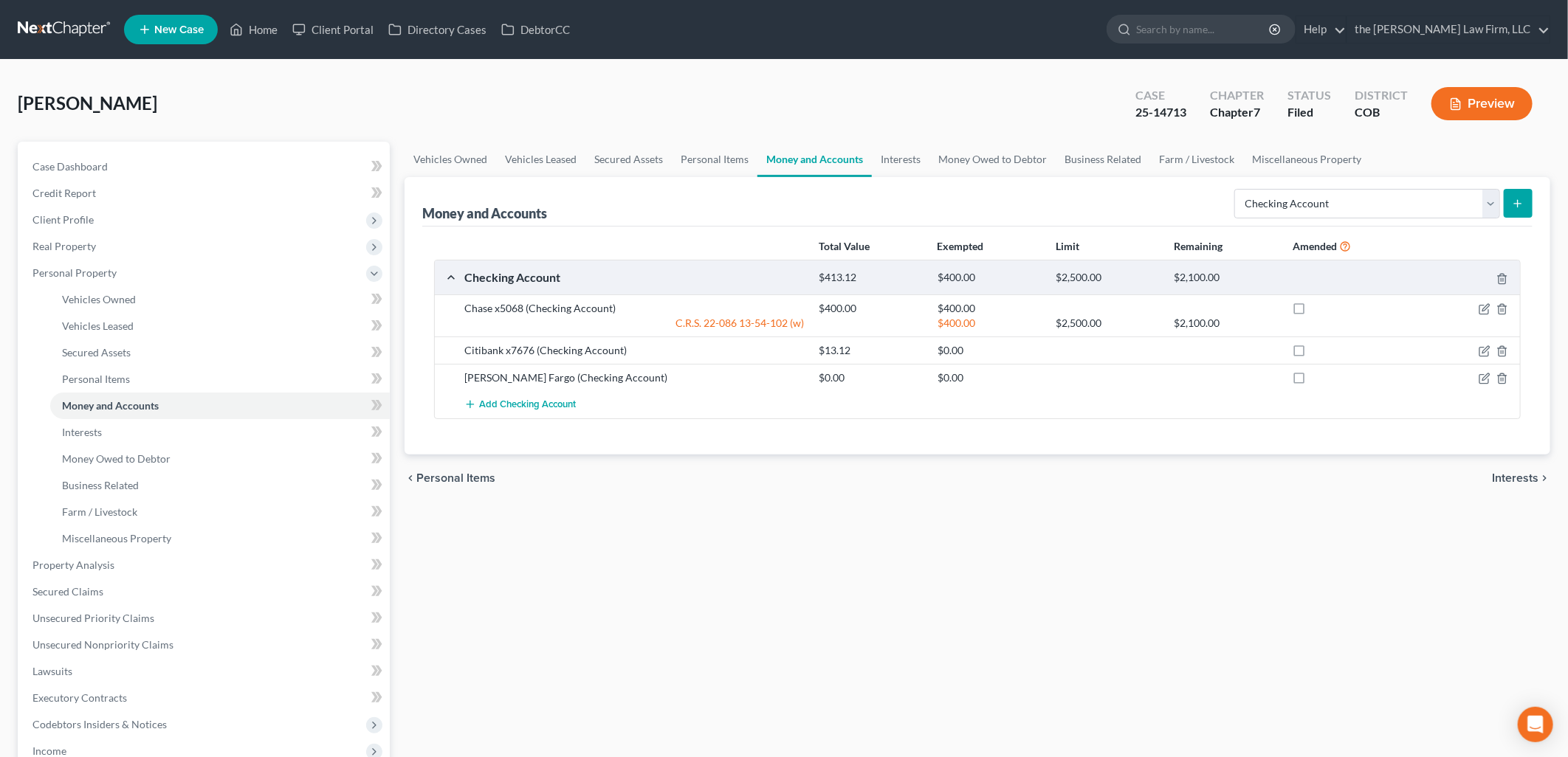
select select "4"
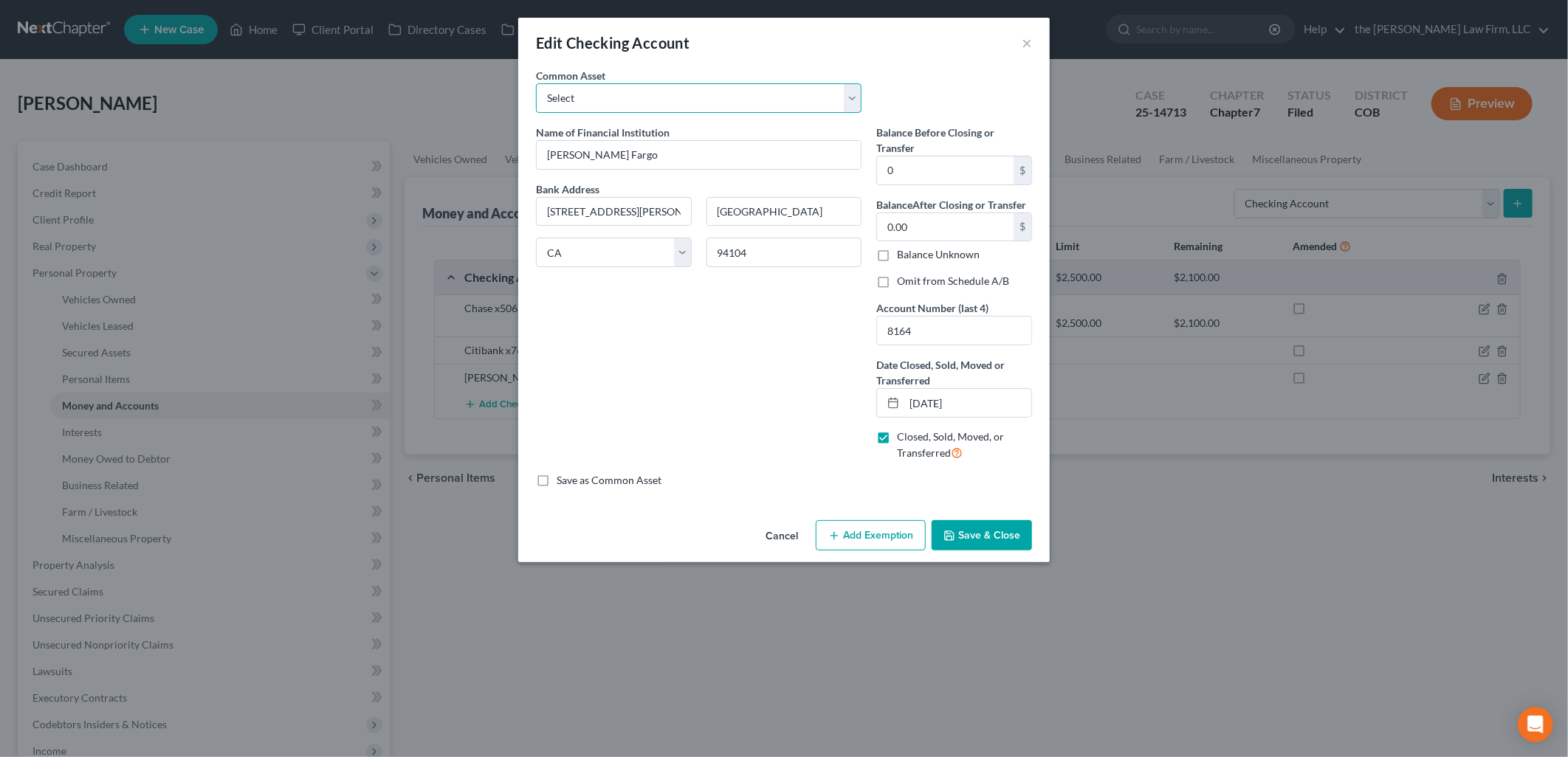
click at [721, 98] on select "Select Wells Fargo" at bounding box center [699, 99] width 326 height 30
click at [719, 153] on input "[PERSON_NAME] Fargo" at bounding box center [699, 154] width 324 height 28
type input "[PERSON_NAME] Fargo"
click at [969, 84] on div "Common Asset Select Wells Fargo" at bounding box center [784, 96] width 511 height 57
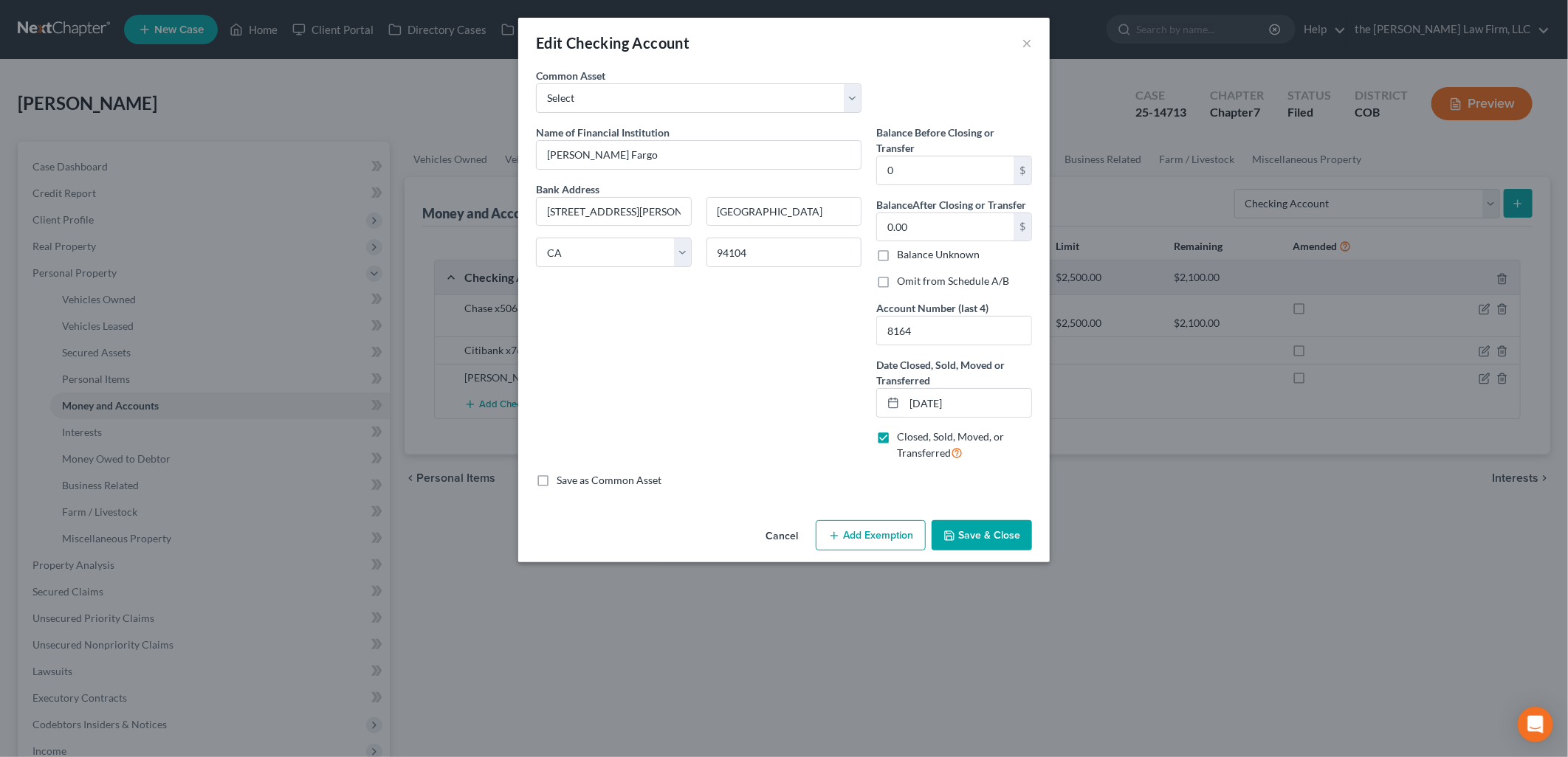
click at [983, 540] on button "Save & Close" at bounding box center [982, 535] width 101 height 31
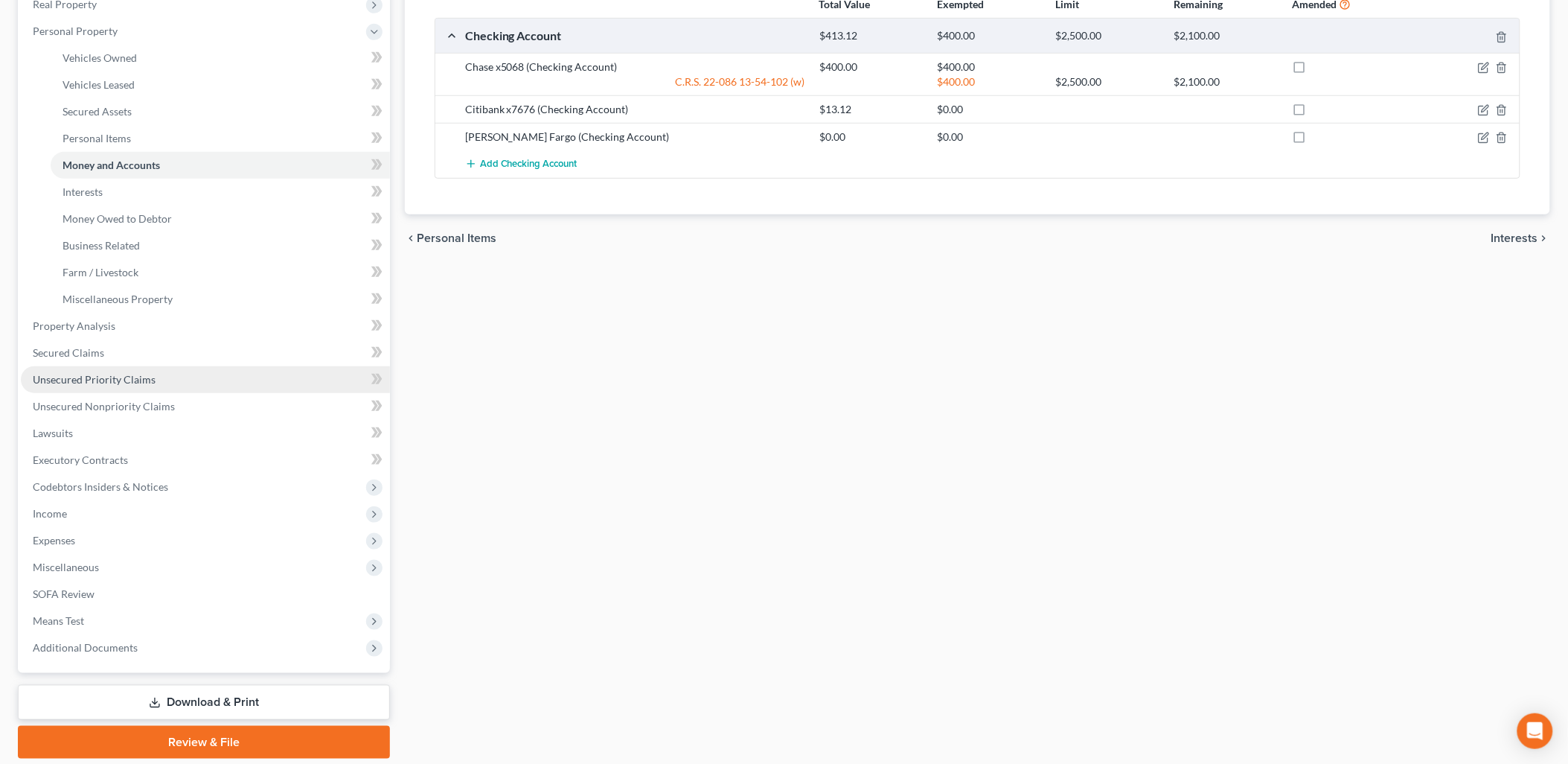
scroll to position [248, 0]
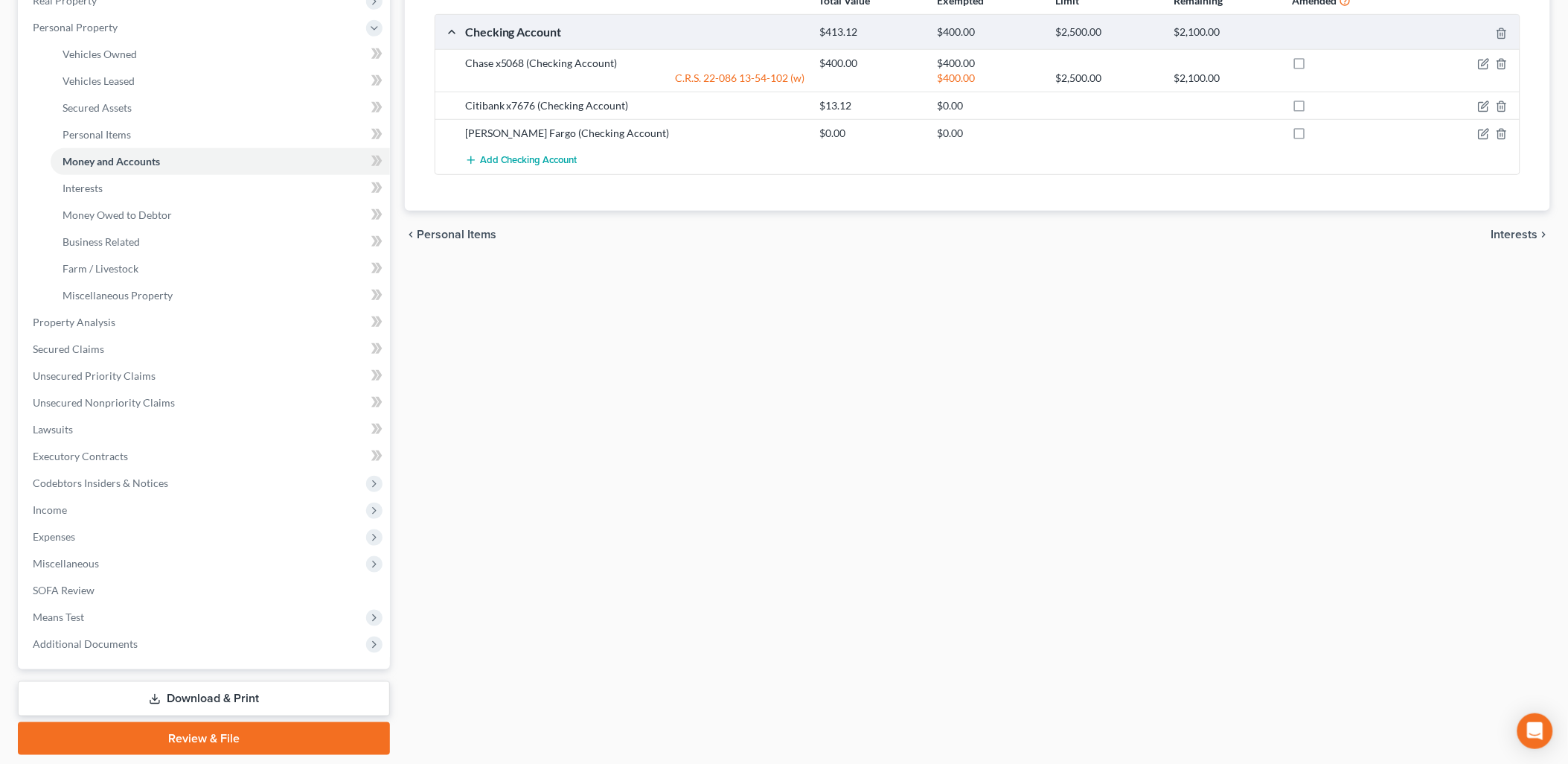
click at [227, 730] on link "Review & File" at bounding box center [204, 738] width 373 height 33
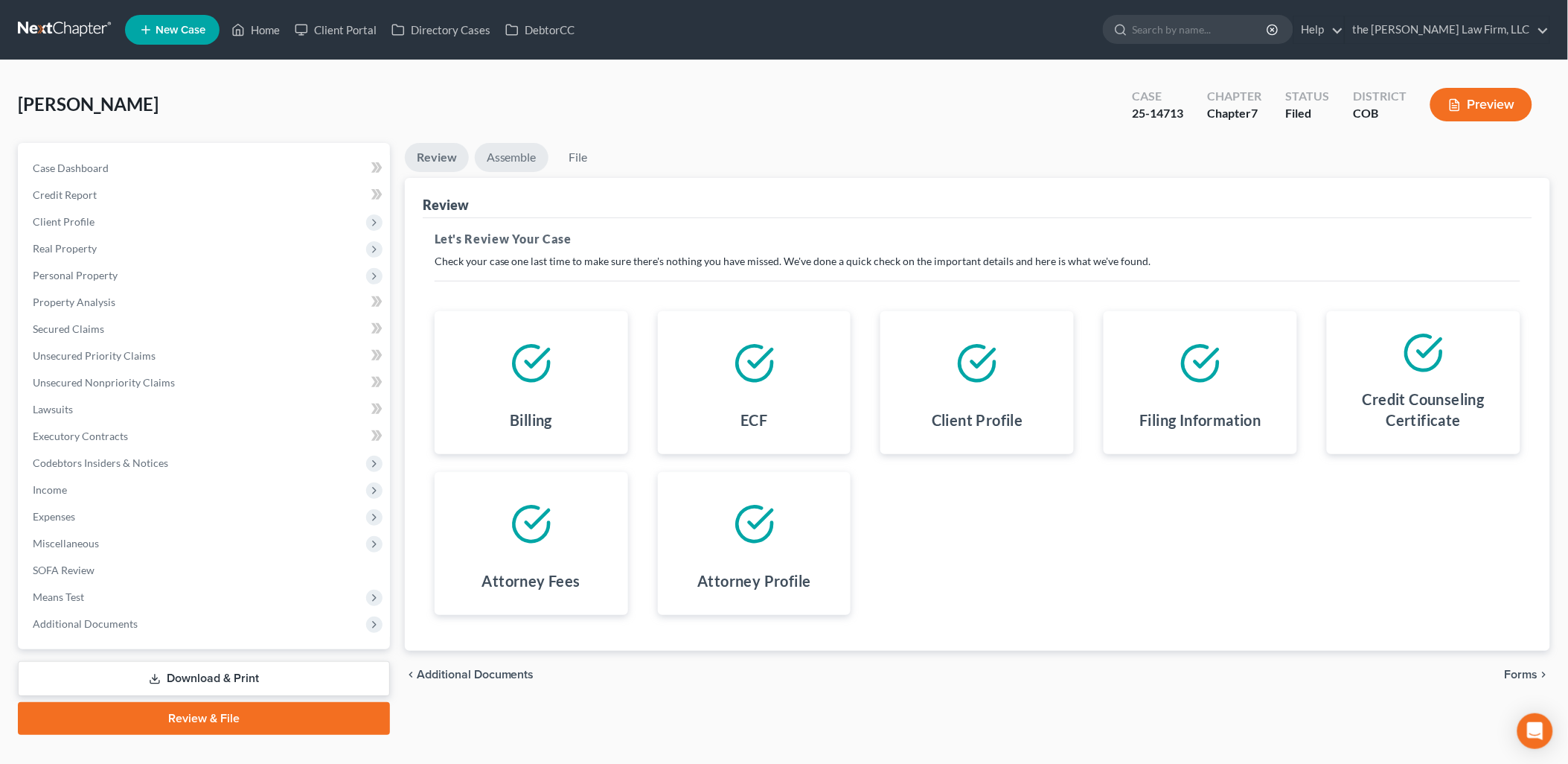
click at [505, 159] on link "Assemble" at bounding box center [511, 157] width 74 height 29
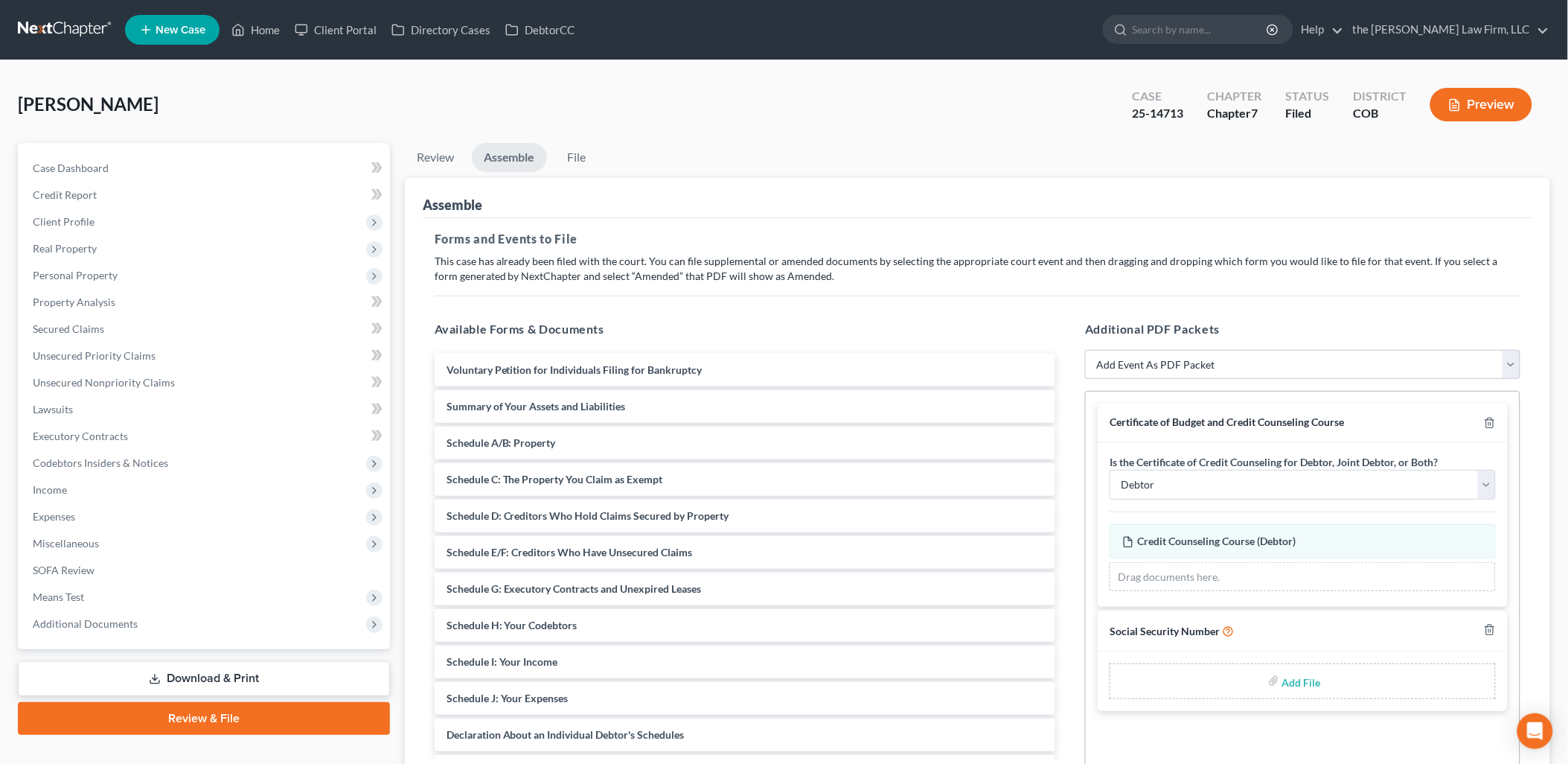
click at [239, 682] on link "Download & Print" at bounding box center [204, 678] width 373 height 35
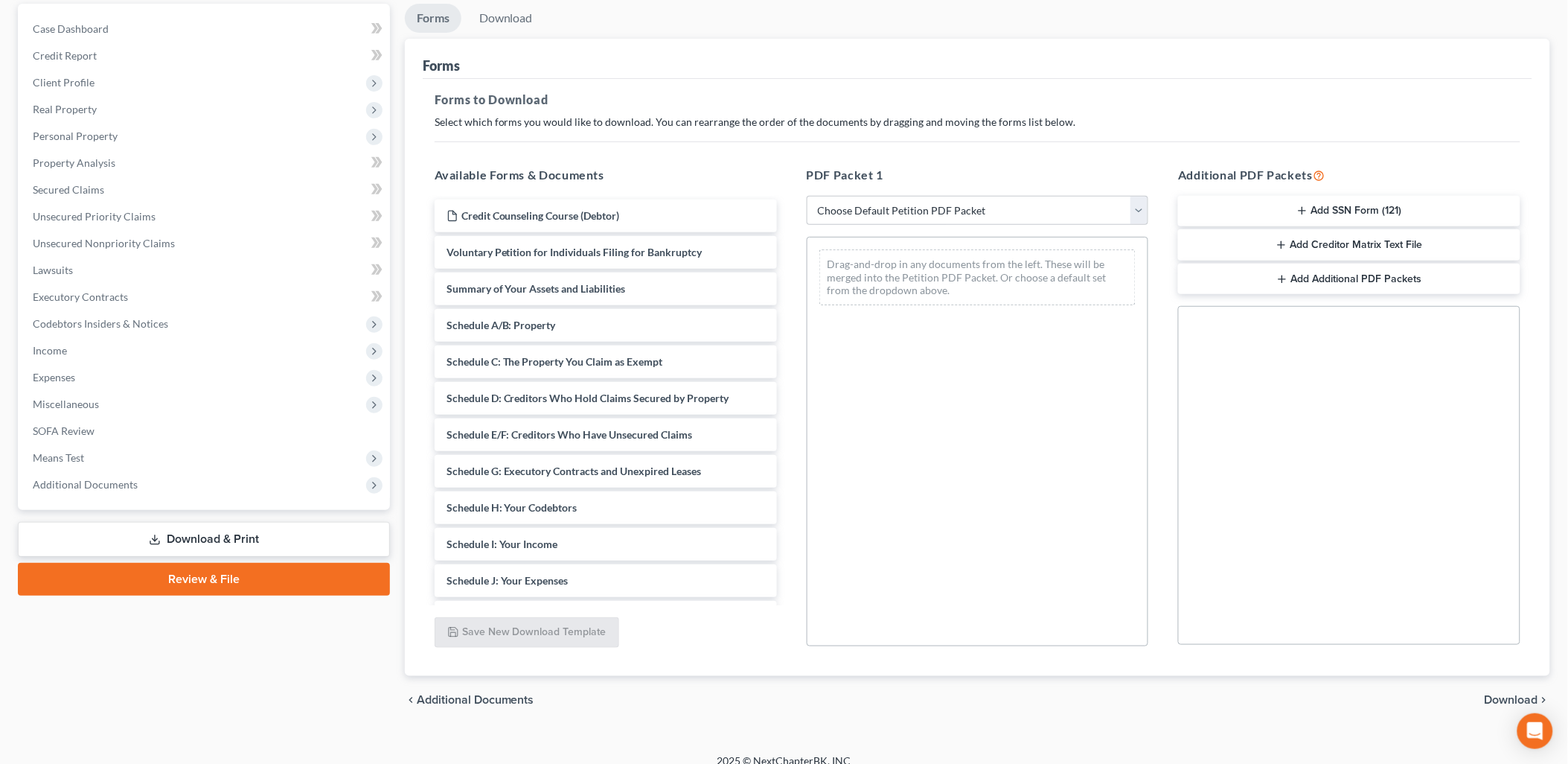
scroll to position [155, 0]
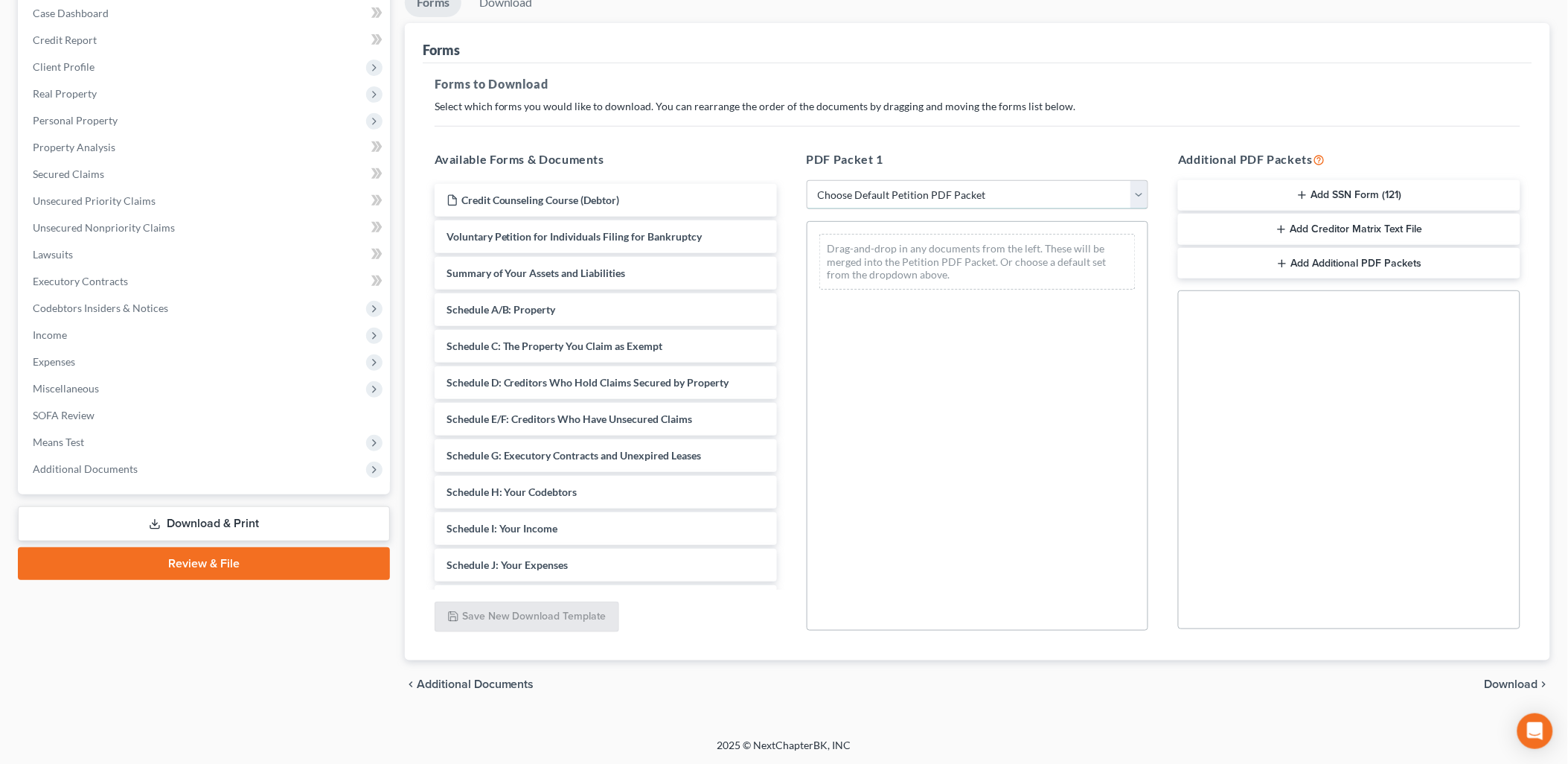
click at [942, 189] on select "Choose Default Petition PDF Packet Complete Bankruptcy Petition (all forms and …" at bounding box center [978, 195] width 343 height 30
click at [911, 188] on select "Choose Default Petition PDF Packet Complete Bankruptcy Petition (all forms and …" at bounding box center [978, 195] width 343 height 30
click at [807, 180] on select "Choose Default Petition PDF Packet Complete Bankruptcy Petition (all forms and …" at bounding box center [978, 195] width 343 height 30
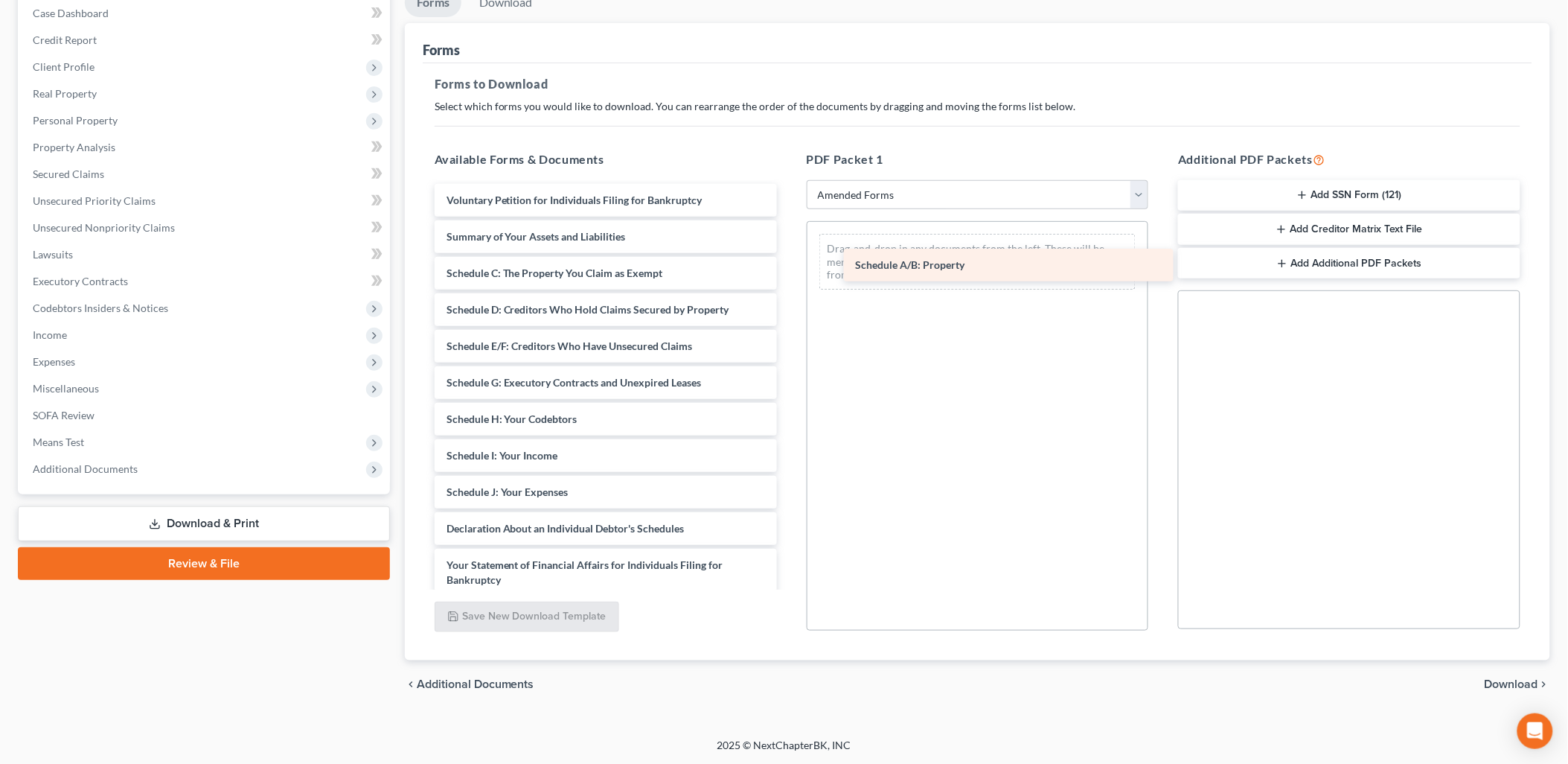
drag, startPoint x: 525, startPoint y: 269, endPoint x: 936, endPoint y: 263, distance: 411.0
click at [789, 263] on div "Schedule A/B: Property Voluntary Petition for Individuals Filing for Bankruptcy…" at bounding box center [606, 532] width 366 height 697
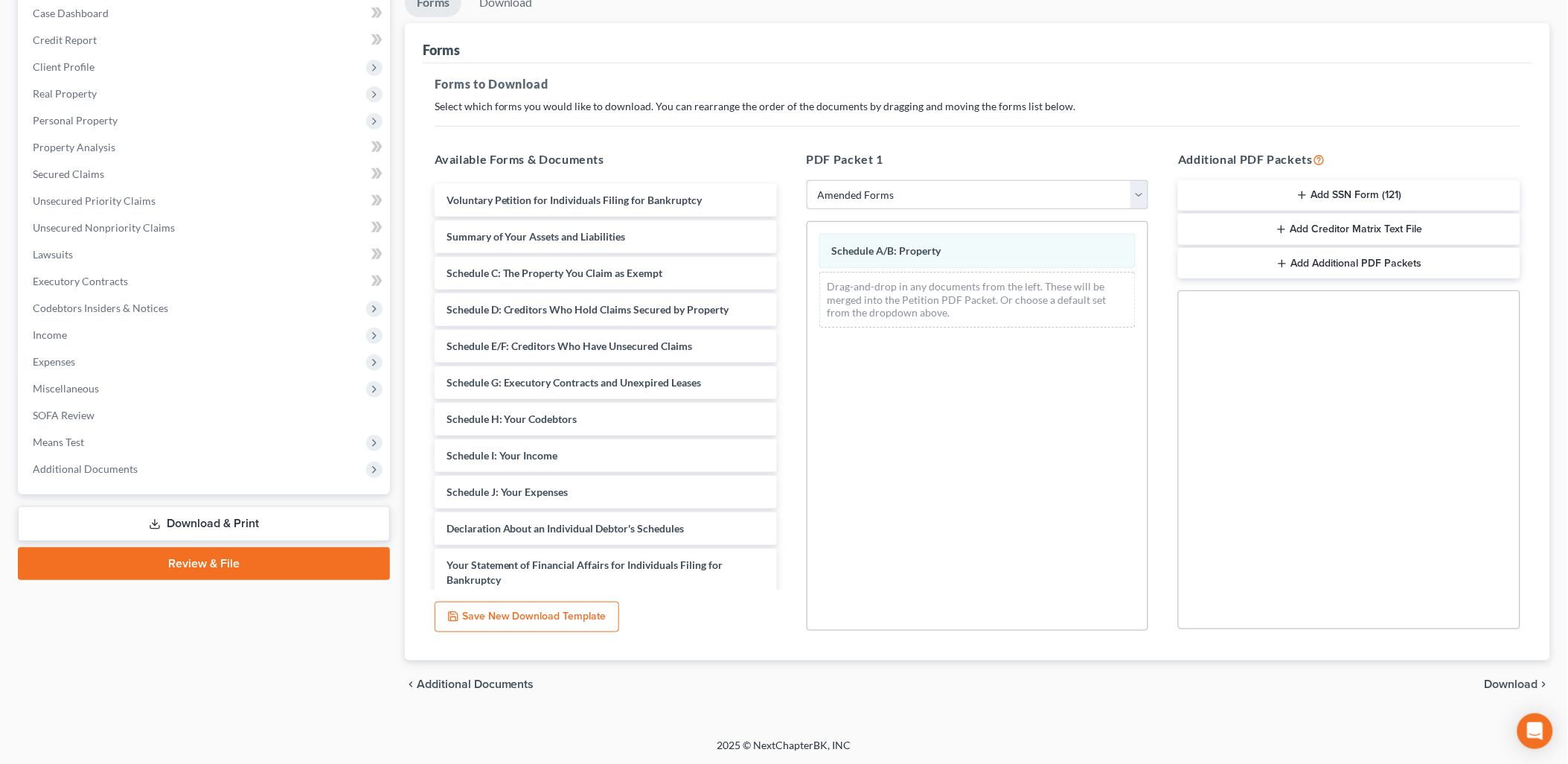
click at [1515, 680] on span "Download" at bounding box center [1511, 684] width 53 height 12
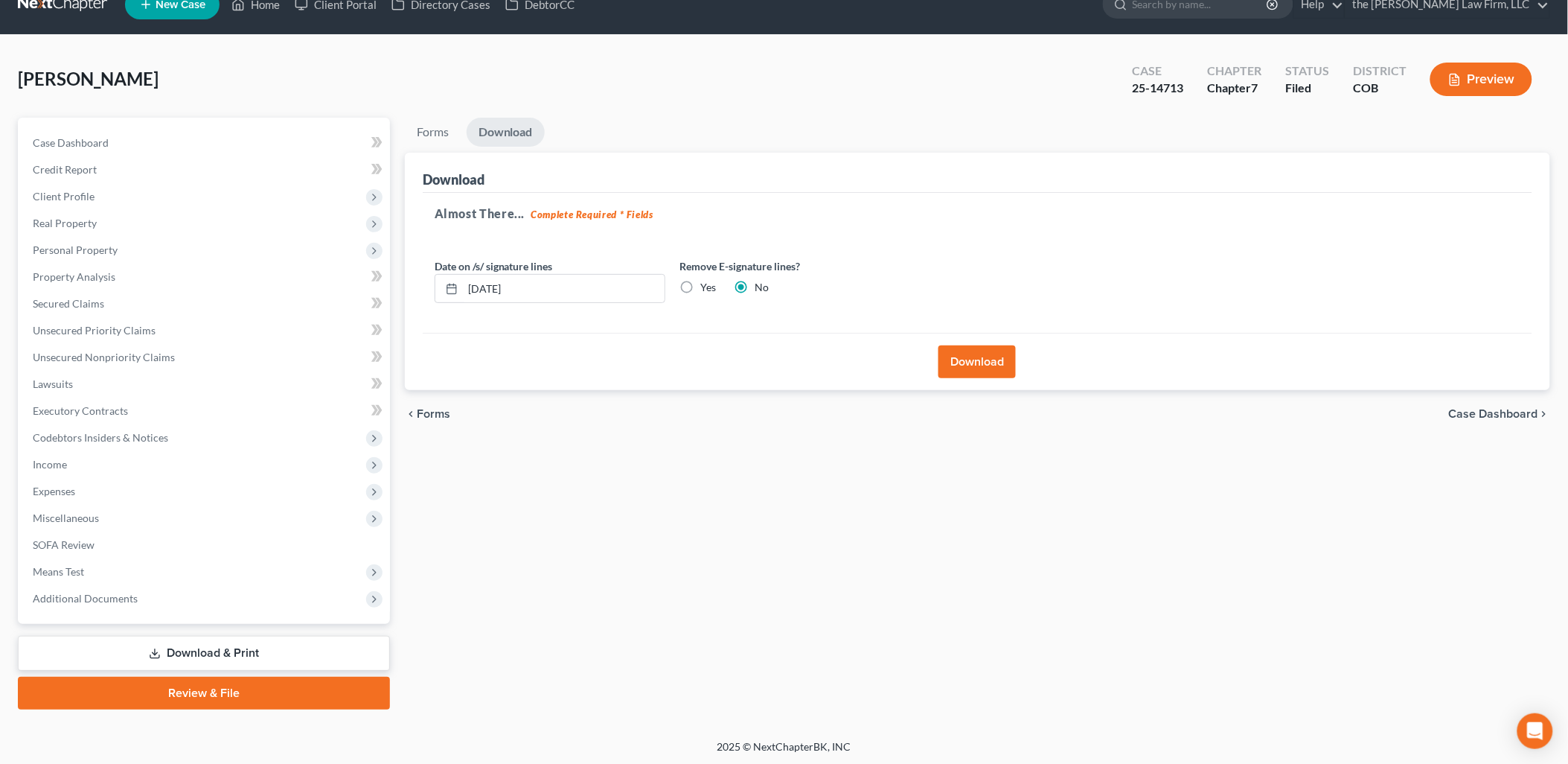
click at [983, 366] on button "Download" at bounding box center [977, 361] width 77 height 33
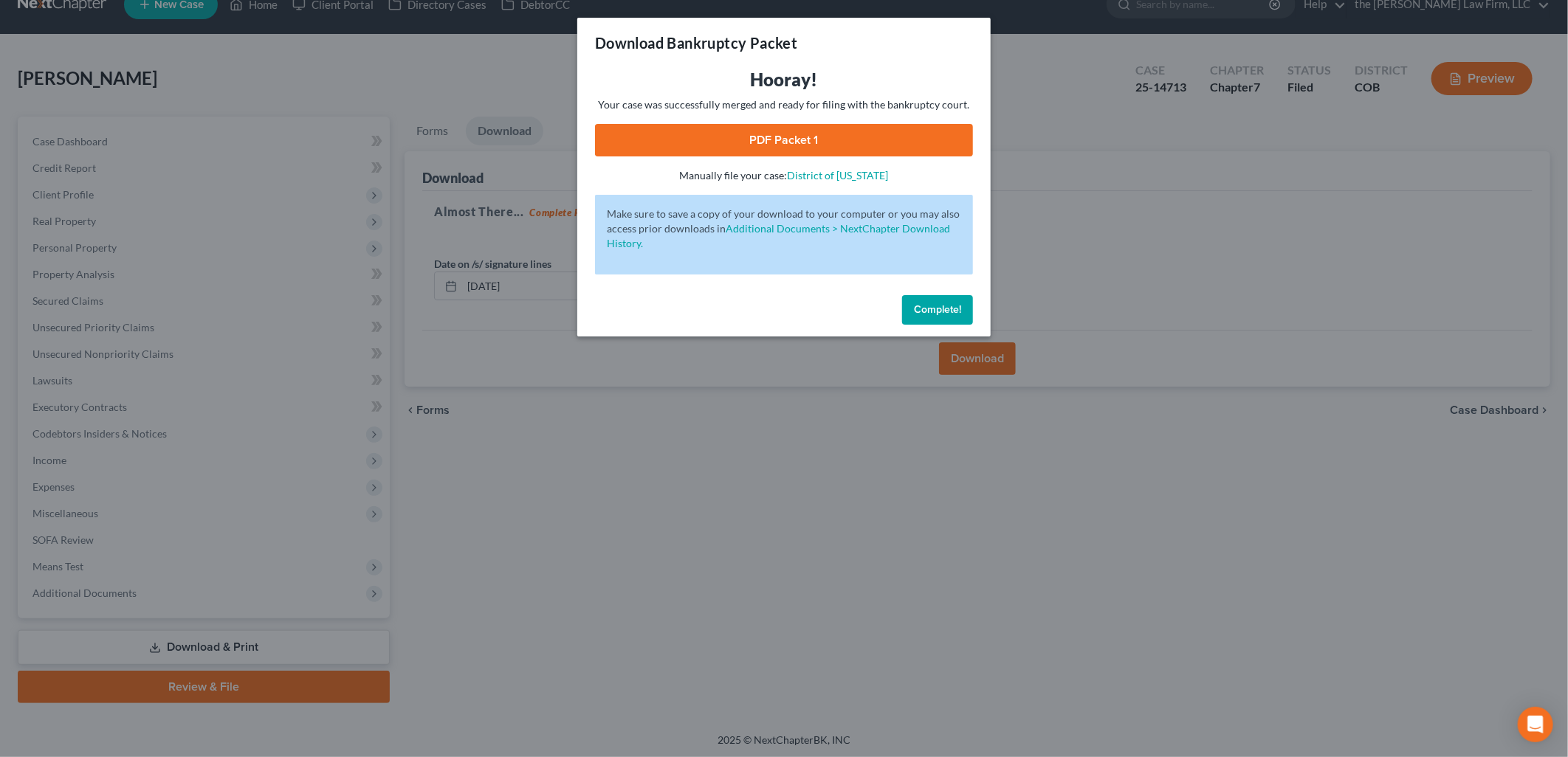
click at [801, 131] on link "PDF Packet 1" at bounding box center [784, 139] width 378 height 33
click at [959, 305] on span "Complete!" at bounding box center [937, 309] width 47 height 12
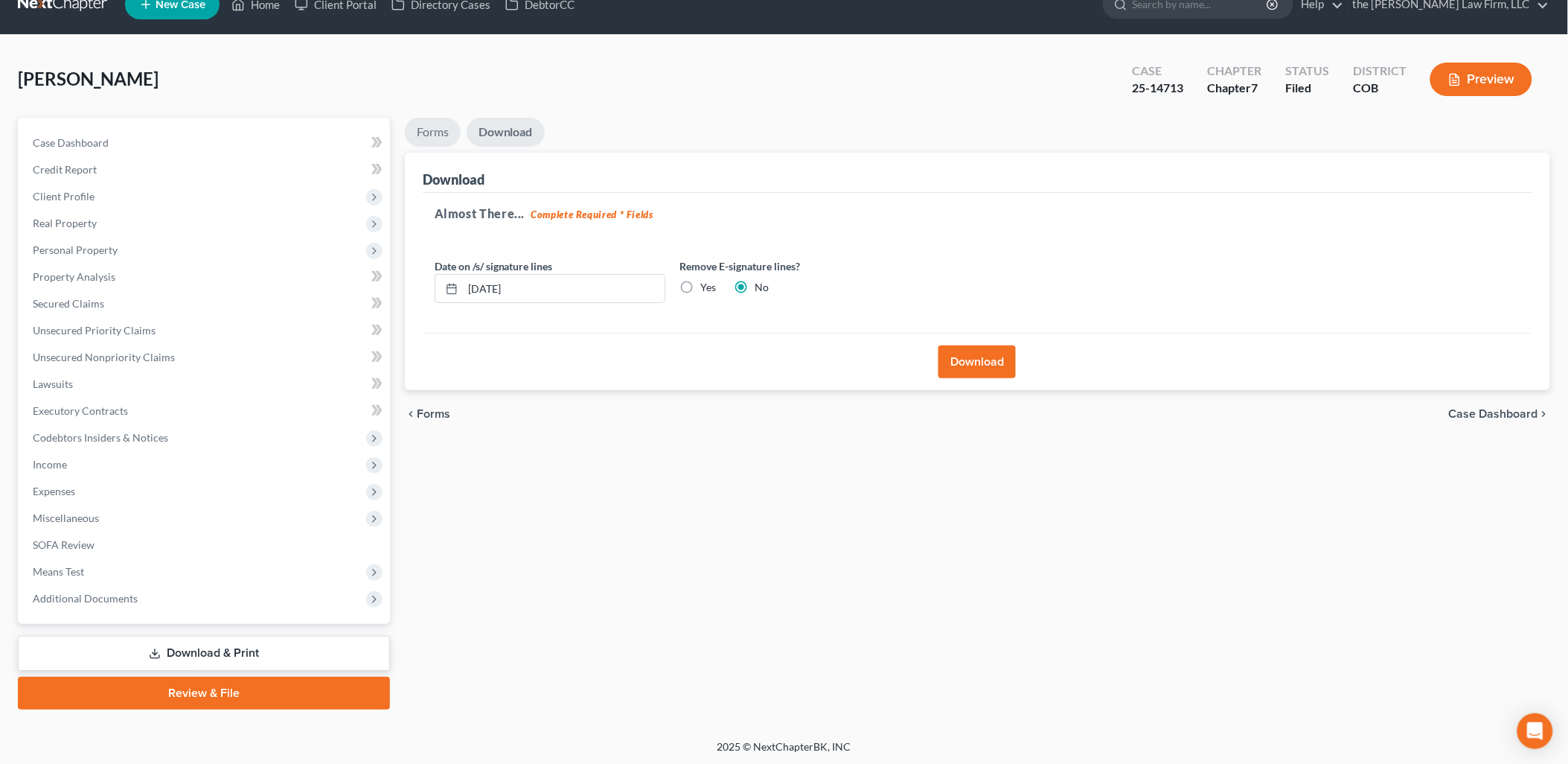
click at [451, 135] on link "Forms" at bounding box center [432, 131] width 55 height 29
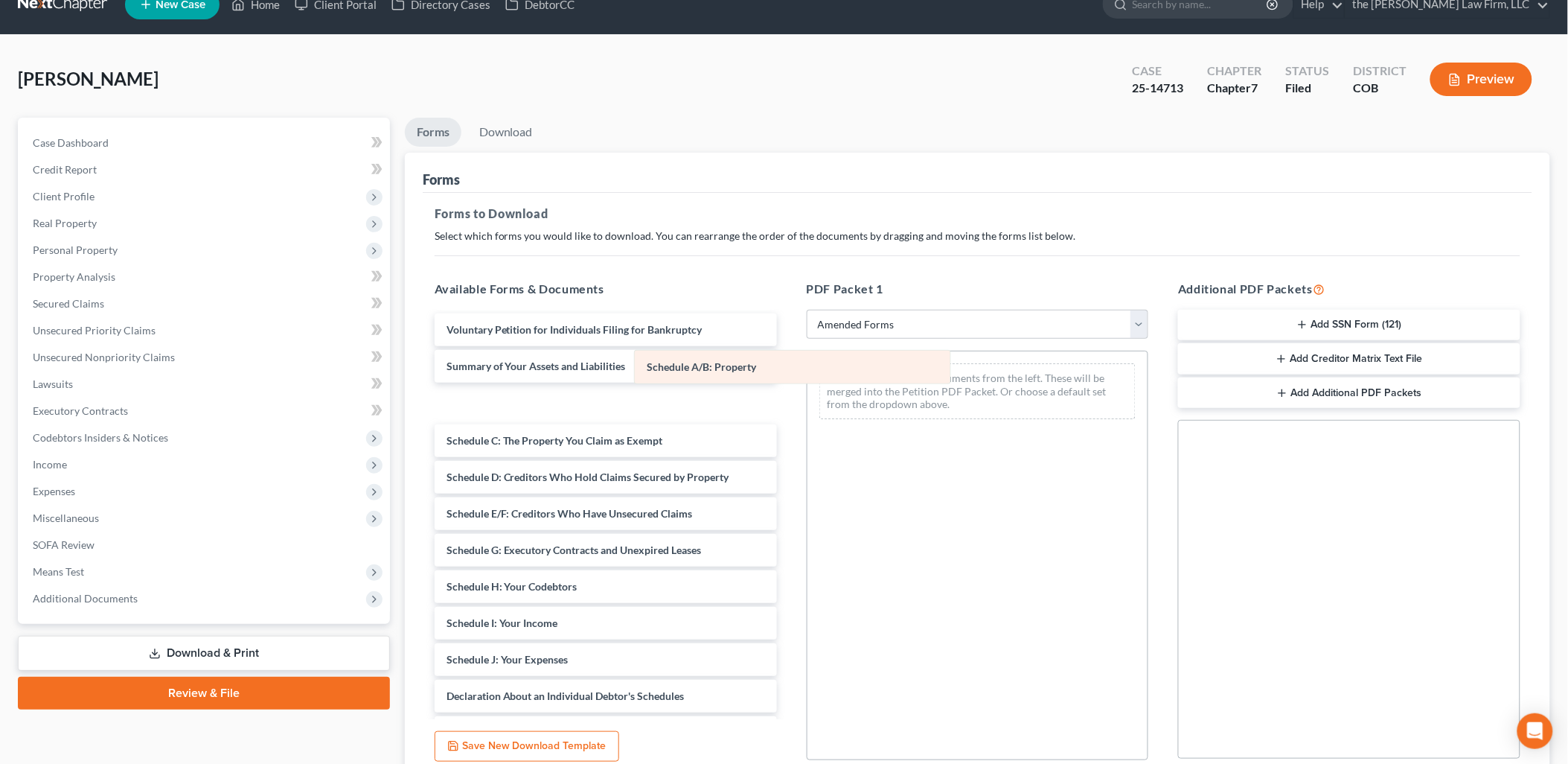
drag, startPoint x: 906, startPoint y: 383, endPoint x: 691, endPoint y: 376, distance: 215.1
click at [808, 376] on div "Schedule A/B: Property Schedule A/B: Property Drag-and-drop in any documents fr…" at bounding box center [978, 390] width 341 height 80
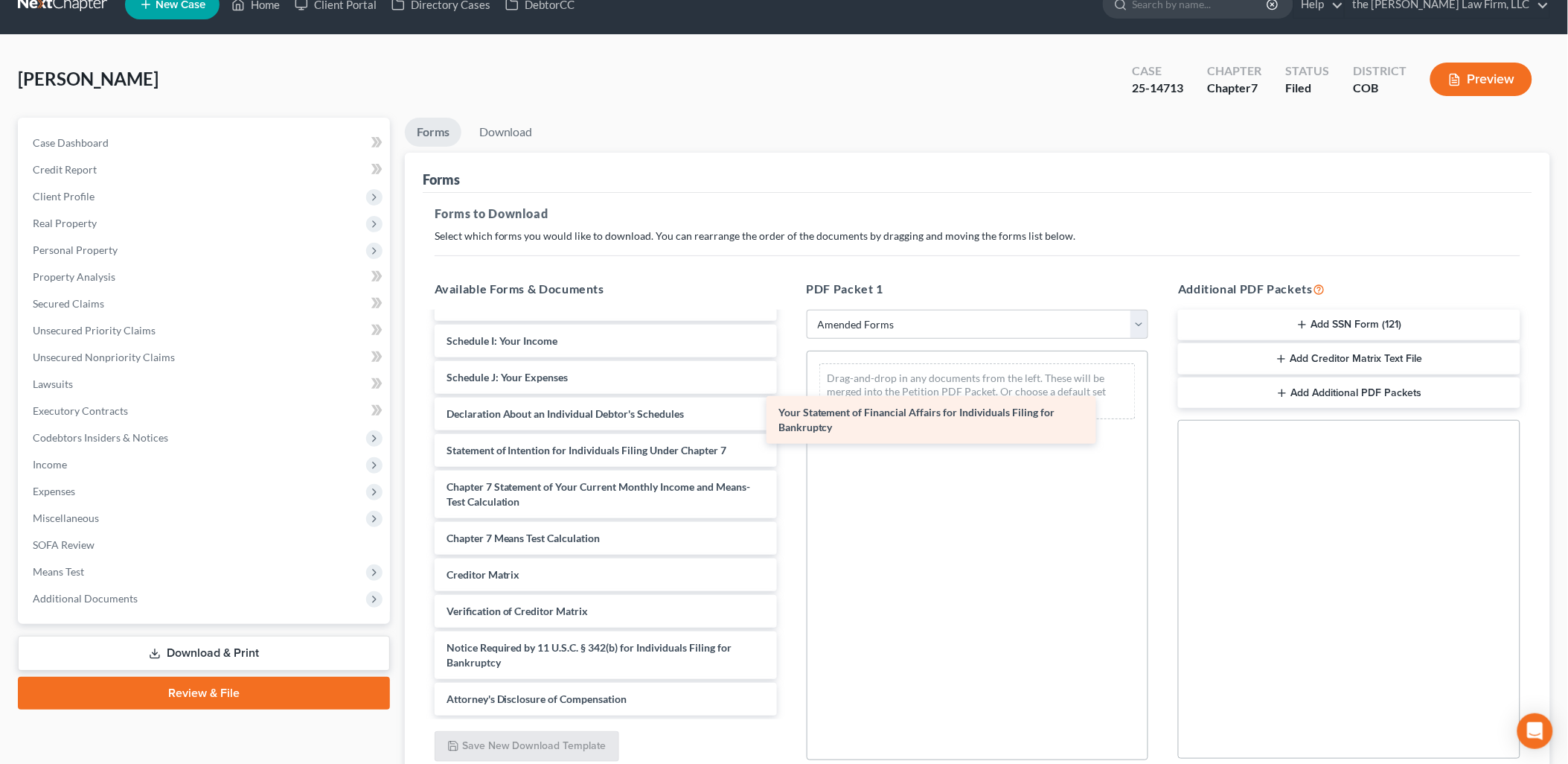
scroll to position [280, 0]
drag, startPoint x: 538, startPoint y: 398, endPoint x: 902, endPoint y: 396, distance: 364.0
click at [789, 396] on div "Your Statement of Financial Affairs for Individuals Filing for Bankruptcy Volun…" at bounding box center [606, 374] width 366 height 682
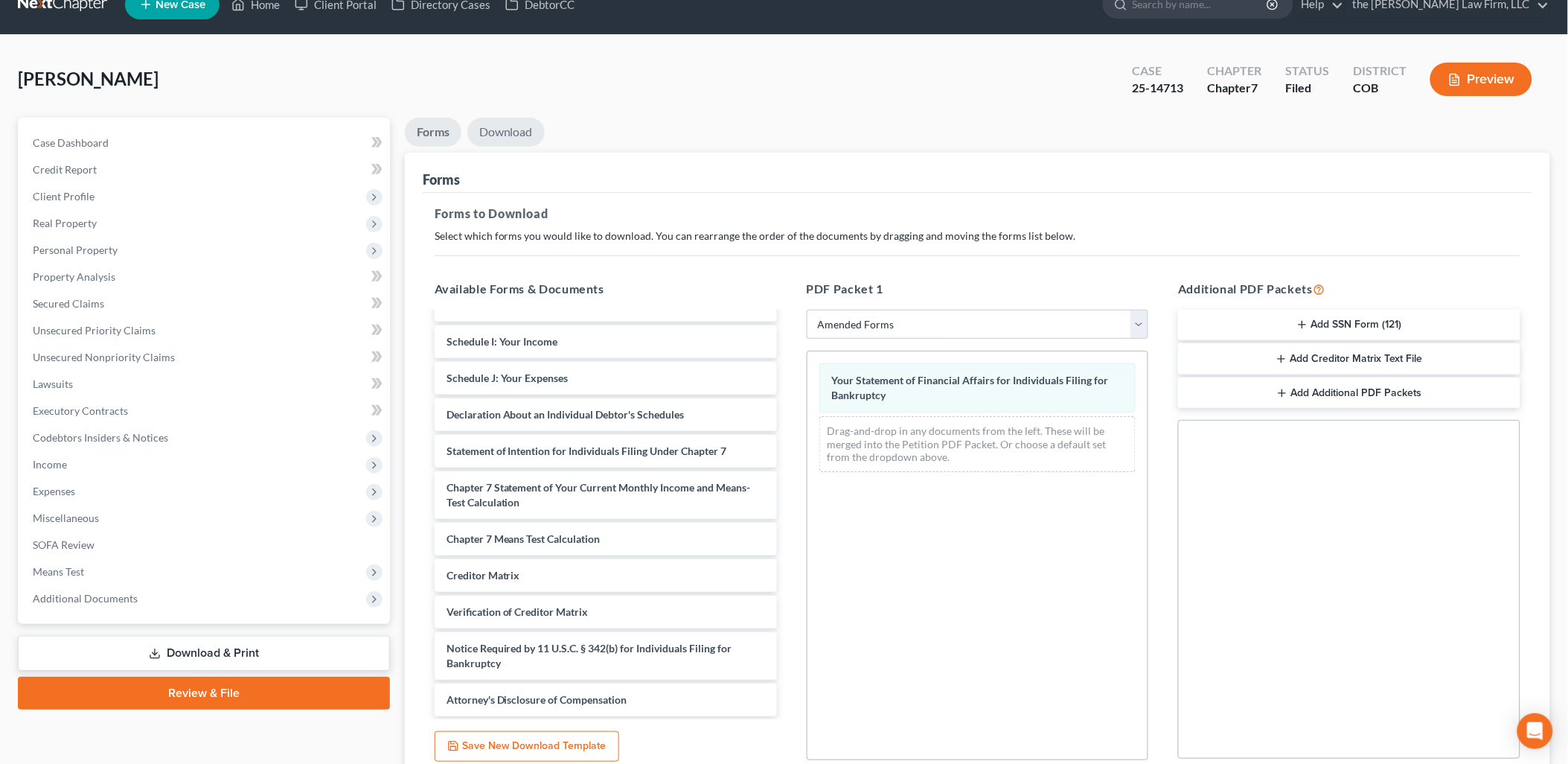
click at [501, 115] on div "Ralston, Robert Upgraded Case 25-14713 Chapter Chapter 7 Status Filed District …" at bounding box center [784, 84] width 1532 height 65
click at [502, 122] on link "Download" at bounding box center [506, 131] width 77 height 29
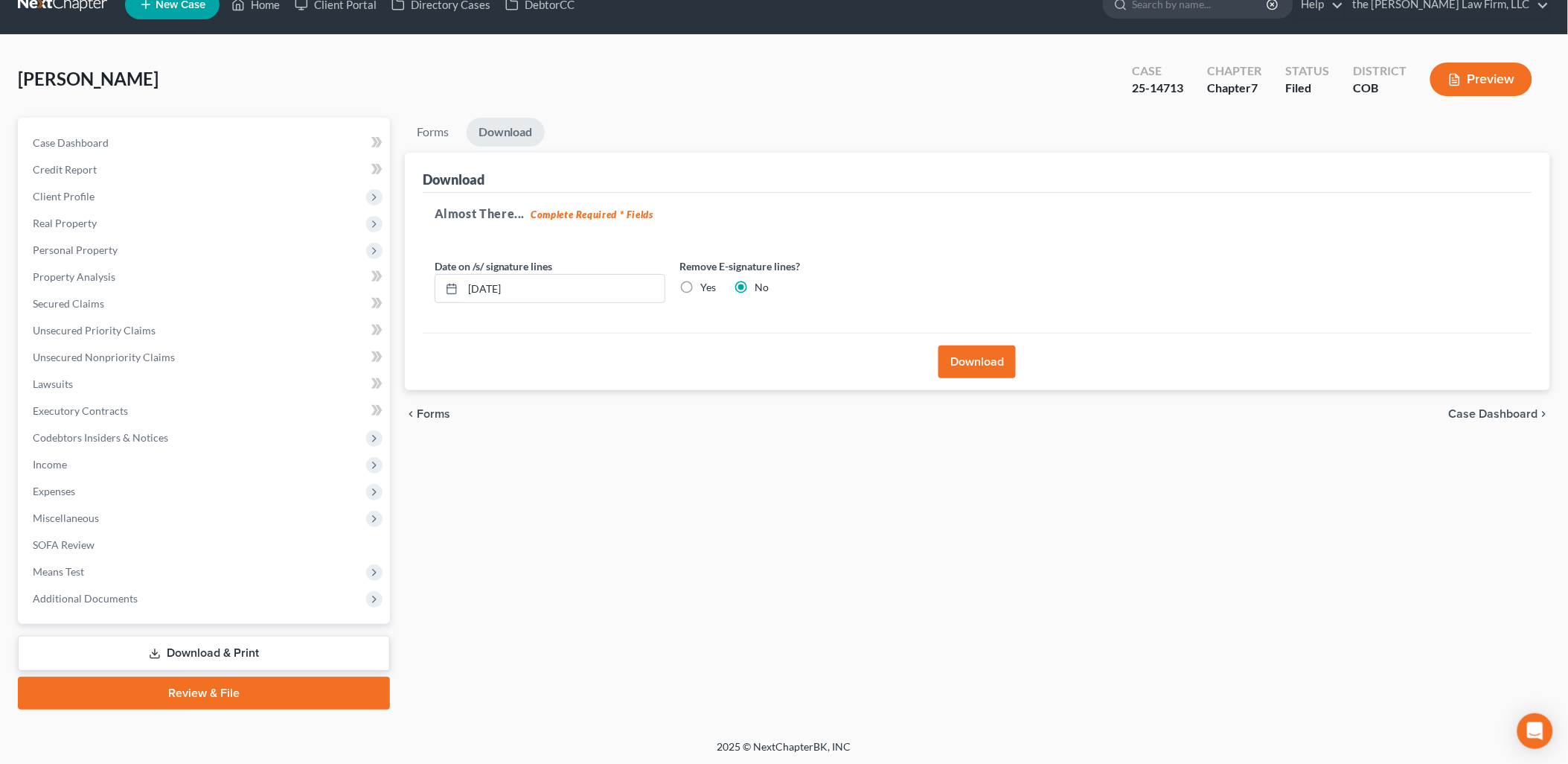
click at [954, 360] on button "Download" at bounding box center [977, 361] width 77 height 33
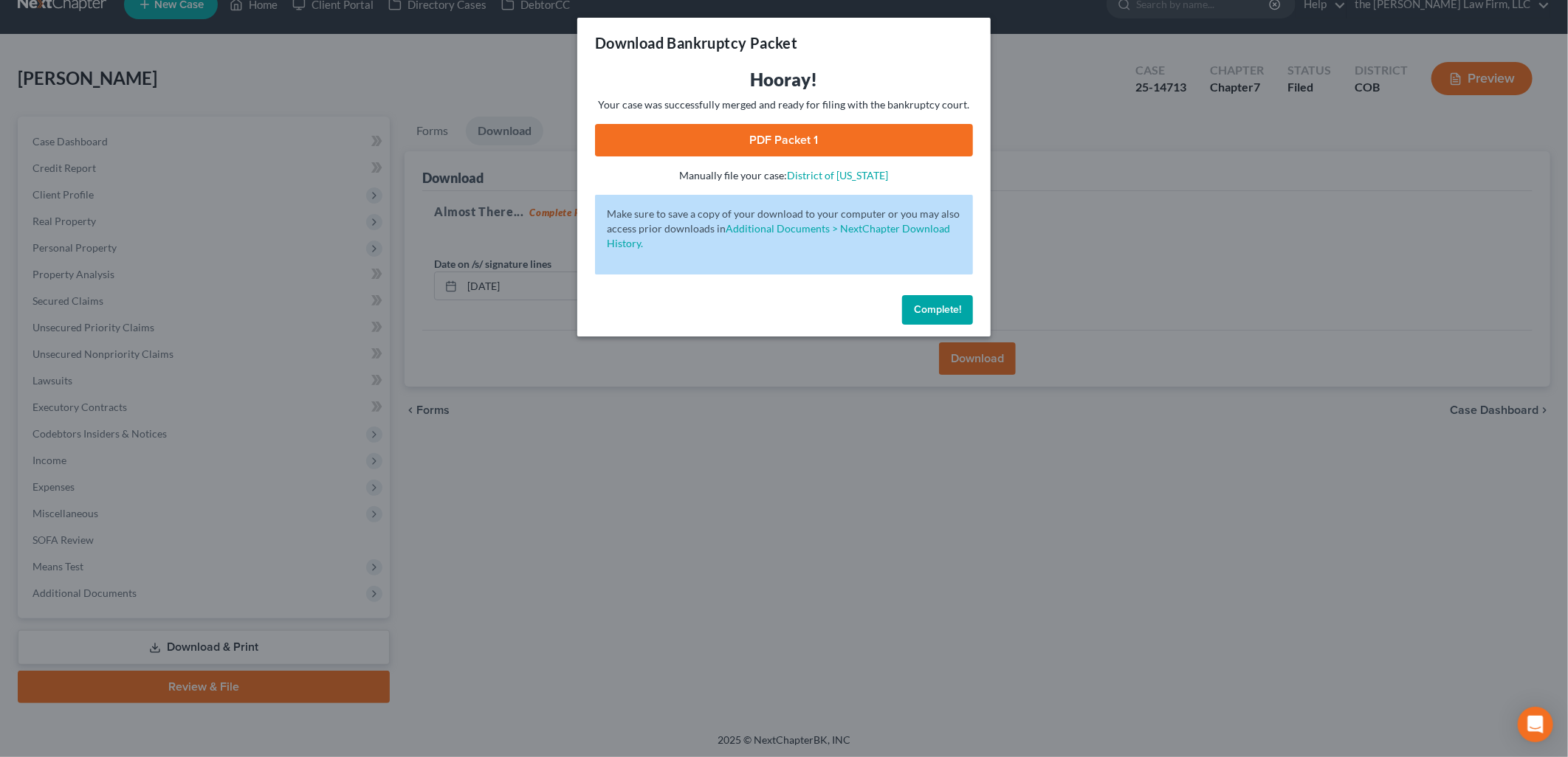
click at [887, 138] on link "PDF Packet 1" at bounding box center [784, 139] width 378 height 33
drag, startPoint x: 931, startPoint y: 307, endPoint x: 734, endPoint y: 255, distance: 203.7
click at [931, 307] on span "Complete!" at bounding box center [937, 309] width 47 height 12
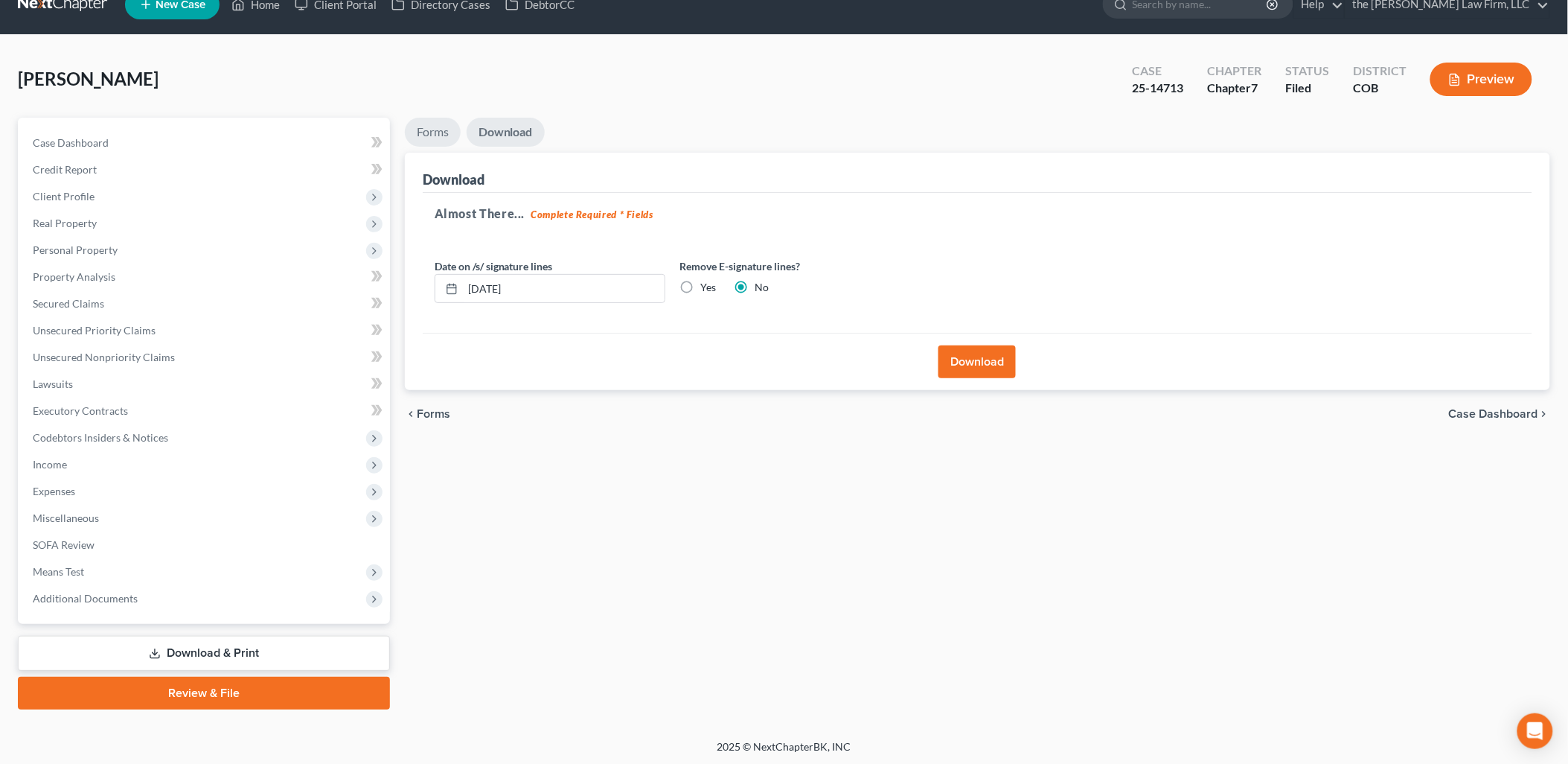
click at [439, 124] on link "Forms" at bounding box center [432, 131] width 55 height 29
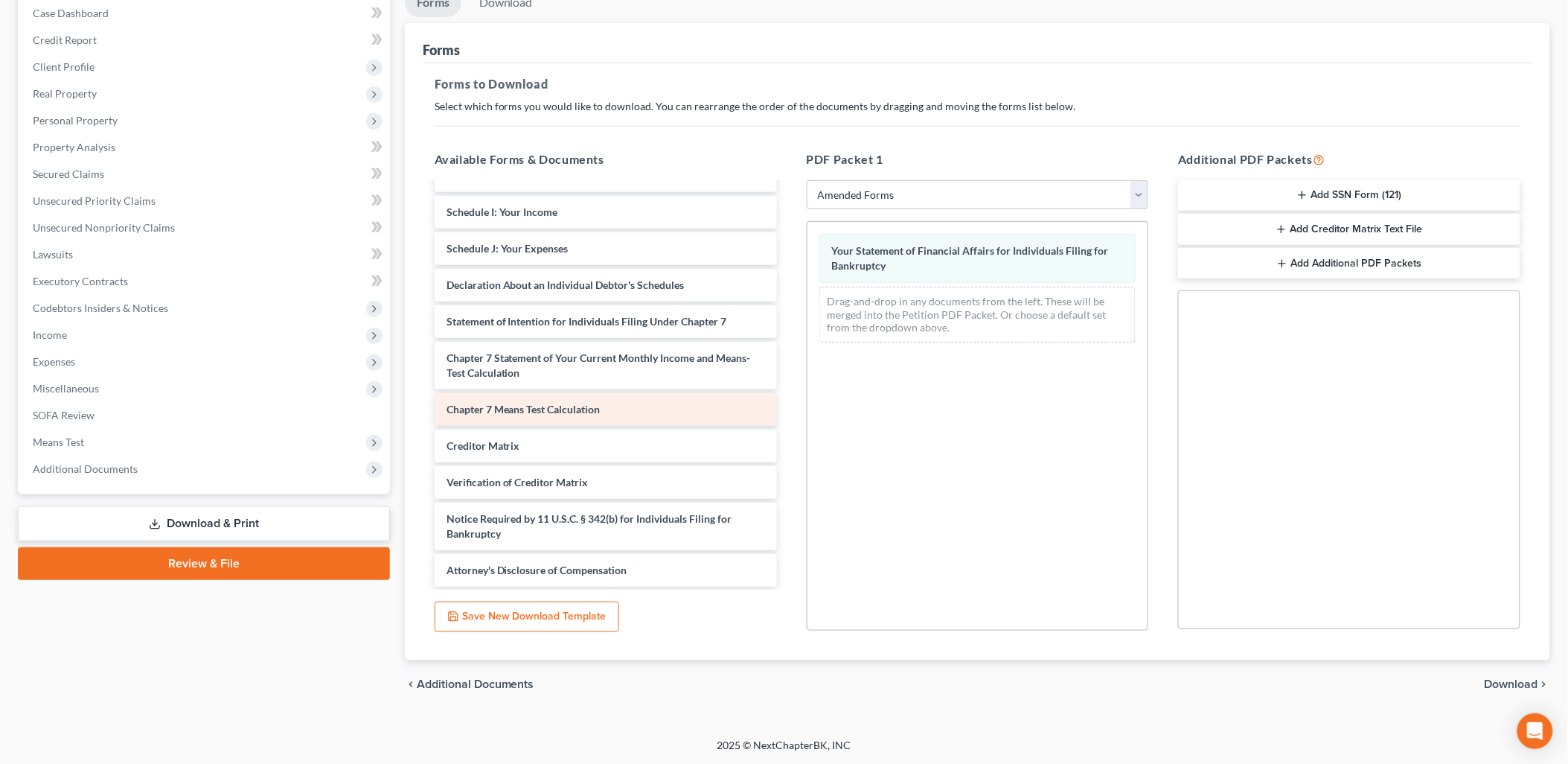
scroll to position [197, 0]
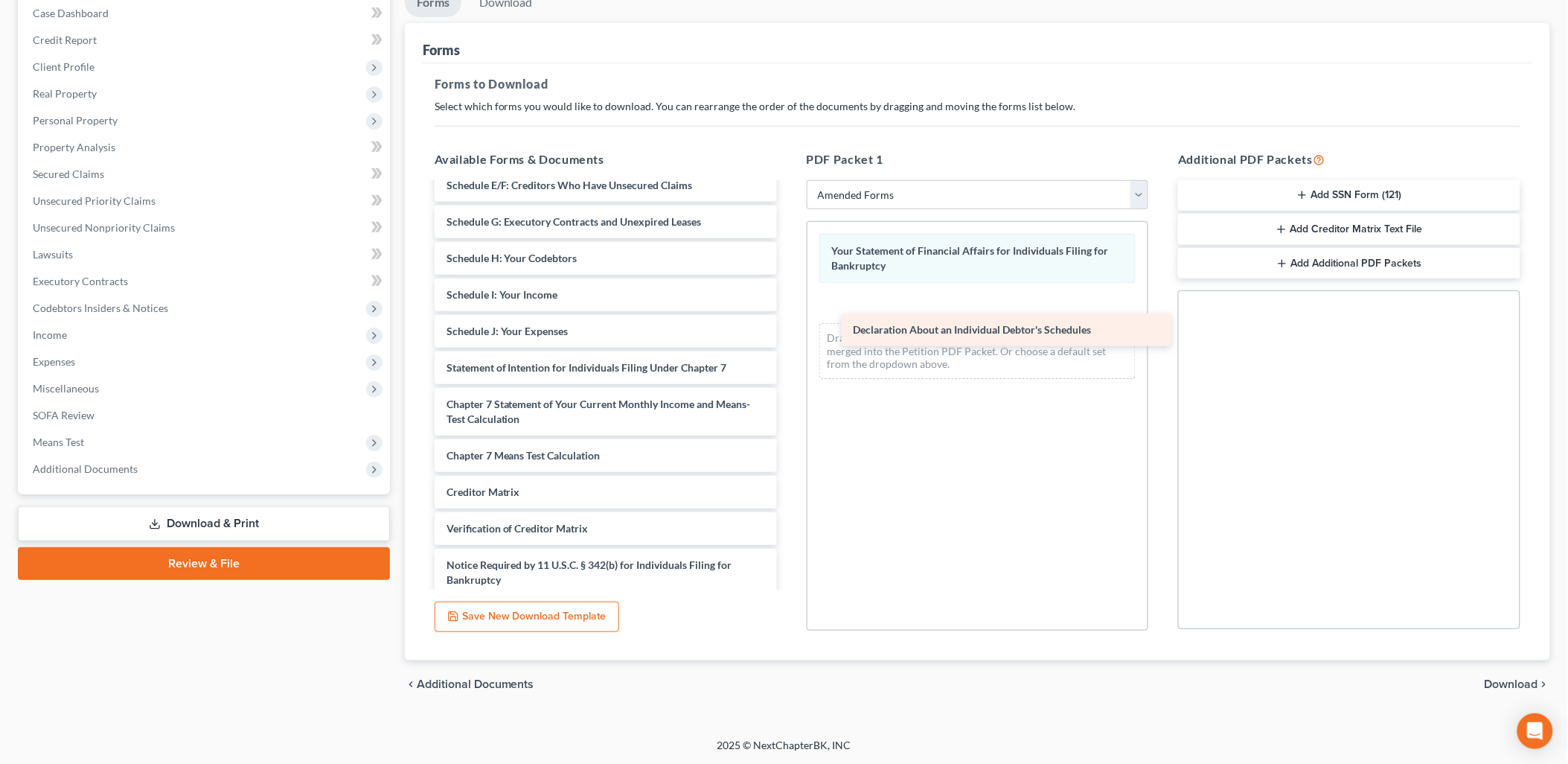
drag, startPoint x: 596, startPoint y: 354, endPoint x: 1009, endPoint y: 312, distance: 415.1
click at [789, 312] on div "Declaration About an Individual Debtor's Schedules Voluntary Petition for Indiv…" at bounding box center [606, 310] width 366 height 646
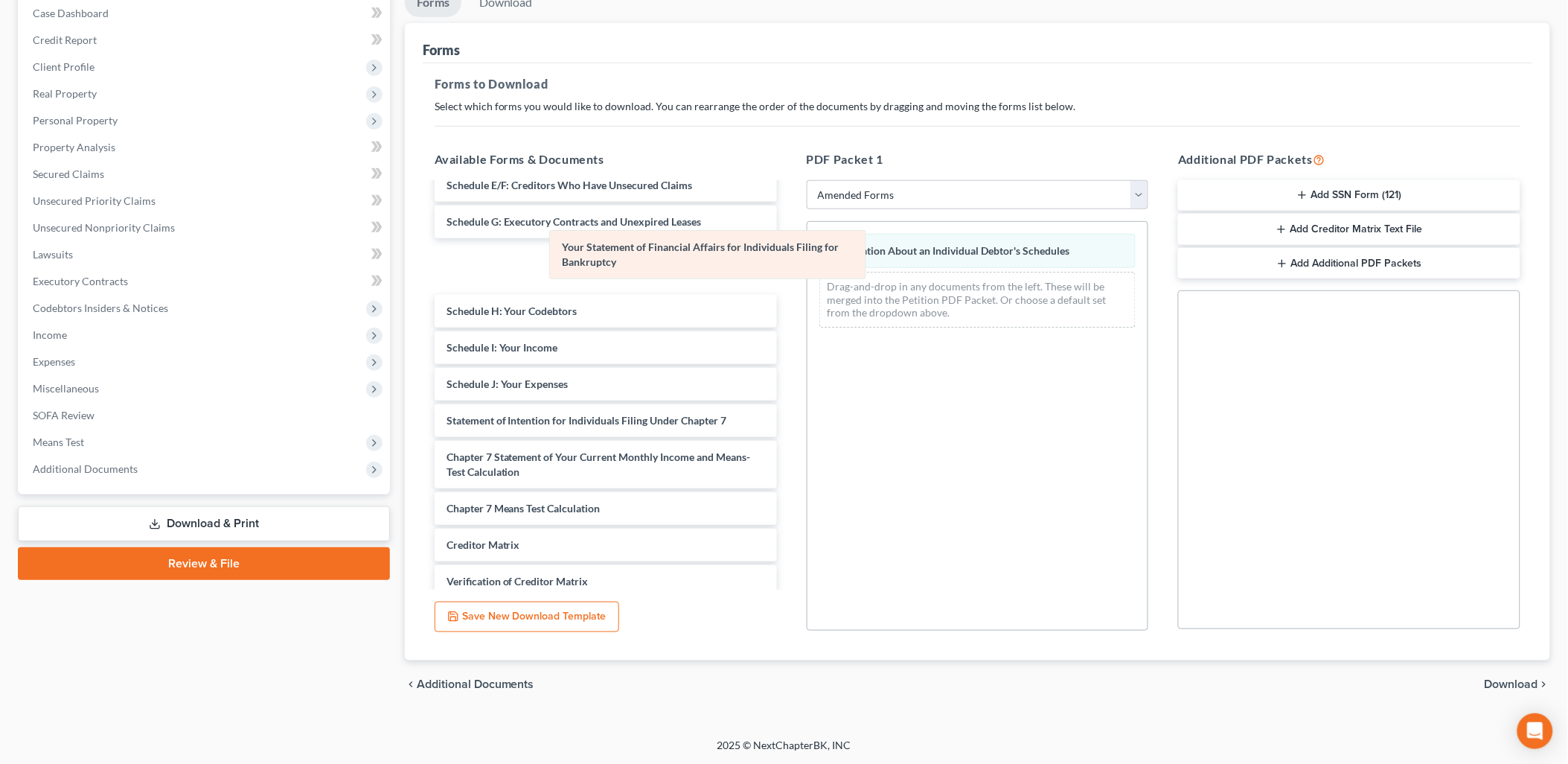
drag, startPoint x: 979, startPoint y: 253, endPoint x: 662, endPoint y: 259, distance: 317.1
click at [808, 259] on div "Your Statement of Financial Affairs for Individuals Filing for Bankruptcy Your …" at bounding box center [978, 280] width 341 height 117
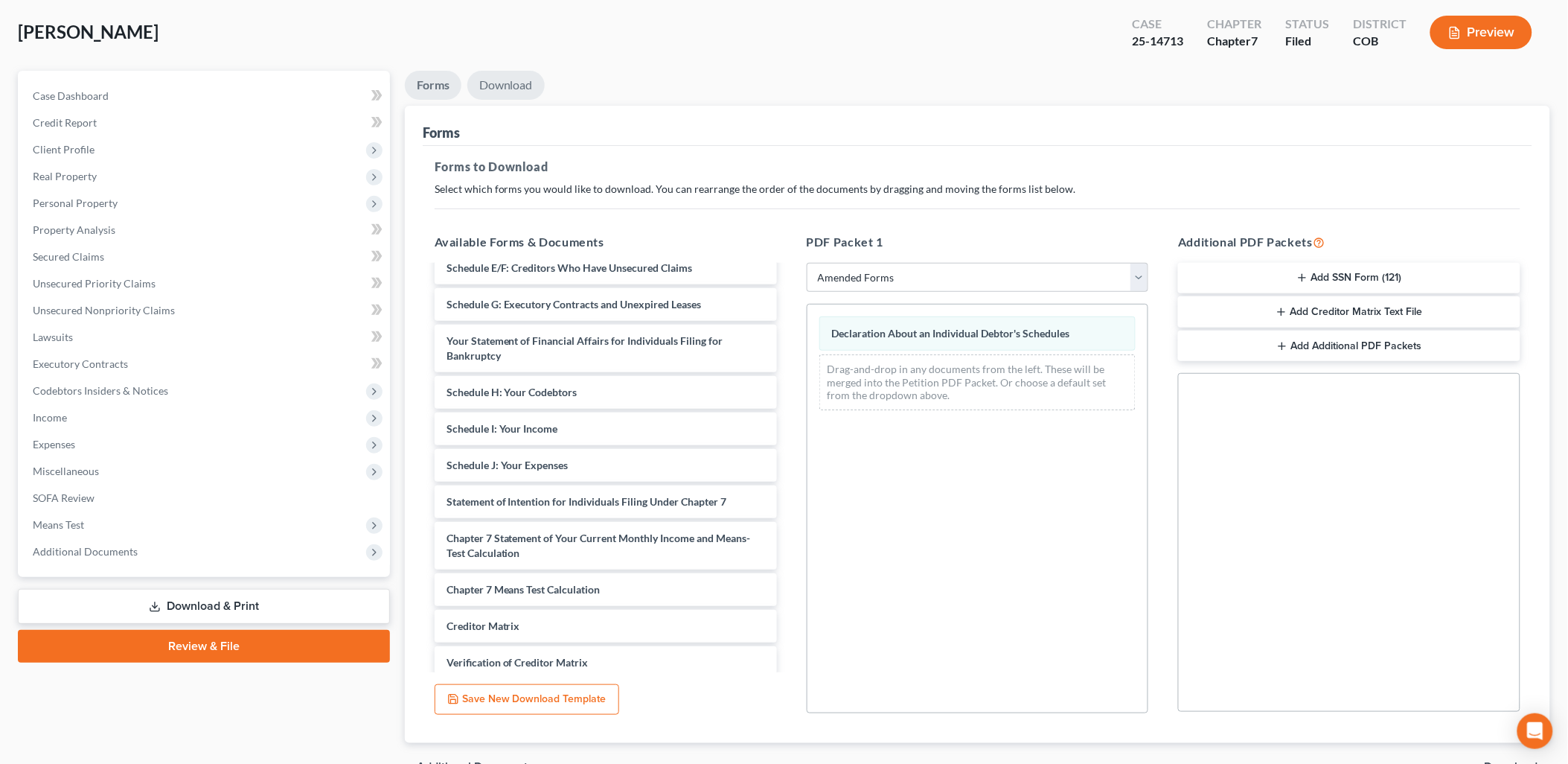
click at [517, 86] on link "Download" at bounding box center [506, 84] width 77 height 29
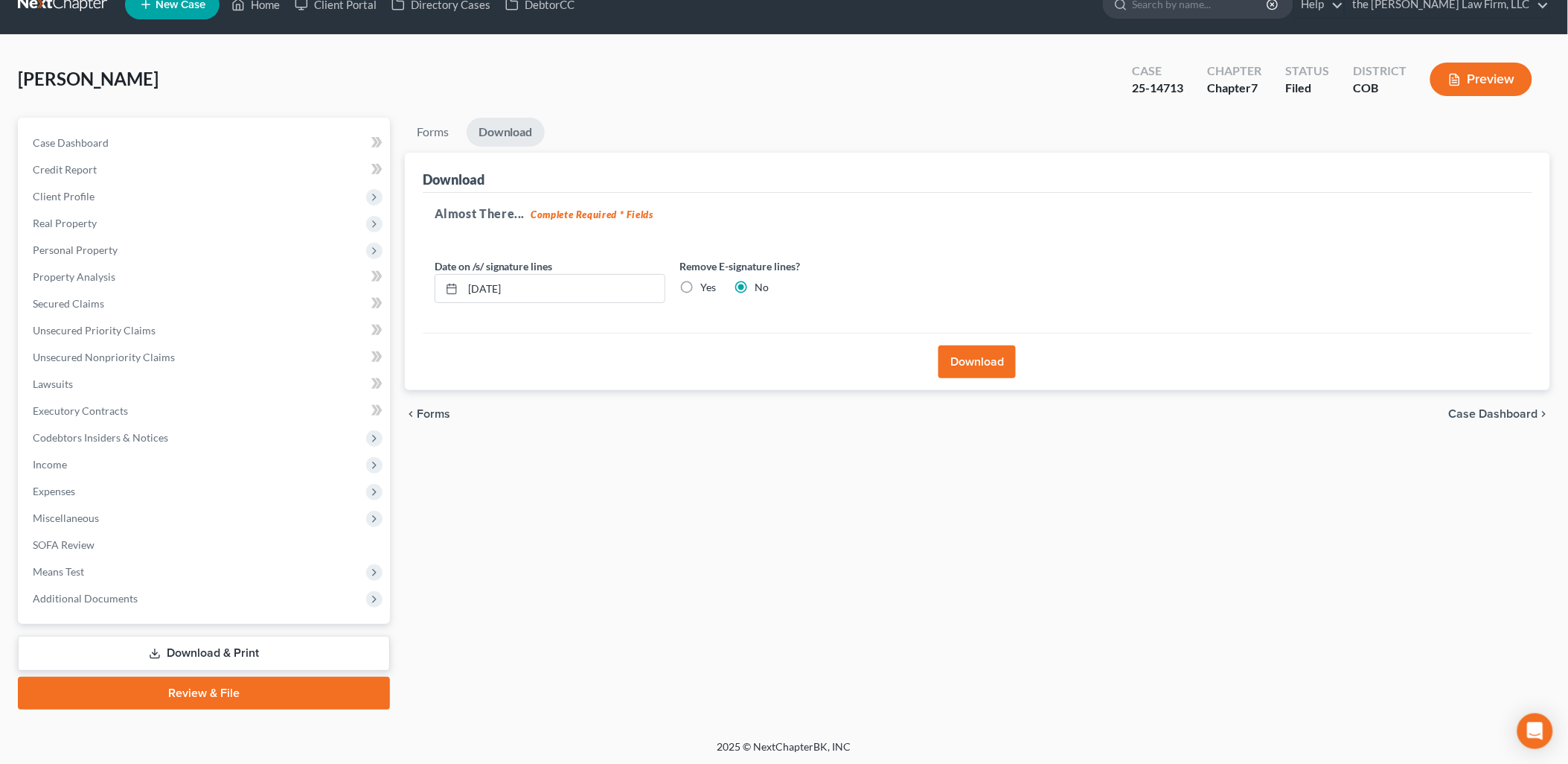
click at [977, 354] on button "Download" at bounding box center [977, 361] width 77 height 33
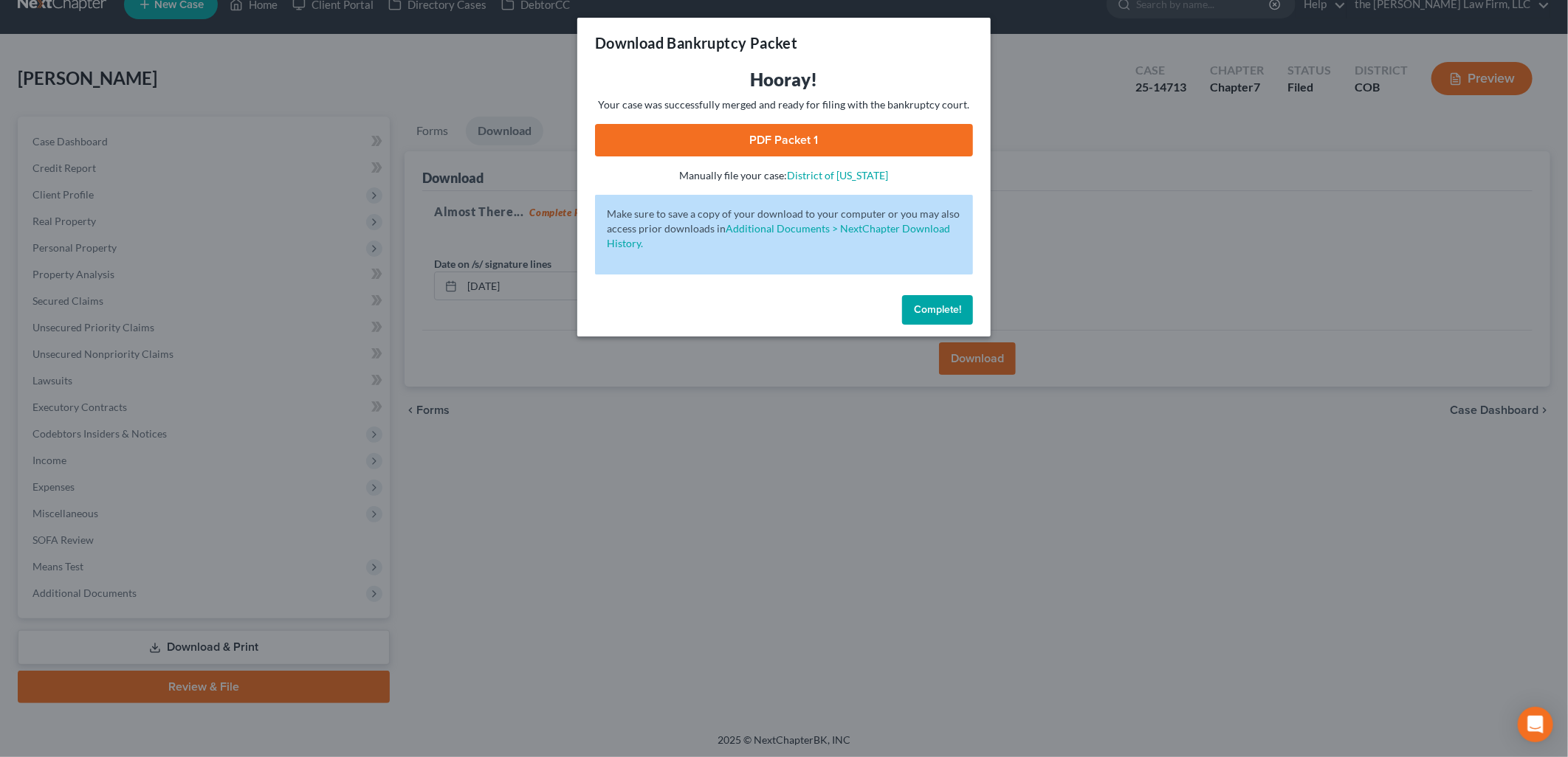
click at [824, 141] on link "PDF Packet 1" at bounding box center [784, 139] width 378 height 33
click at [949, 303] on span "Complete!" at bounding box center [937, 309] width 47 height 12
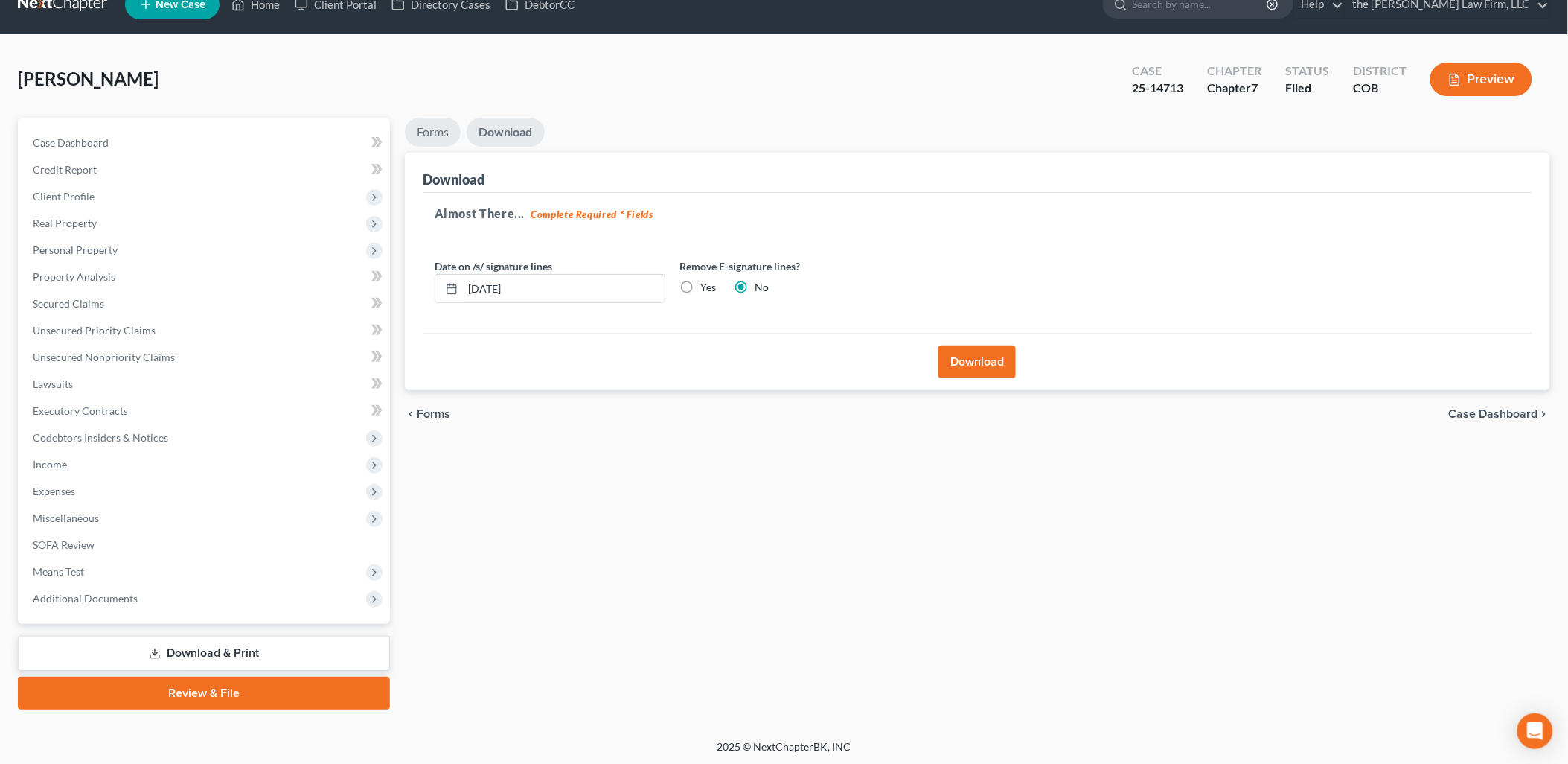
click at [430, 135] on link "Forms" at bounding box center [432, 131] width 55 height 29
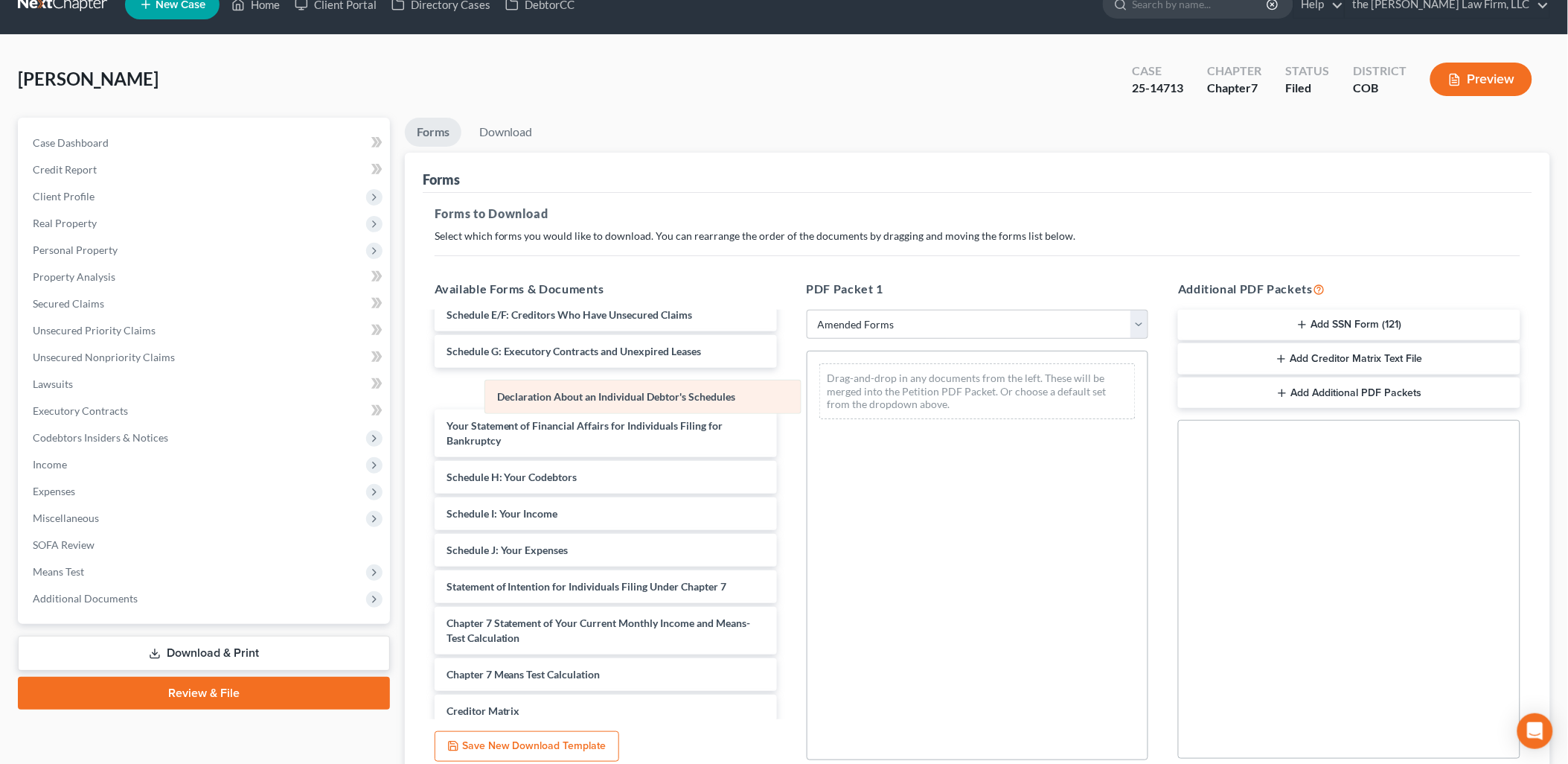
drag, startPoint x: 955, startPoint y: 375, endPoint x: 690, endPoint y: 394, distance: 265.7
click at [808, 390] on div "Declaration About an Individual Debtor's Schedules Declaration About an Individ…" at bounding box center [978, 390] width 341 height 80
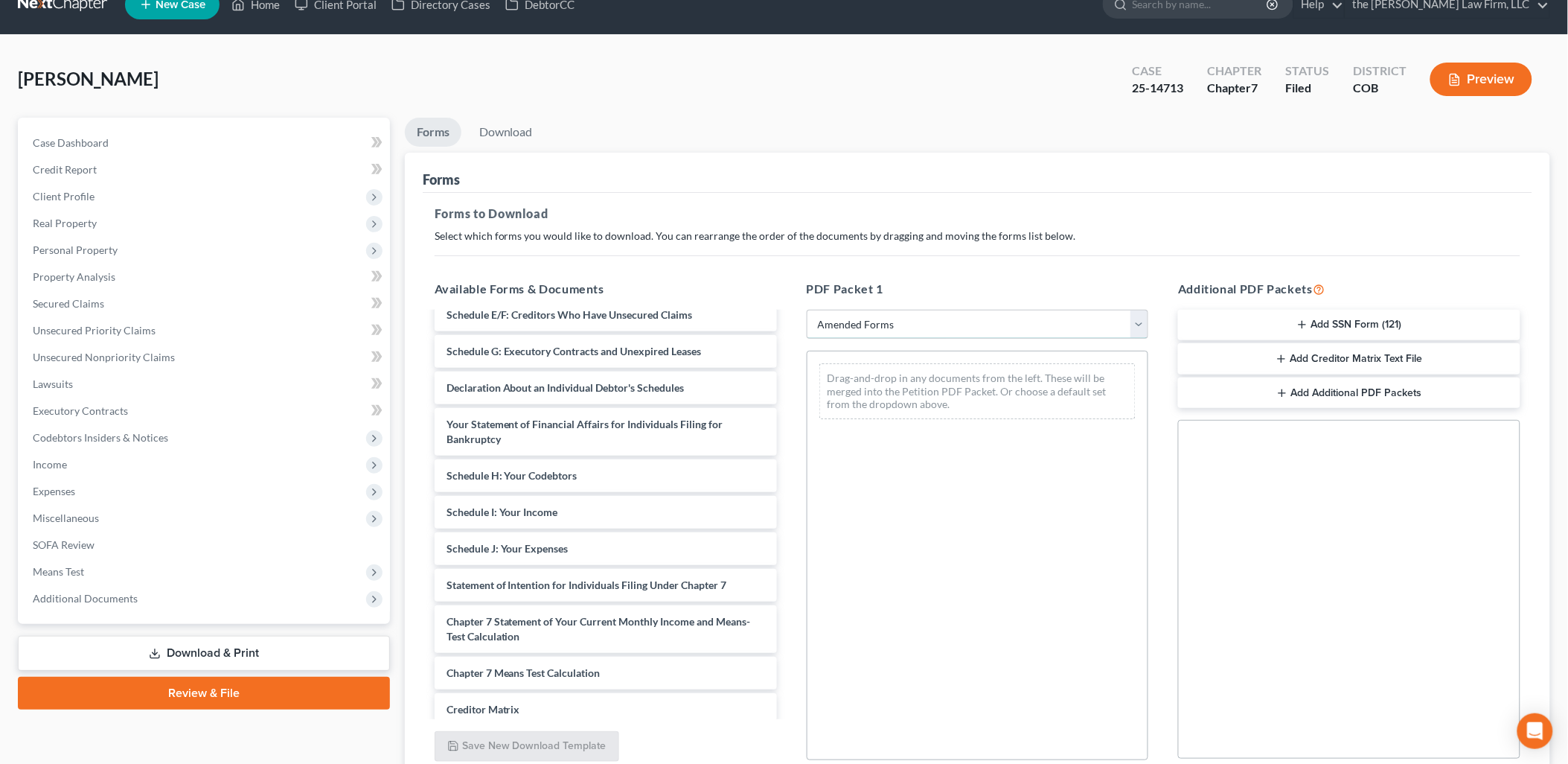
click at [918, 336] on select "Choose Default Petition PDF Packet Complete Bankruptcy Petition (all forms and …" at bounding box center [978, 325] width 343 height 30
select select "0"
click at [807, 310] on select "Choose Default Petition PDF Packet Complete Bankruptcy Petition (all forms and …" at bounding box center [978, 325] width 343 height 30
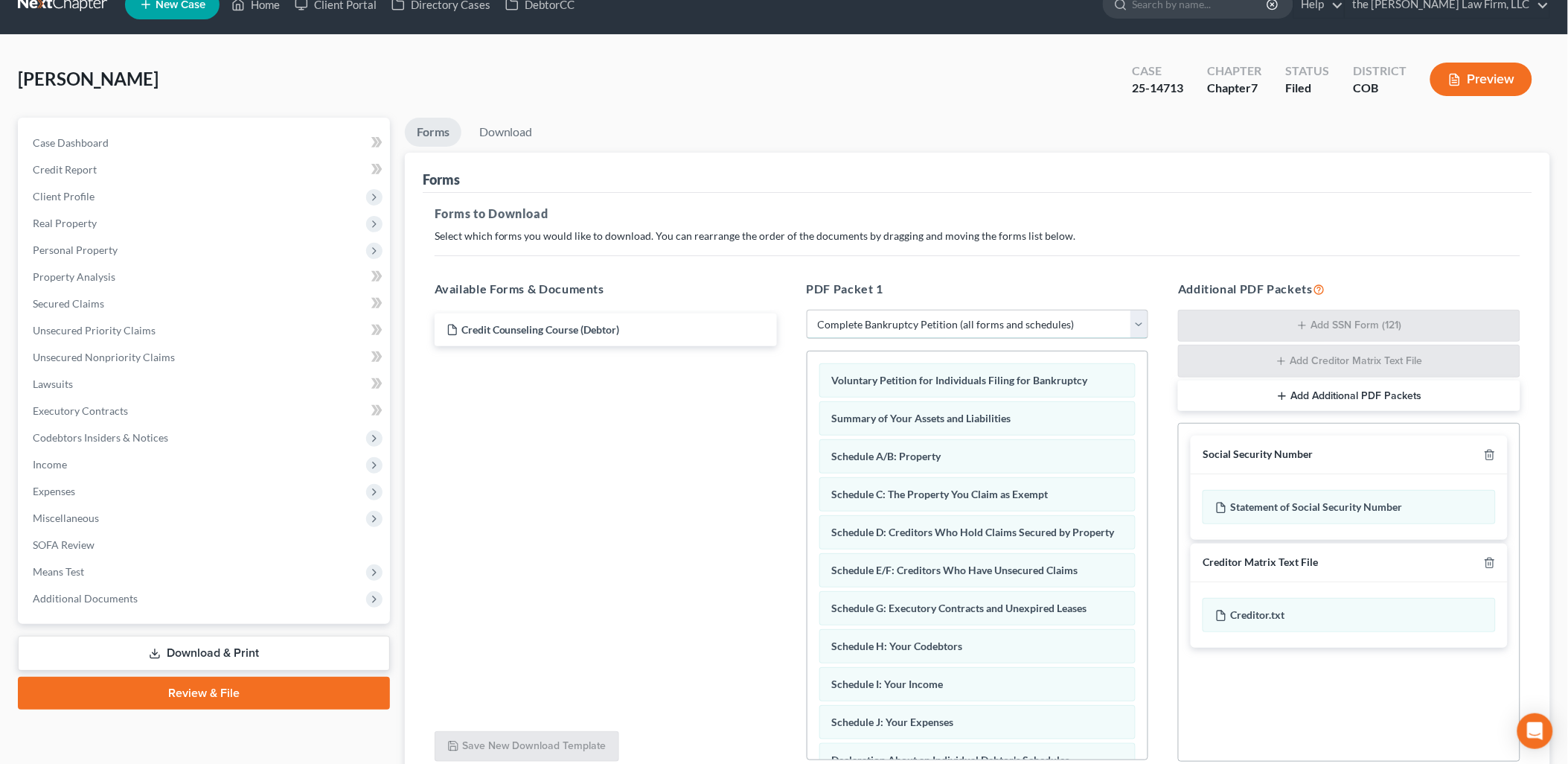
scroll to position [0, 0]
click at [929, 329] on select "Choose Default Petition PDF Packet Complete Bankruptcy Petition (all forms and …" at bounding box center [978, 325] width 343 height 30
select select
click at [807, 310] on select "Choose Default Petition PDF Packet Complete Bankruptcy Petition (all forms and …" at bounding box center [978, 325] width 343 height 30
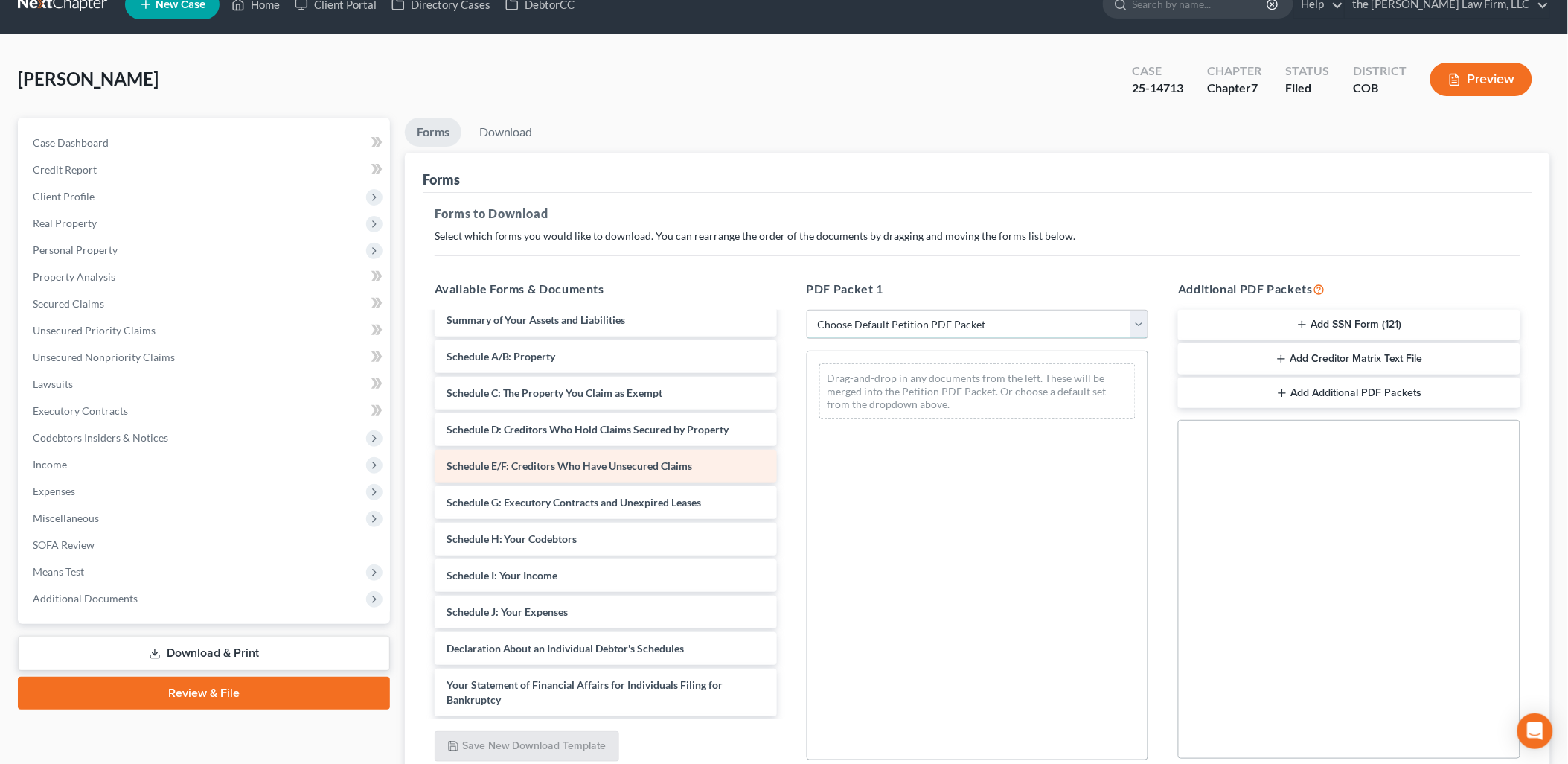
scroll to position [165, 0]
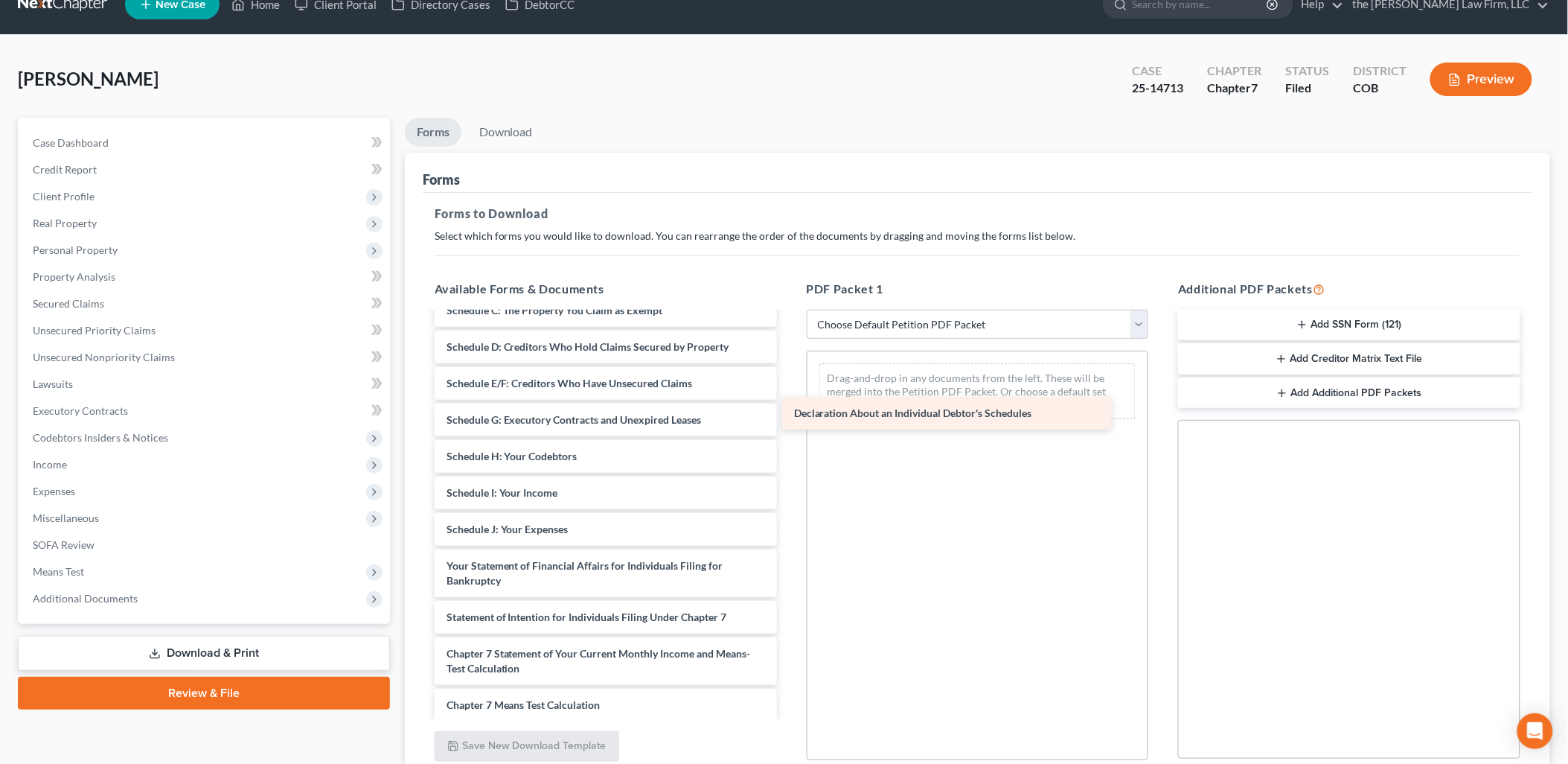
drag, startPoint x: 541, startPoint y: 554, endPoint x: 890, endPoint y: 403, distance: 380.3
click at [789, 403] on div "Declaration About an Individual Debtor's Schedules Credit Counseling Course (De…" at bounding box center [606, 515] width 366 height 734
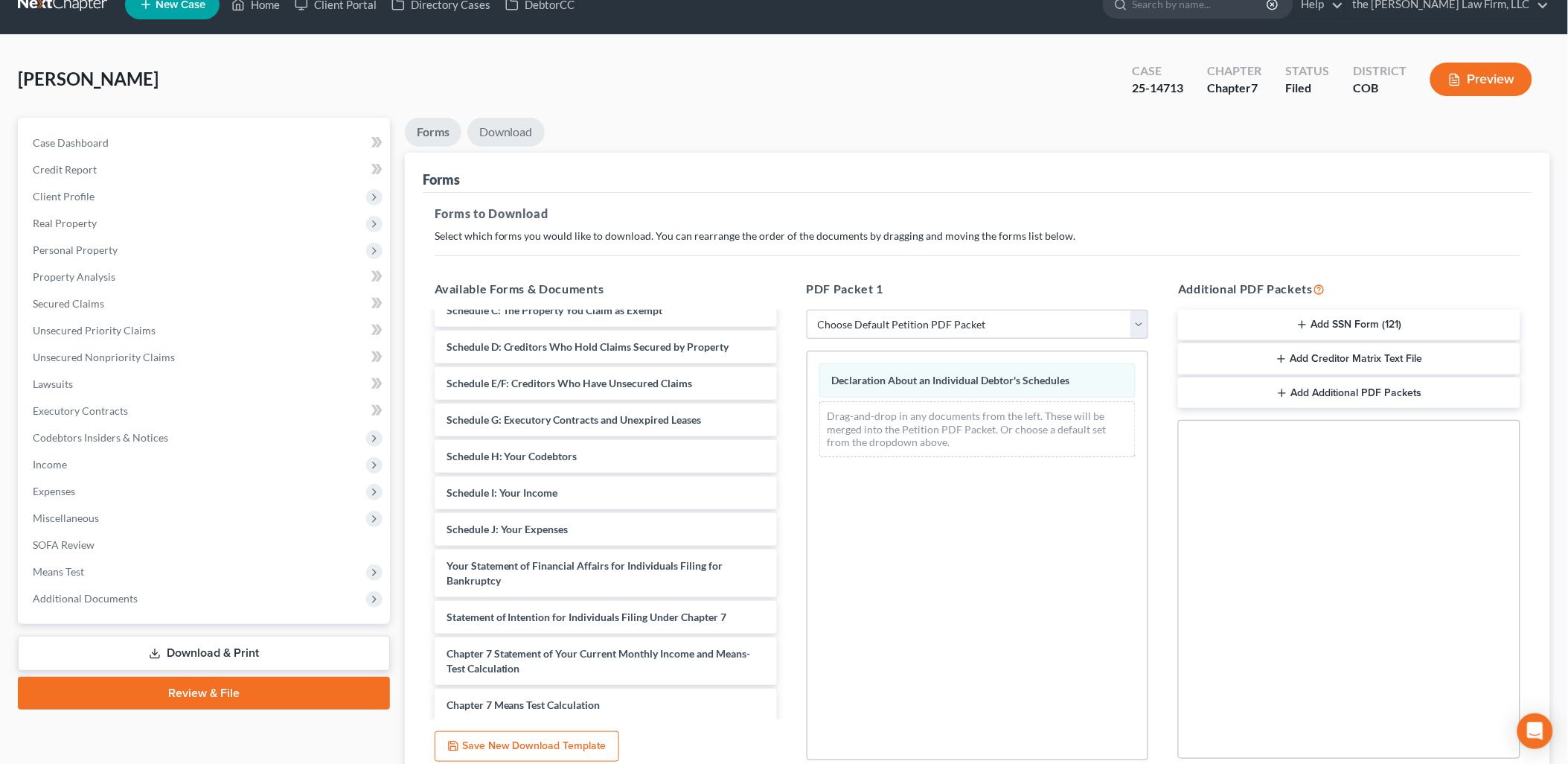
click at [510, 128] on link "Download" at bounding box center [506, 131] width 77 height 29
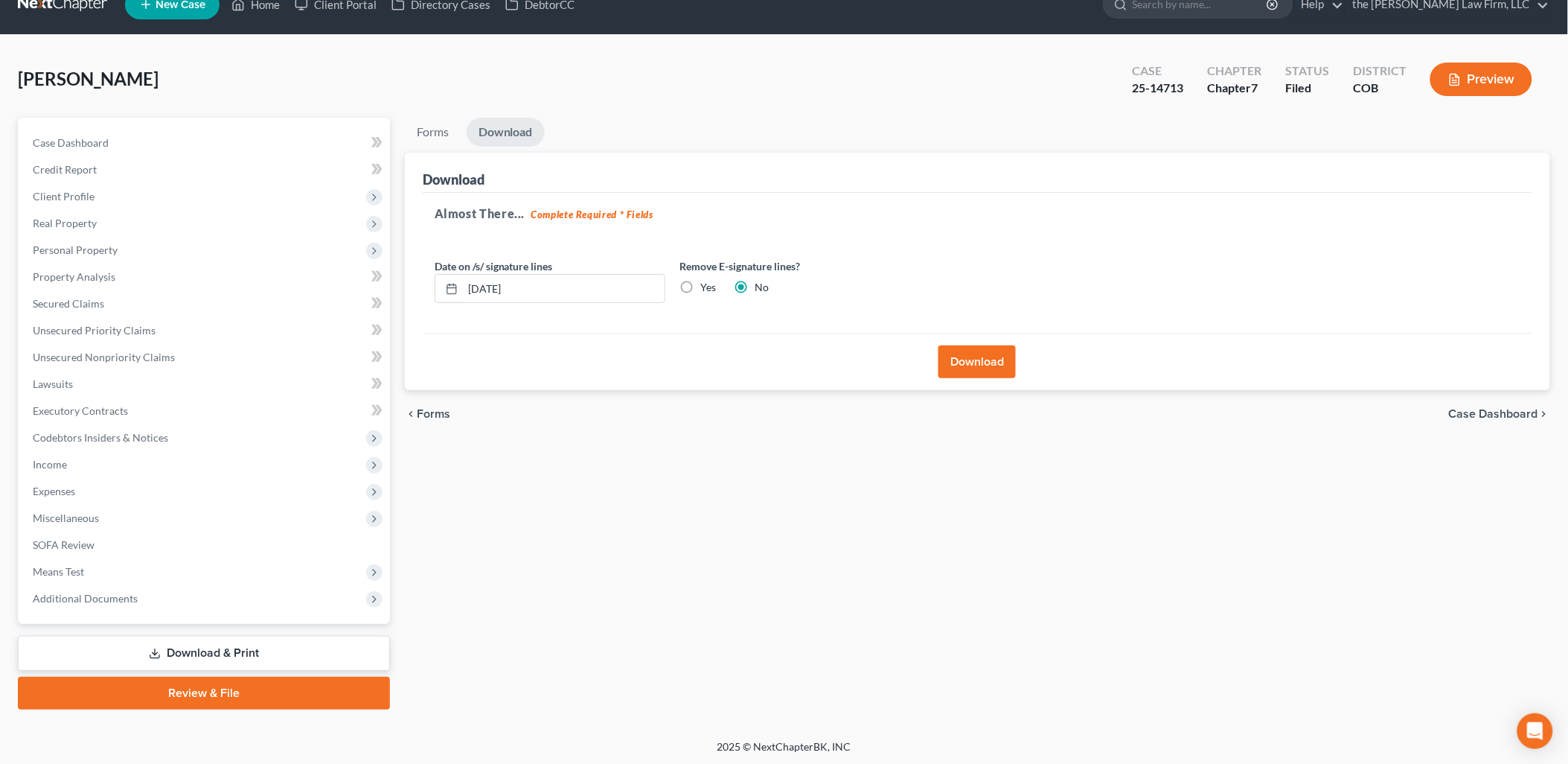
click at [1010, 366] on button "Download" at bounding box center [977, 361] width 77 height 33
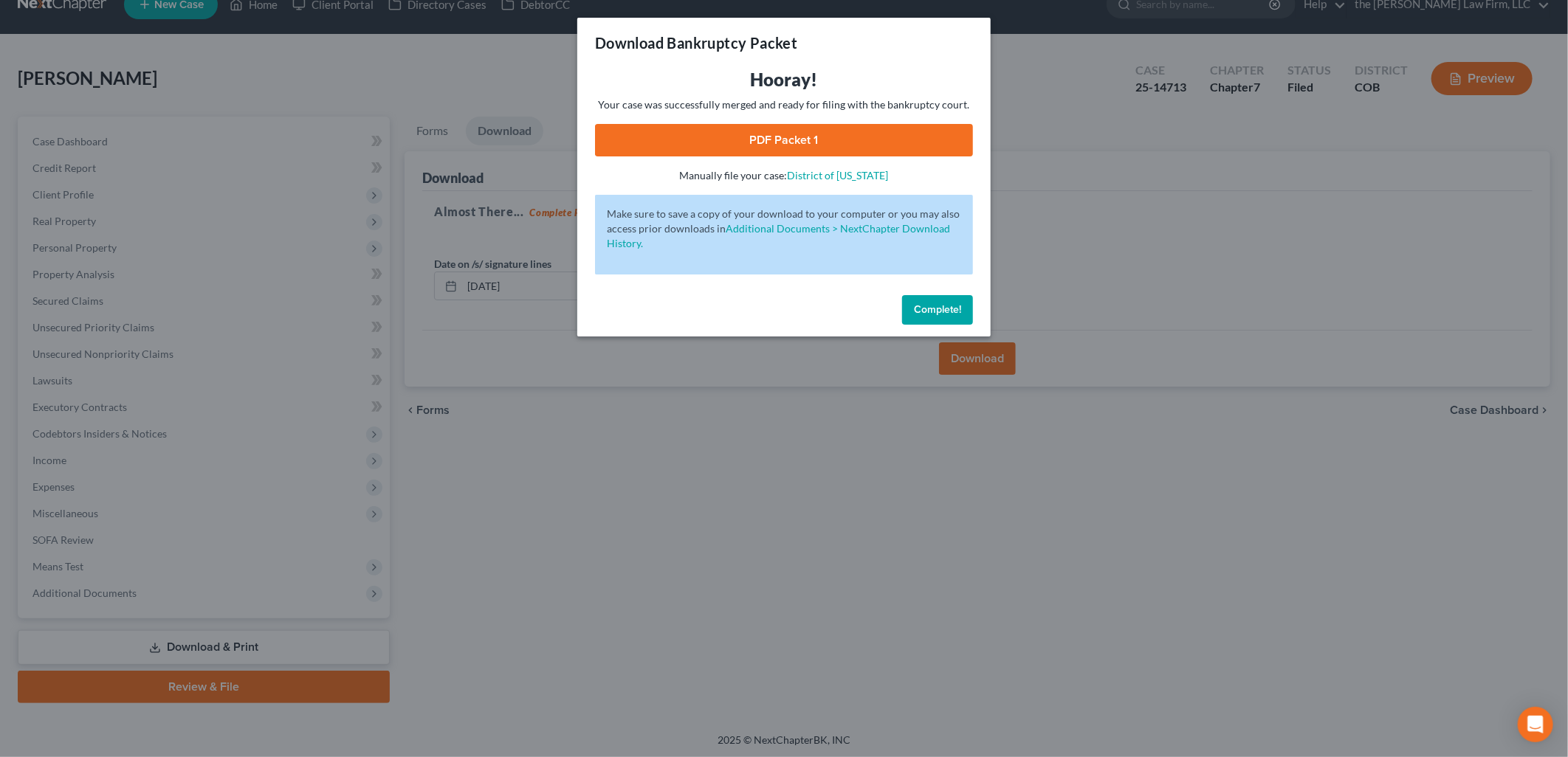
click at [868, 140] on link "PDF Packet 1" at bounding box center [784, 139] width 378 height 33
drag, startPoint x: 961, startPoint y: 315, endPoint x: 691, endPoint y: 140, distance: 321.8
click at [961, 315] on button "Complete!" at bounding box center [937, 310] width 71 height 30
